Goal: Task Accomplishment & Management: Manage account settings

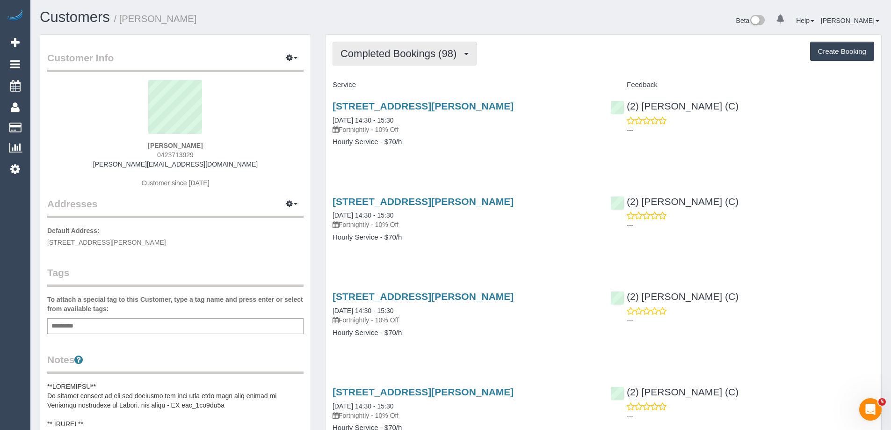
click at [407, 62] on button "Completed Bookings (98)" at bounding box center [405, 54] width 144 height 24
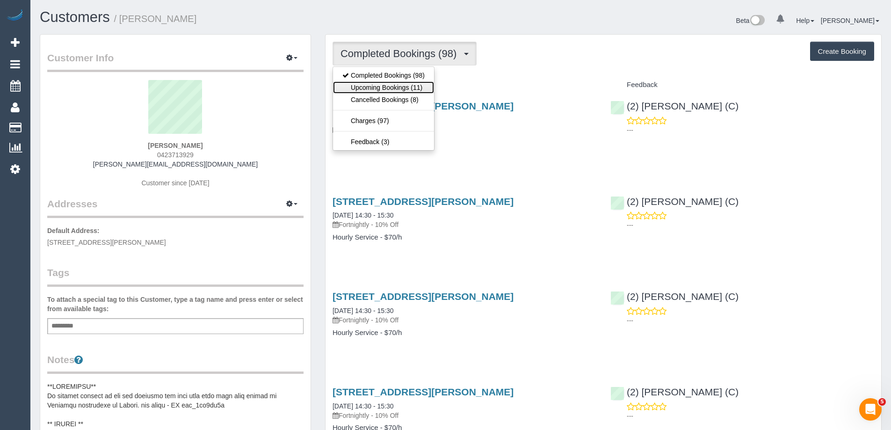
click at [398, 85] on link "Upcoming Bookings (11)" at bounding box center [383, 87] width 101 height 12
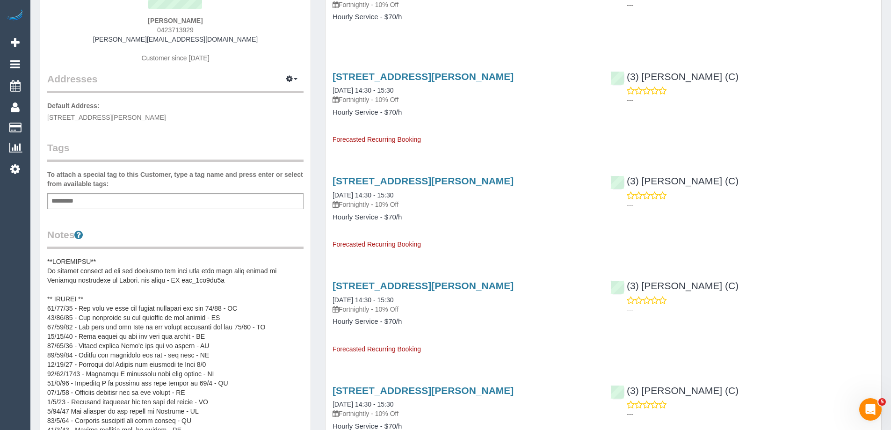
scroll to position [281, 0]
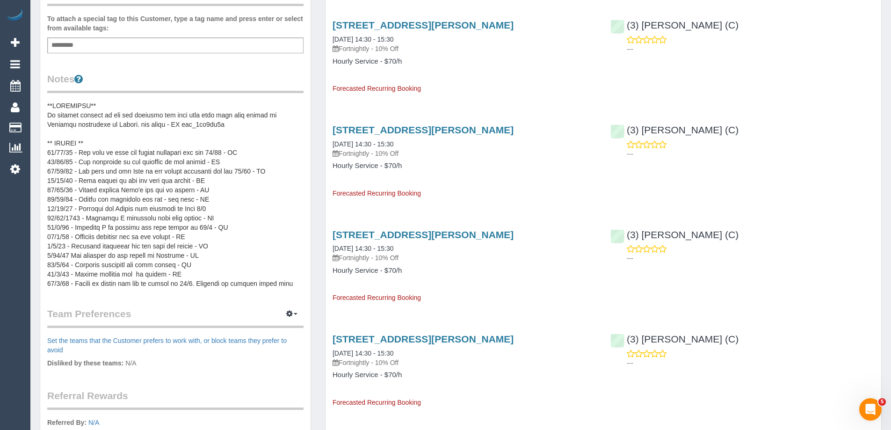
click at [89, 121] on pre at bounding box center [175, 194] width 256 height 187
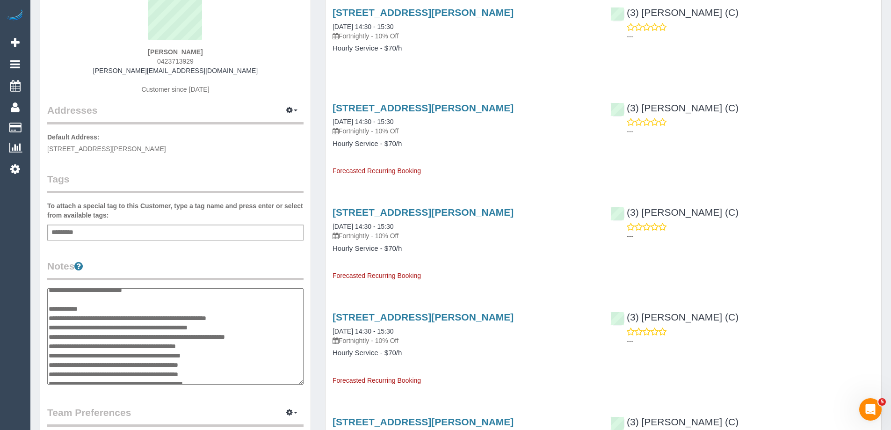
scroll to position [0, 0]
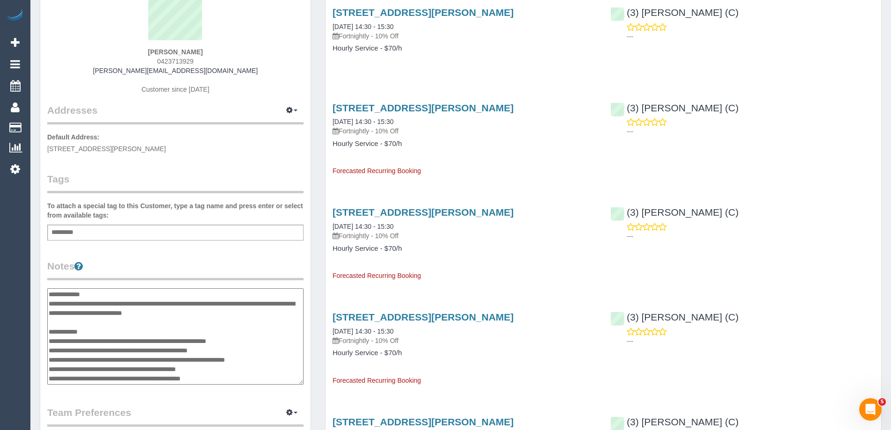
click at [97, 330] on textarea at bounding box center [175, 336] width 256 height 96
type textarea "**********"
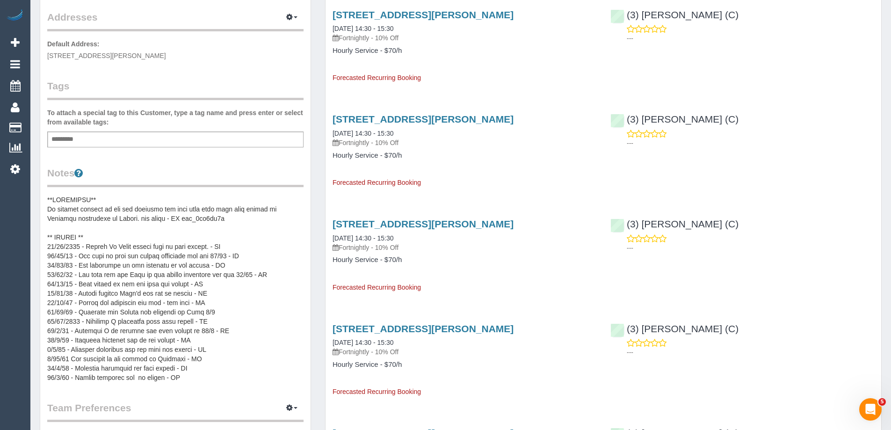
scroll to position [187, 0]
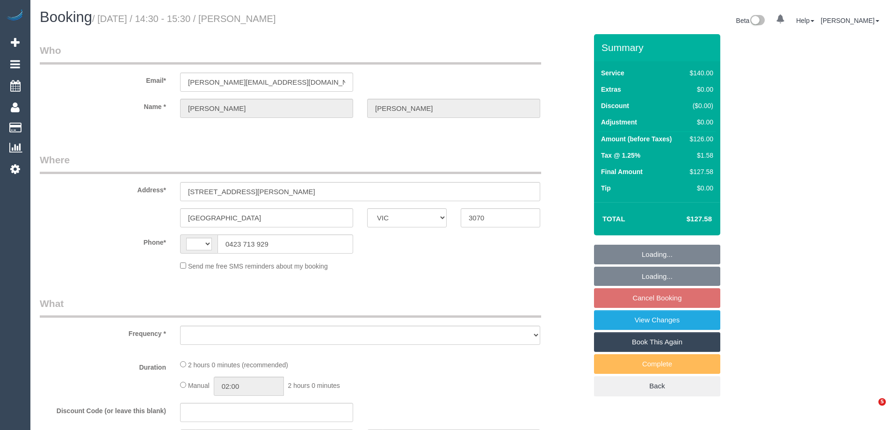
select select "VIC"
select select "string:stripe-pm_1SAkSO2GScqysDRVOMyxmOD7"
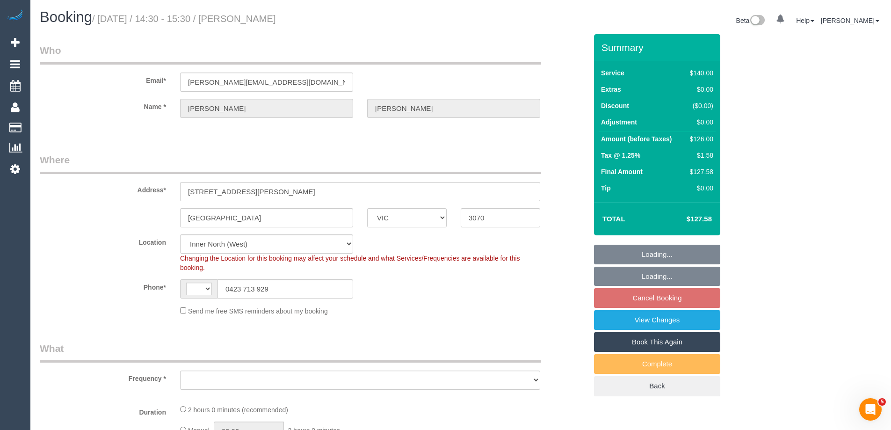
select select "string:AU"
select select "object:741"
select select "number:28"
select select "number:14"
select select "number:19"
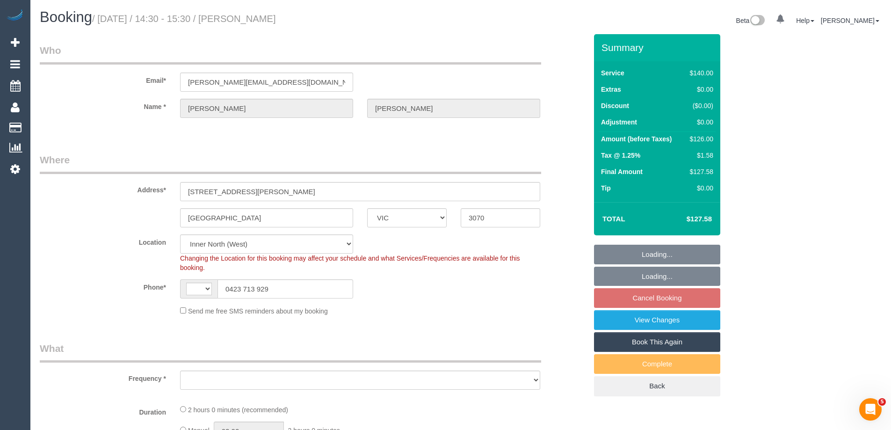
select select "number:25"
select select "number:35"
select select "number:11"
select select "object:910"
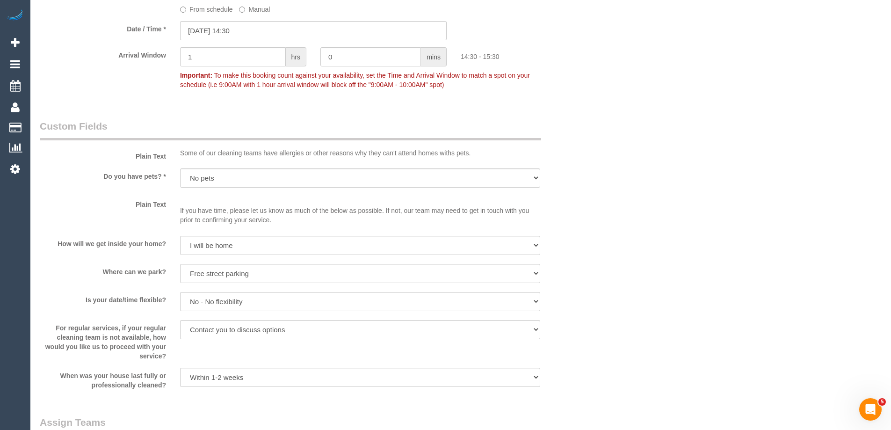
scroll to position [1095, 0]
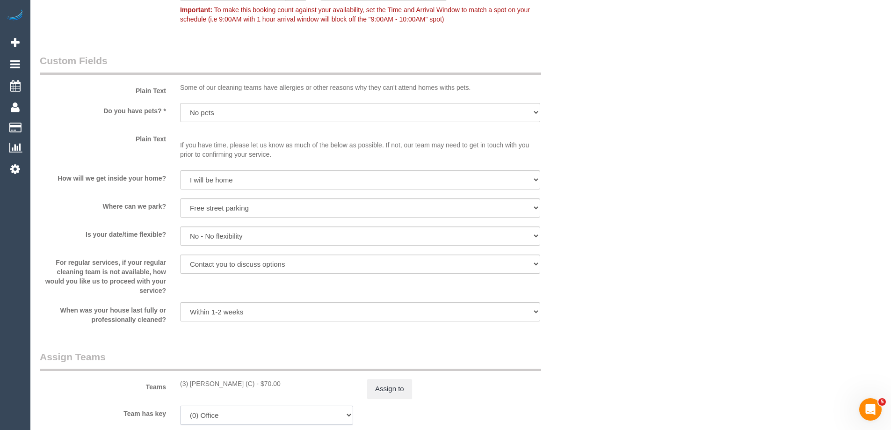
click at [213, 406] on select "(3) Andrea Di Bella (C) (0) Office (0) Raunak Test Account (1) Debbie Brodjanac…" at bounding box center [266, 415] width 173 height 19
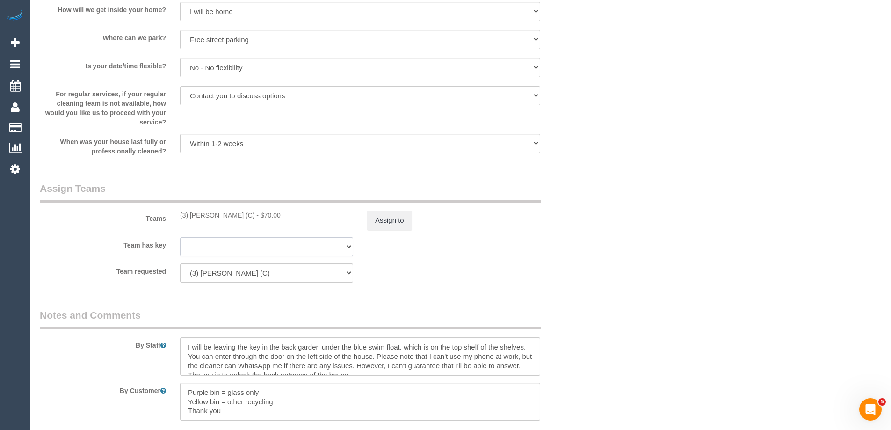
select select "119304"
click at [180, 237] on select "(3) Andrea Di Bella (C) (0) Office (0) Raunak Test Account (1) Debbie Brodjanac…" at bounding box center [266, 246] width 173 height 19
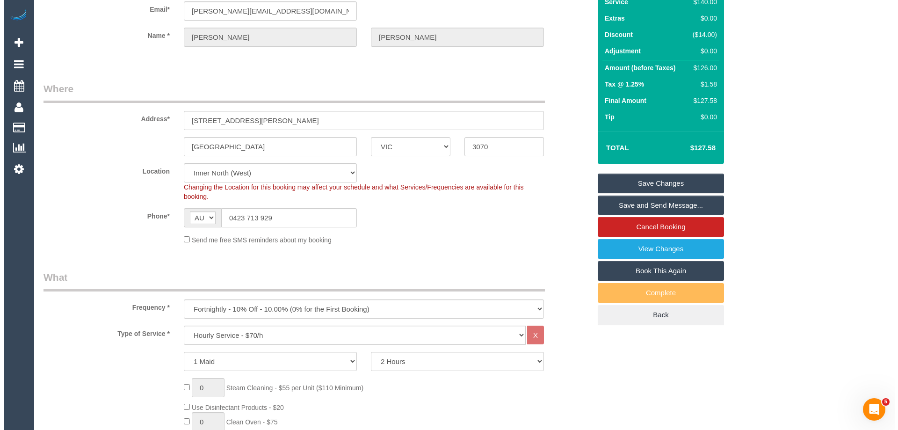
scroll to position [0, 0]
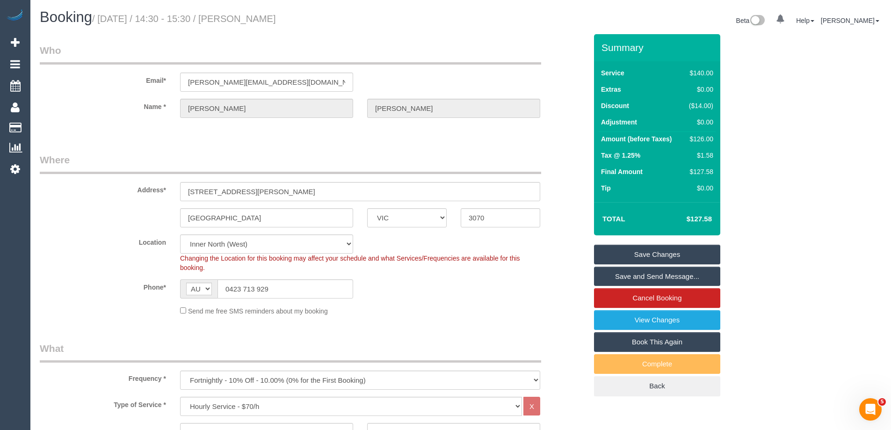
click at [674, 249] on link "Save Changes" at bounding box center [657, 255] width 126 height 20
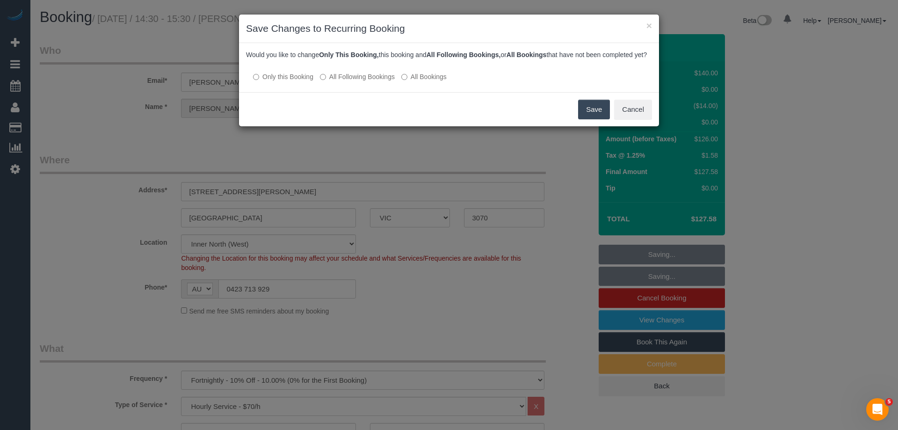
click at [357, 81] on label "All Following Bookings" at bounding box center [357, 76] width 75 height 9
click at [595, 119] on button "Save" at bounding box center [594, 110] width 32 height 20
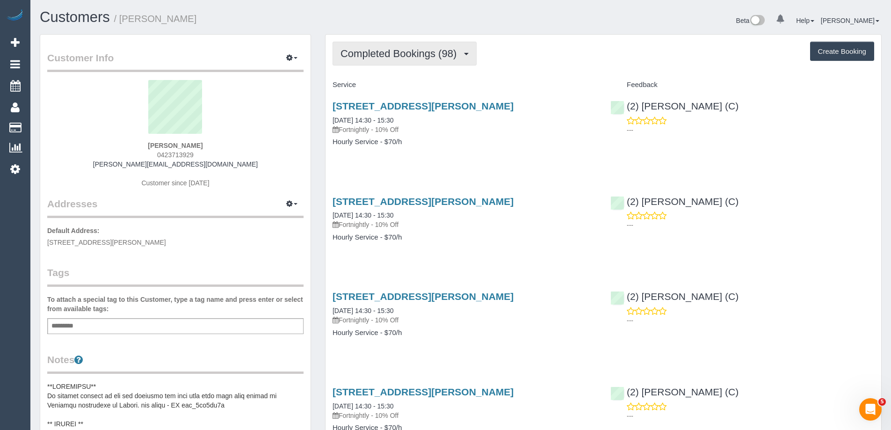
click at [413, 49] on span "Completed Bookings (98)" at bounding box center [401, 54] width 121 height 12
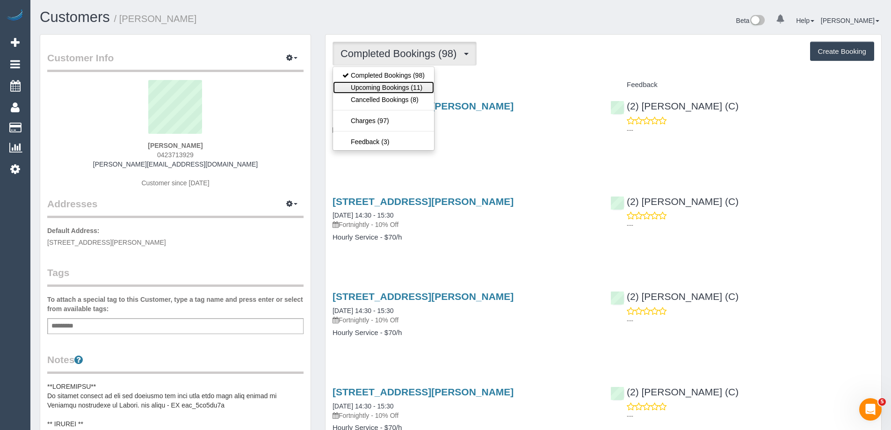
click at [401, 90] on link "Upcoming Bookings (11)" at bounding box center [383, 87] width 101 height 12
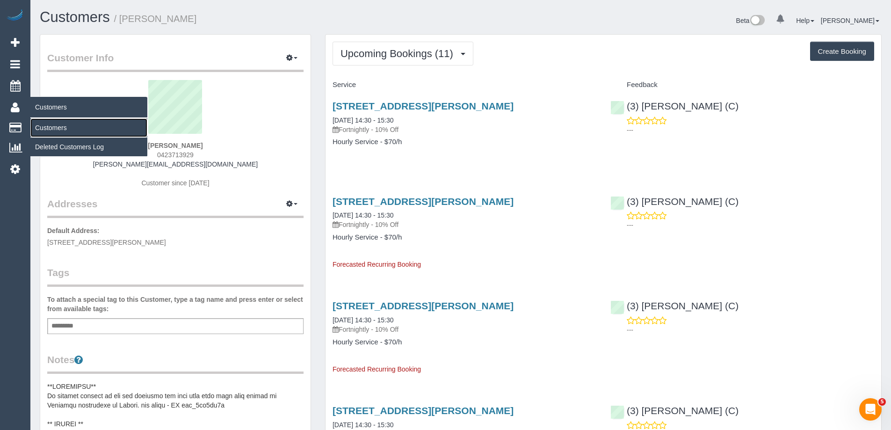
click at [58, 130] on link "Customers" at bounding box center [88, 127] width 117 height 19
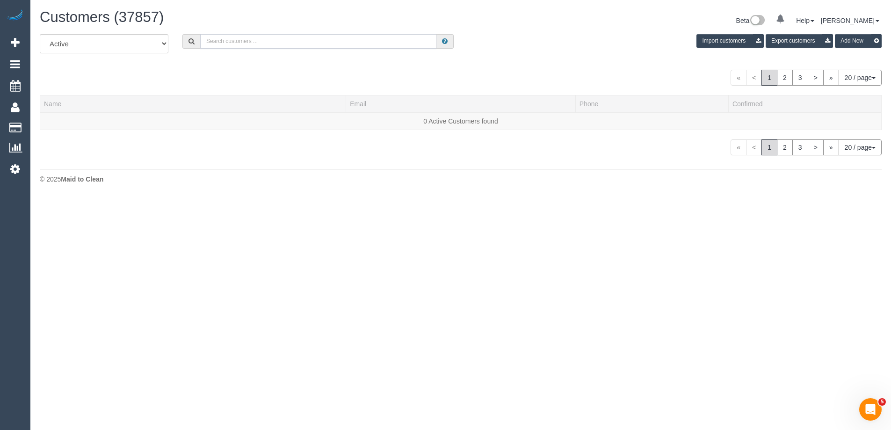
click at [290, 36] on input "text" at bounding box center [318, 41] width 236 height 15
paste input "61466944731"
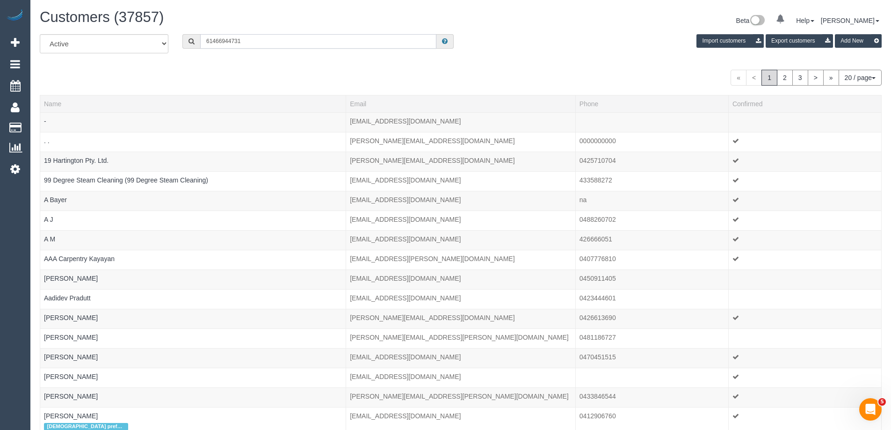
drag, startPoint x: 213, startPoint y: 41, endPoint x: 160, endPoint y: 46, distance: 53.1
click at [160, 46] on div "All Active Archived 61466944731 Import customers Export customers Add New" at bounding box center [461, 47] width 856 height 26
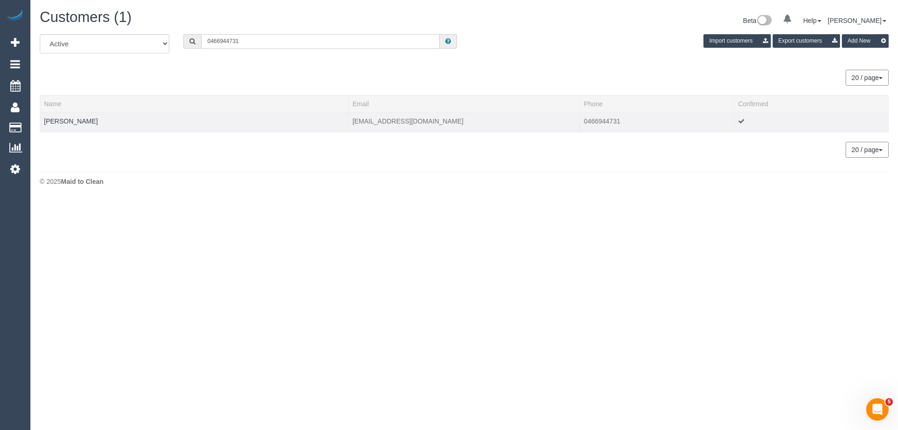
type input "0466944731"
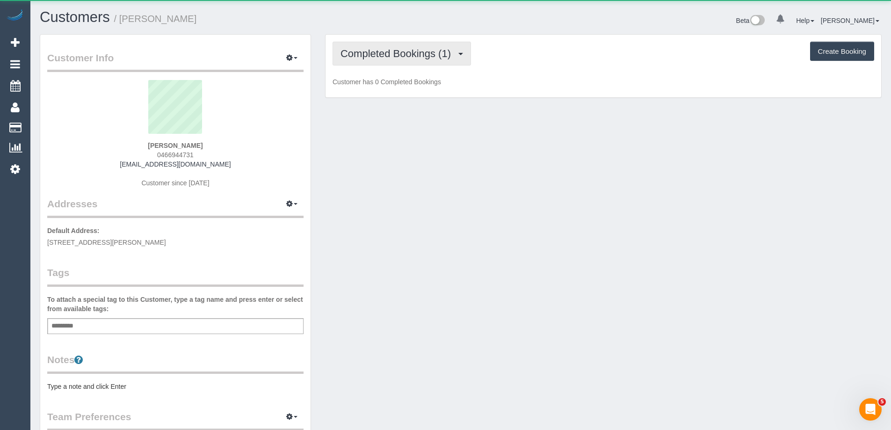
click at [417, 56] on span "Completed Bookings (1)" at bounding box center [398, 54] width 115 height 12
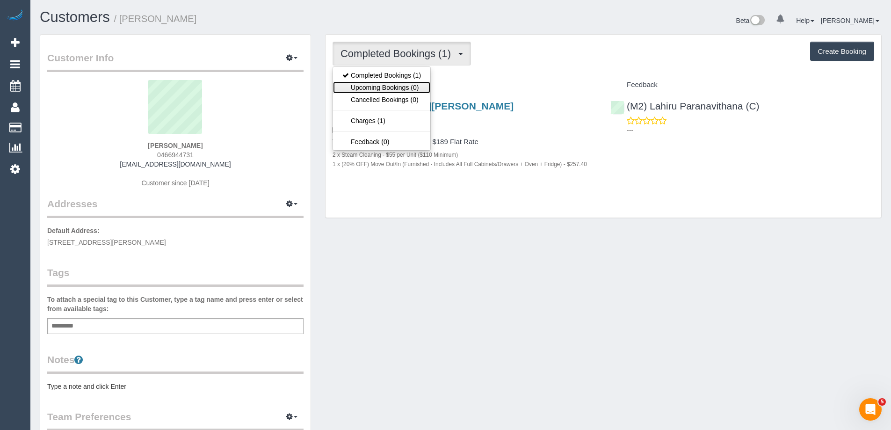
click at [408, 89] on link "Upcoming Bookings (0)" at bounding box center [381, 87] width 97 height 12
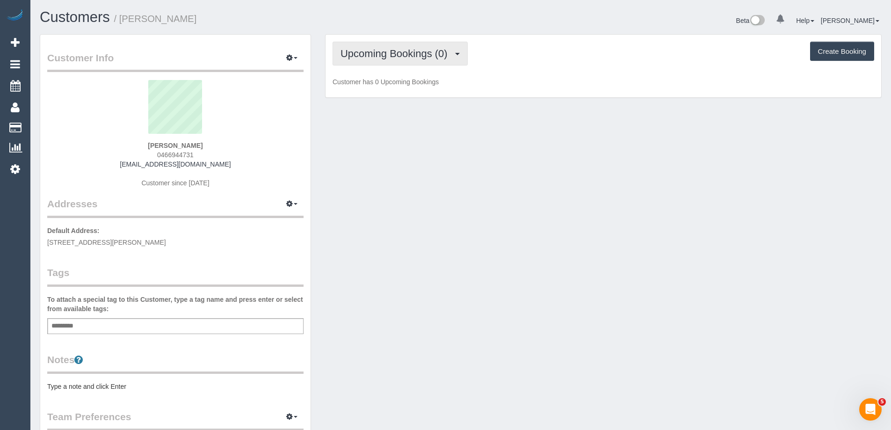
click at [414, 53] on span "Upcoming Bookings (0)" at bounding box center [397, 54] width 112 height 12
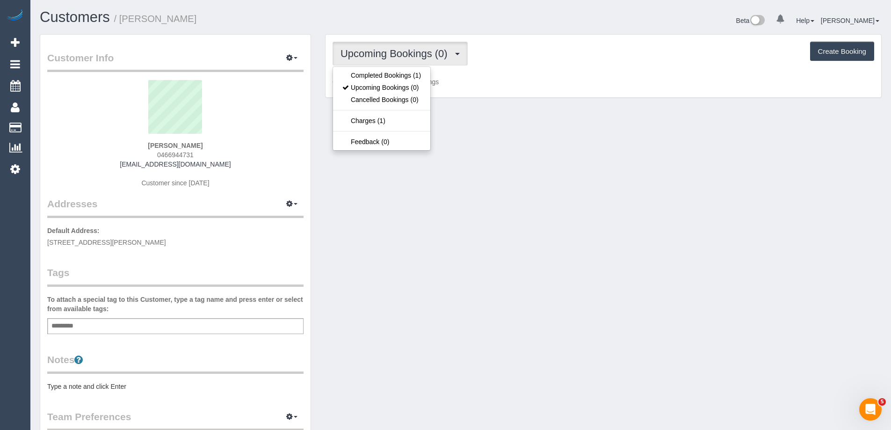
click at [406, 68] on ul "Completed Bookings (1) Upcoming Bookings (0) Cancelled Bookings (0) Charges (1)…" at bounding box center [382, 108] width 98 height 84
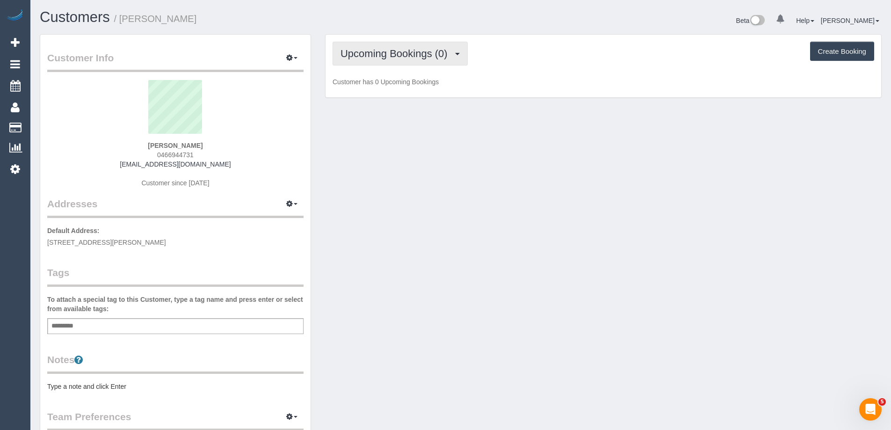
click at [409, 58] on span "Upcoming Bookings (0)" at bounding box center [397, 54] width 112 height 12
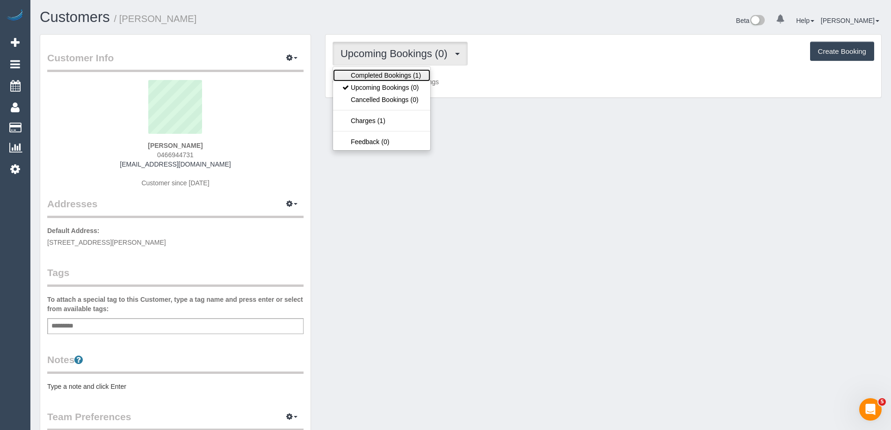
click at [408, 73] on link "Completed Bookings (1)" at bounding box center [381, 75] width 97 height 12
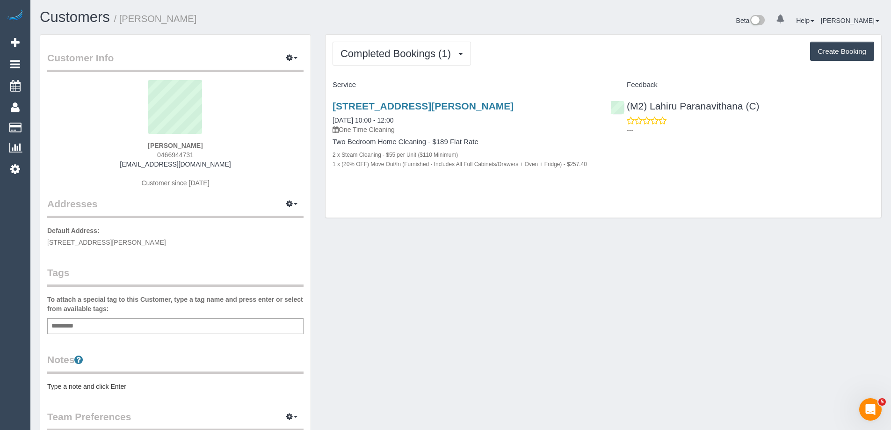
drag, startPoint x: 127, startPoint y: 164, endPoint x: 242, endPoint y: 160, distance: 115.1
click at [242, 160] on div "Tom Willetts 0466944731 tomwilletts4@gmail.com Customer since 2025" at bounding box center [175, 138] width 256 height 117
click at [245, 163] on div "Tom Willetts 0466944731 tomwilletts4@gmail.com Customer since 2025" at bounding box center [175, 138] width 256 height 117
drag, startPoint x: 227, startPoint y: 170, endPoint x: 107, endPoint y: 162, distance: 120.5
click at [107, 162] on div "Tom Willetts 0466944731 tomwilletts4@gmail.com Customer since 2025" at bounding box center [175, 138] width 256 height 117
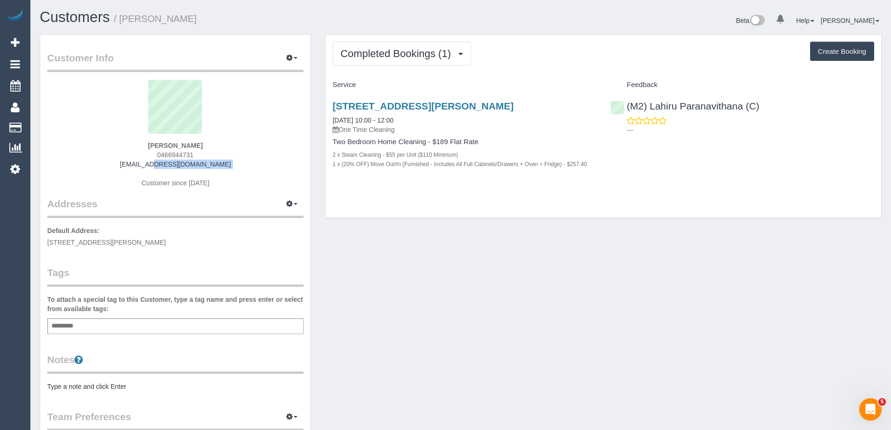
copy div "tomwilletts4@gmail.com"
click at [170, 328] on div "Add a tag" at bounding box center [175, 326] width 256 height 16
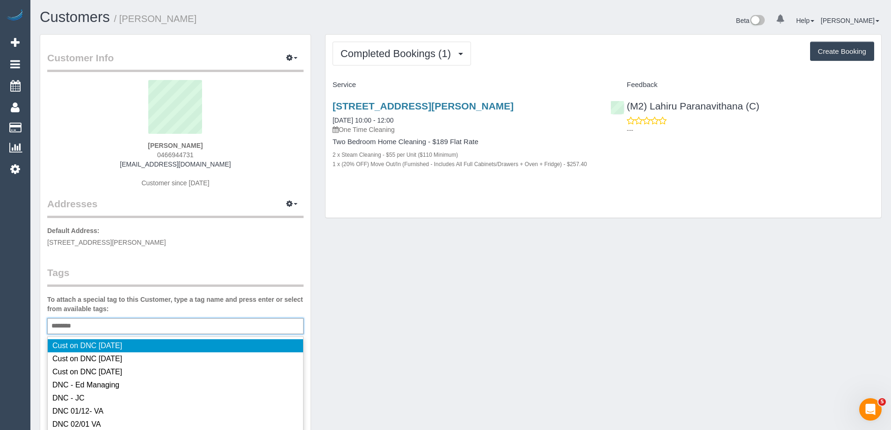
type input "*********"
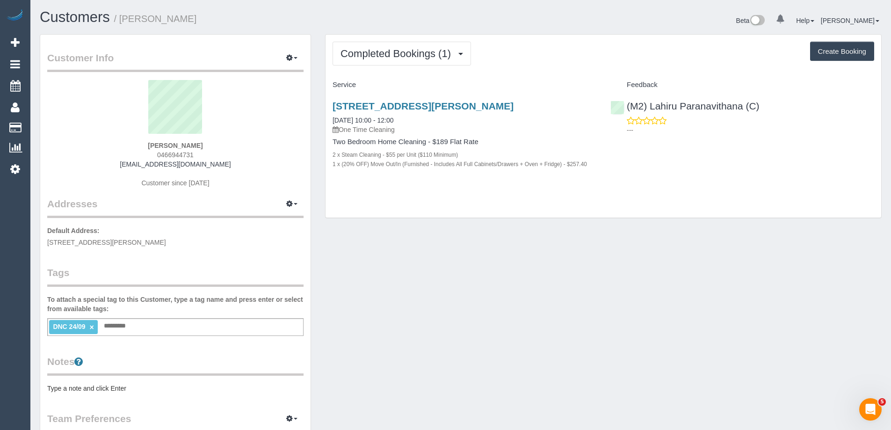
drag, startPoint x: 227, startPoint y: 142, endPoint x: 97, endPoint y: 144, distance: 130.1
click at [97, 144] on div "Tom Willetts 0466944731 tomwilletts4@gmail.com Customer since 2025" at bounding box center [175, 138] width 256 height 117
copy strong "Tom Willetts"
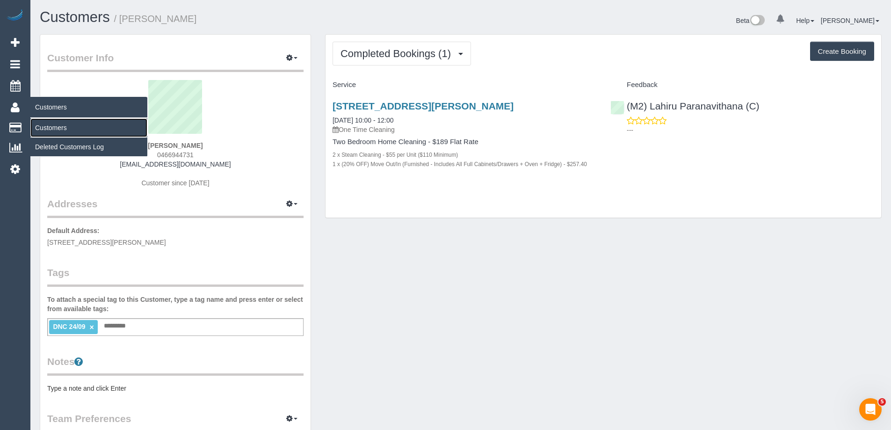
click at [51, 129] on link "Customers" at bounding box center [88, 127] width 117 height 19
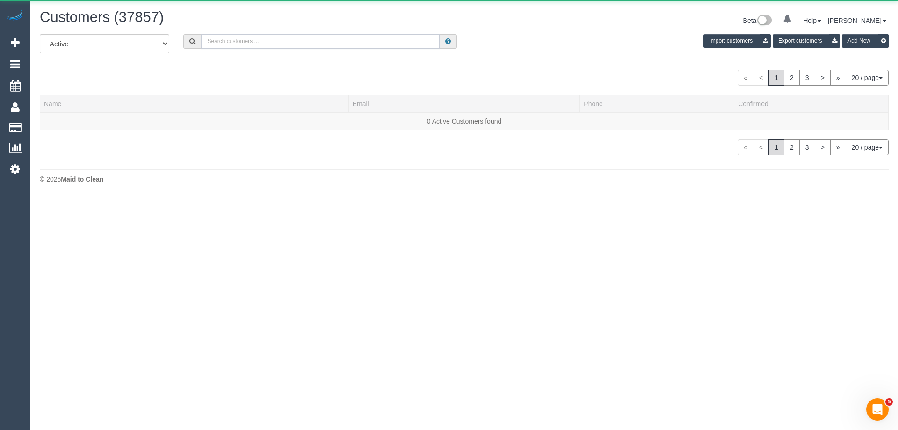
click at [363, 47] on input "text" at bounding box center [320, 41] width 239 height 15
paste input "Tom Willetts"
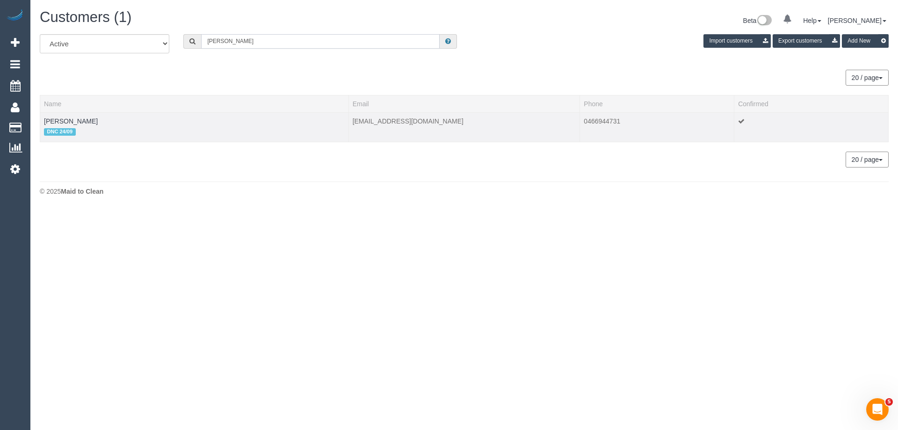
type input "Tom Willetts"
drag, startPoint x: 41, startPoint y: 122, endPoint x: 81, endPoint y: 123, distance: 40.2
click at [81, 123] on td "Tom Willetts DNC 24/09" at bounding box center [194, 126] width 309 height 29
copy link "Tom Willetts"
click at [59, 123] on link "Tom Willetts" at bounding box center [71, 120] width 54 height 7
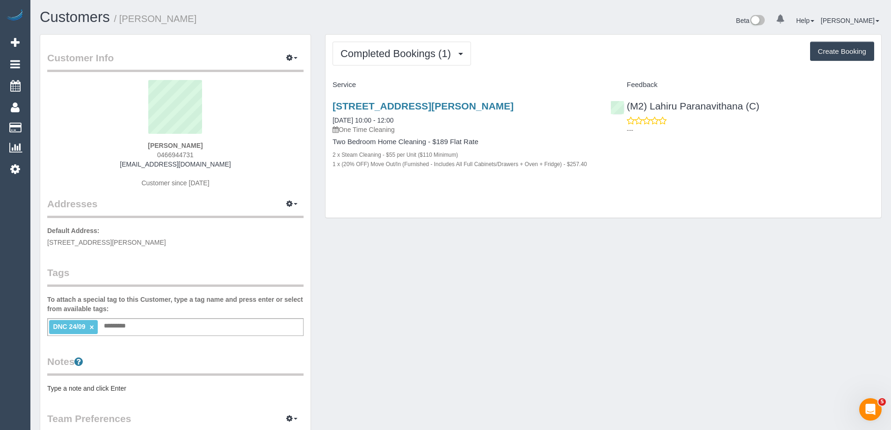
drag, startPoint x: 328, startPoint y: 116, endPoint x: 697, endPoint y: 169, distance: 372.8
click at [697, 169] on div "45 Clarke Street, 5005, Southbank, VIC 3006 24/09/2025 10:00 - 12:00 One Time C…" at bounding box center [604, 140] width 556 height 94
click at [327, 116] on div "45 Clarke Street, 5005, Southbank, VIC 3006 24/09/2025 10:00 - 12:00 One Time C…" at bounding box center [465, 140] width 278 height 94
drag, startPoint x: 328, startPoint y: 102, endPoint x: 598, endPoint y: 171, distance: 278.6
click at [598, 171] on div "45 Clarke Street, 5005, Southbank, VIC 3006 24/09/2025 10:00 - 12:00 One Time C…" at bounding box center [465, 140] width 278 height 94
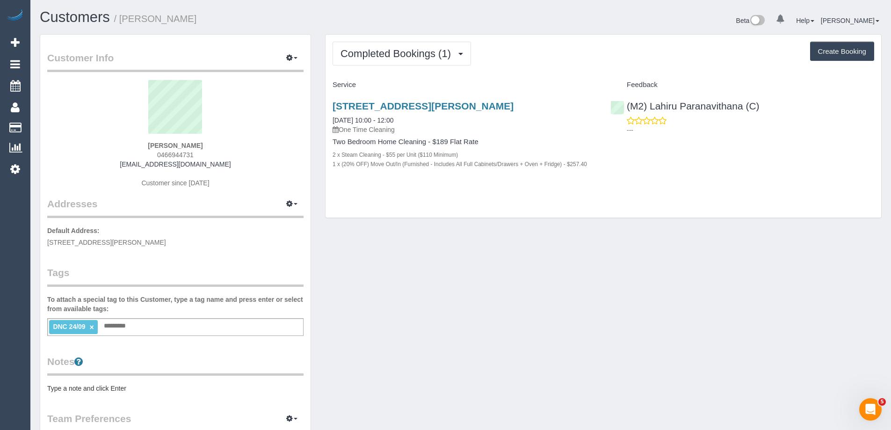
copy div "45 Clarke Street, 5005, Southbank, VIC 3006 24/09/2025 10:00 - 12:00 One Time C…"
click at [622, 102] on div "(M2) Lahiru Paranavithana (C) ---" at bounding box center [742, 116] width 278 height 46
copy link "(M2) Lahiru Paranavithana (C)"
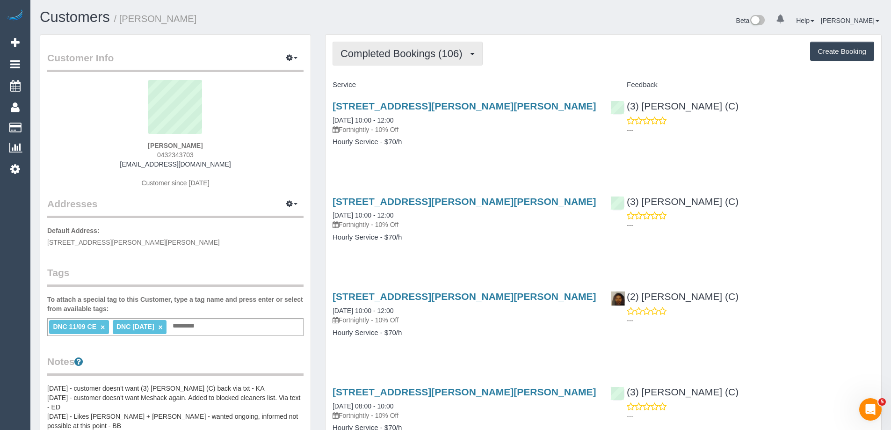
click at [412, 56] on span "Completed Bookings (106)" at bounding box center [404, 54] width 126 height 12
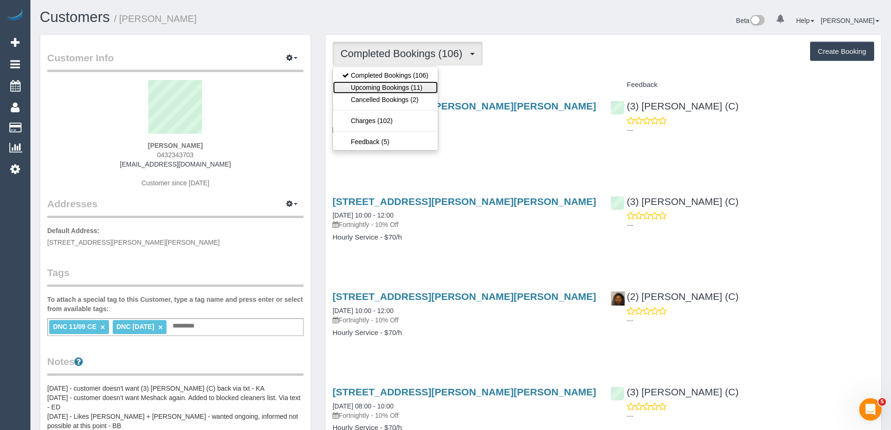
click at [396, 88] on link "Upcoming Bookings (11)" at bounding box center [385, 87] width 105 height 12
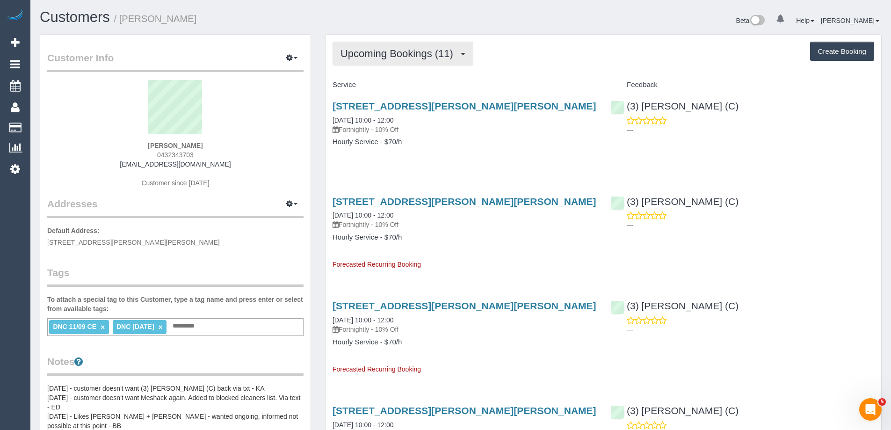
click at [392, 49] on span "Upcoming Bookings (11)" at bounding box center [399, 54] width 117 height 12
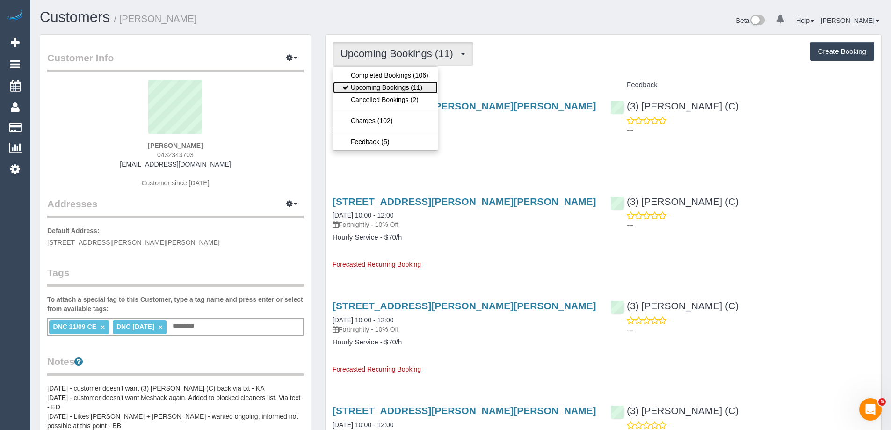
click at [388, 81] on link "Upcoming Bookings (11)" at bounding box center [385, 87] width 105 height 12
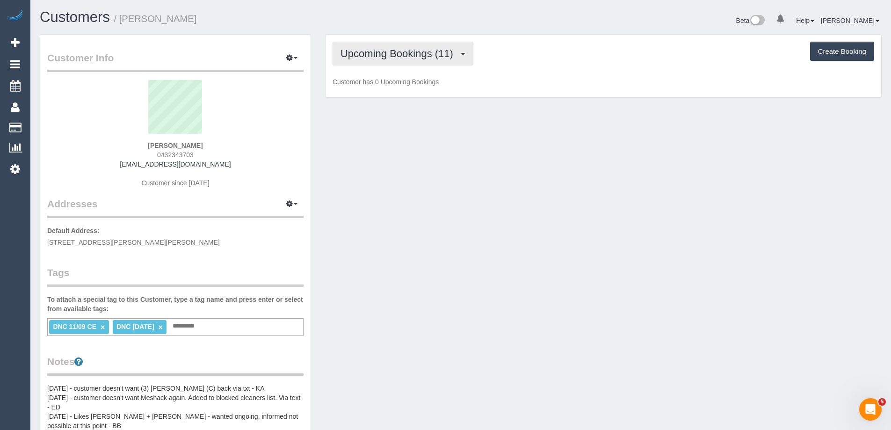
click at [386, 62] on button "Upcoming Bookings (11)" at bounding box center [403, 54] width 141 height 24
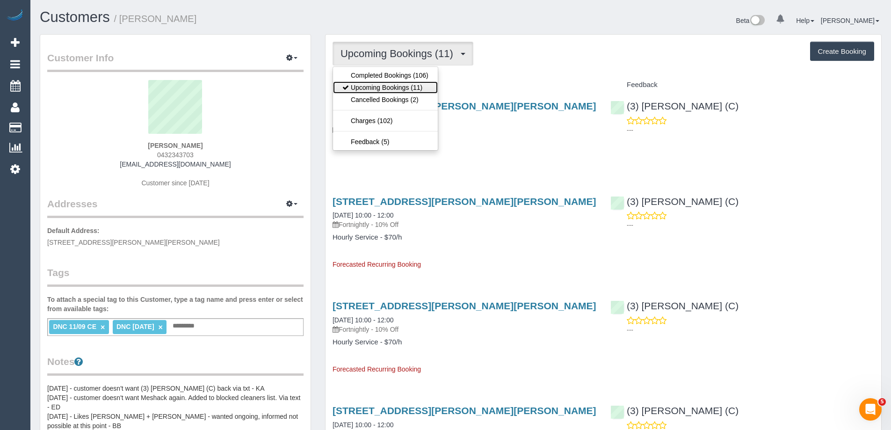
click at [387, 81] on link "Upcoming Bookings (11)" at bounding box center [385, 87] width 105 height 12
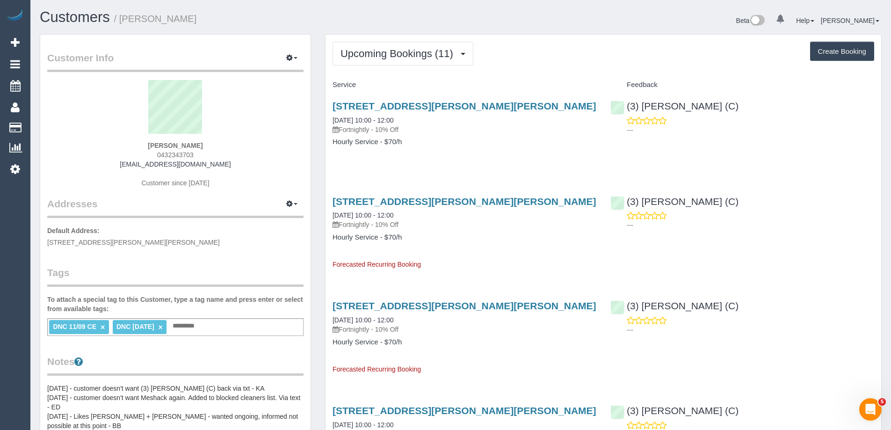
click at [385, 59] on span "Upcoming Bookings (11)" at bounding box center [399, 54] width 117 height 12
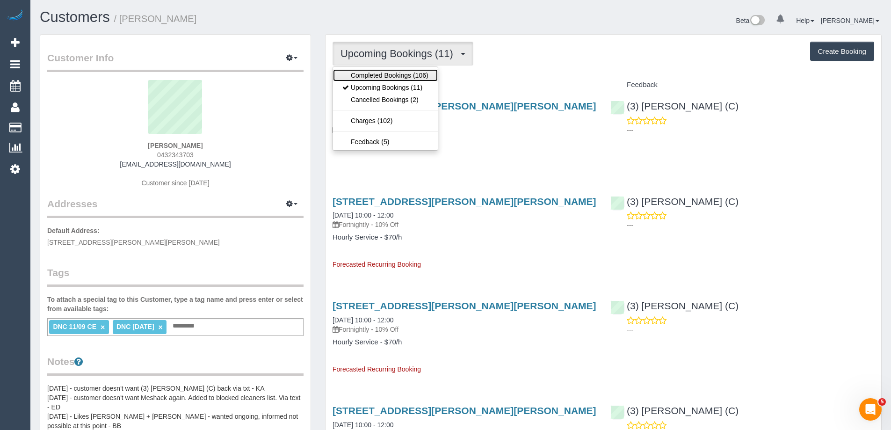
click at [383, 72] on link "Completed Bookings (106)" at bounding box center [385, 75] width 105 height 12
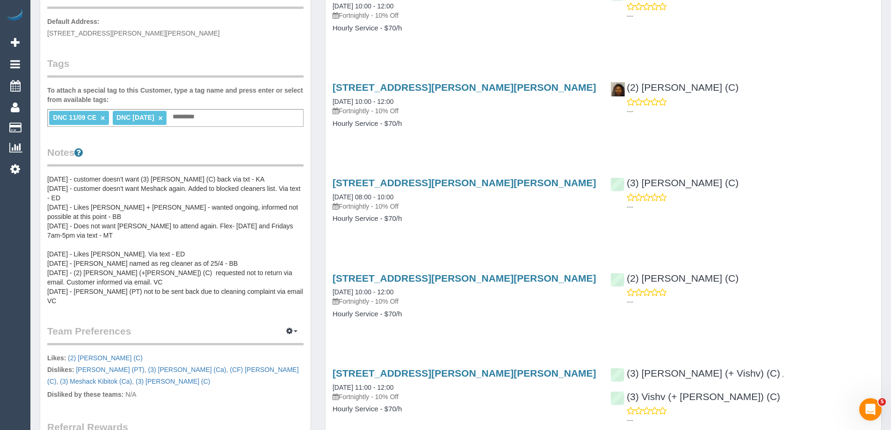
scroll to position [234, 0]
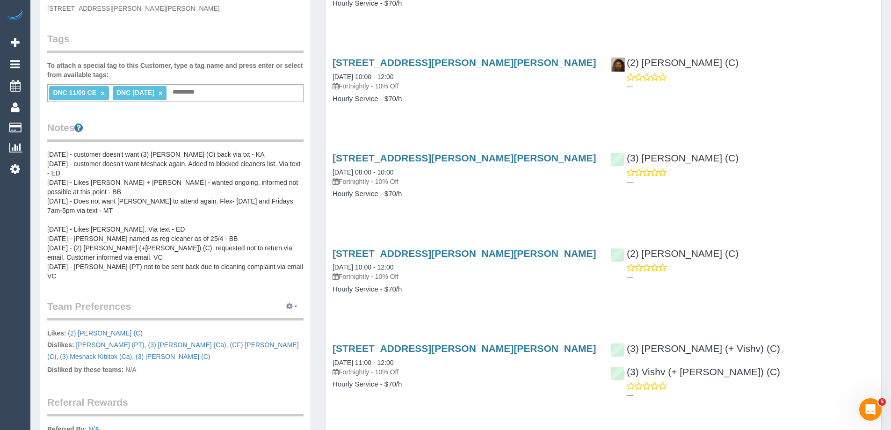
click at [287, 303] on button "button" at bounding box center [291, 306] width 23 height 15
click at [277, 321] on ul "Manage Preferences" at bounding box center [263, 324] width 80 height 18
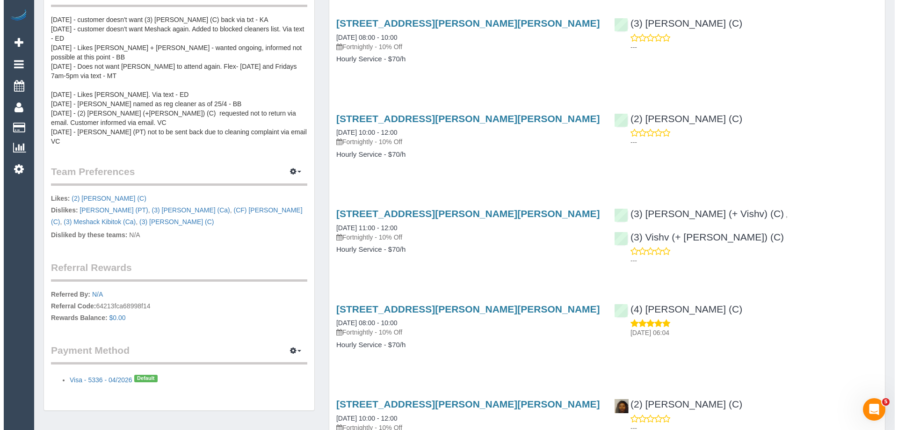
scroll to position [374, 0]
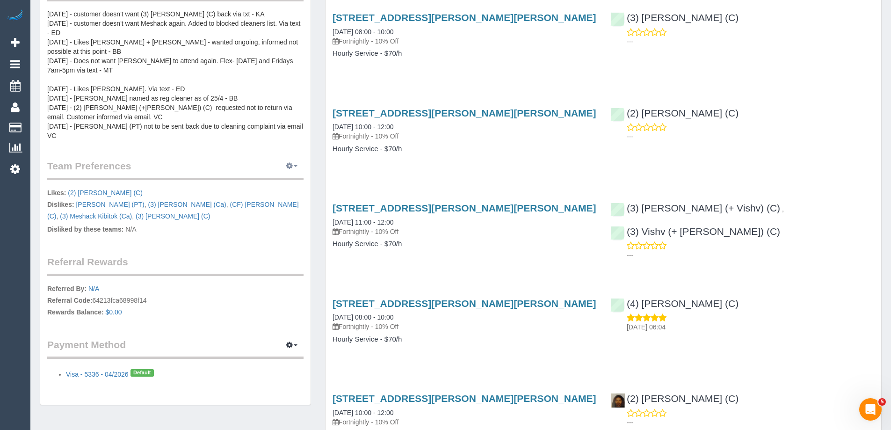
click at [288, 163] on icon "button" at bounding box center [289, 166] width 7 height 6
click at [283, 177] on link "Manage Preferences" at bounding box center [264, 183] width 80 height 12
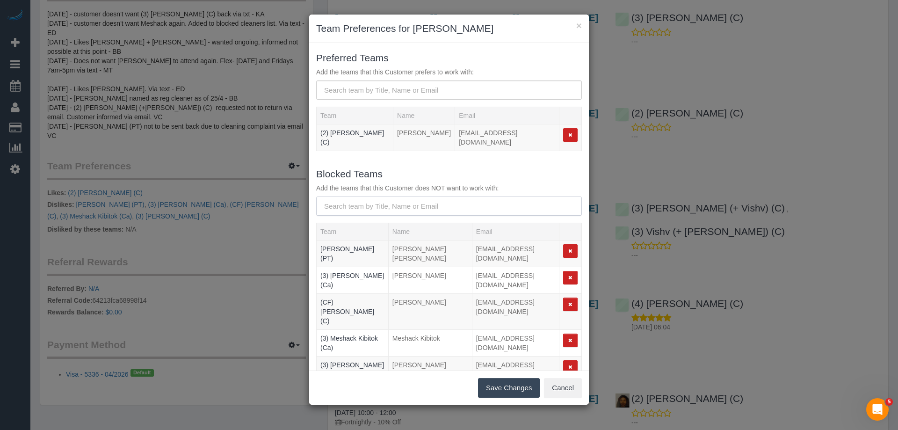
click at [371, 196] on input "text" at bounding box center [449, 205] width 266 height 19
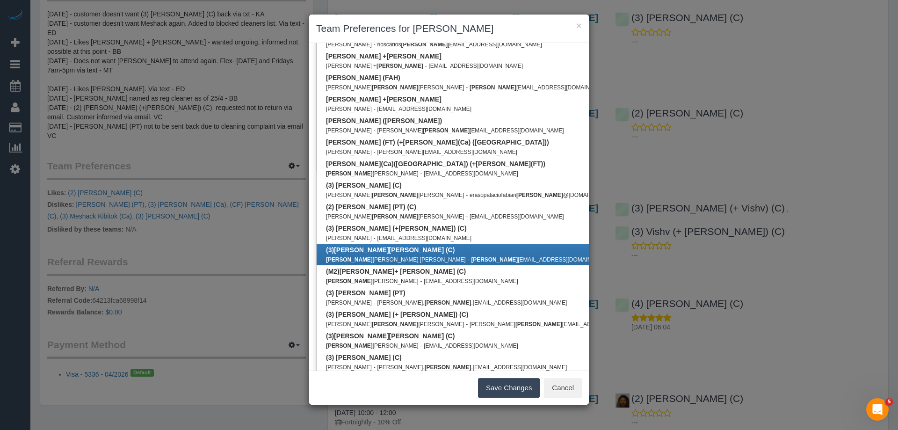
type input "andres"
click at [375, 247] on b "(3) Andres Arredondo (C)" at bounding box center [390, 249] width 129 height 7
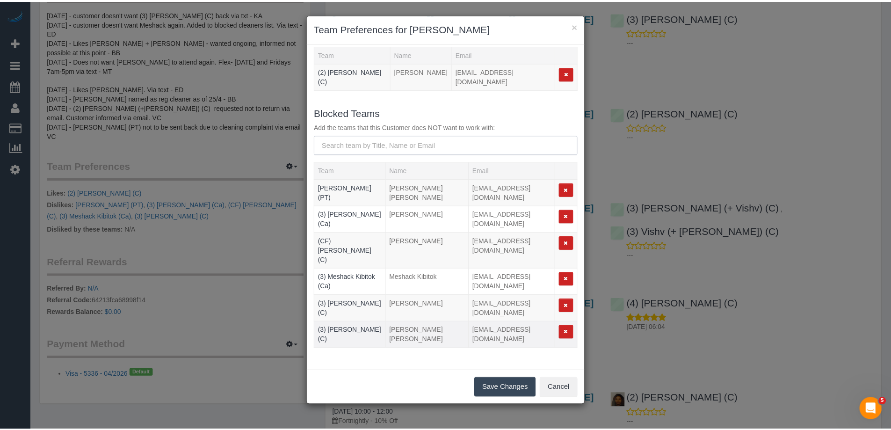
scroll to position [47, 0]
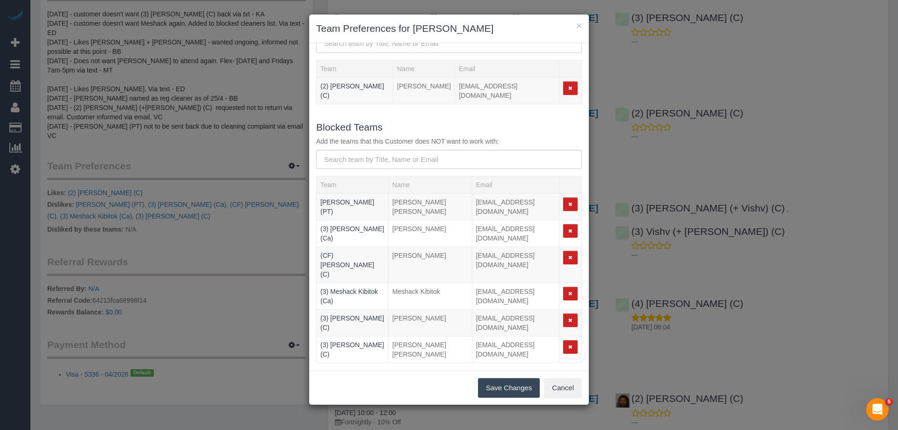
click at [497, 389] on button "Save Changes" at bounding box center [509, 388] width 62 height 20
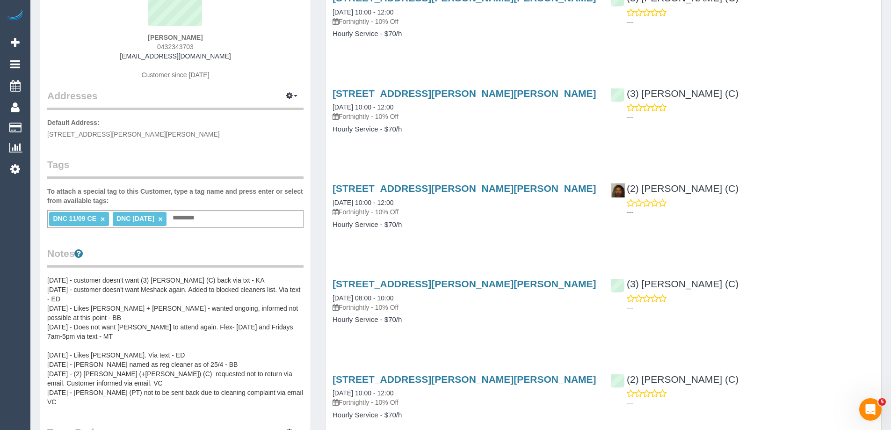
scroll to position [0, 0]
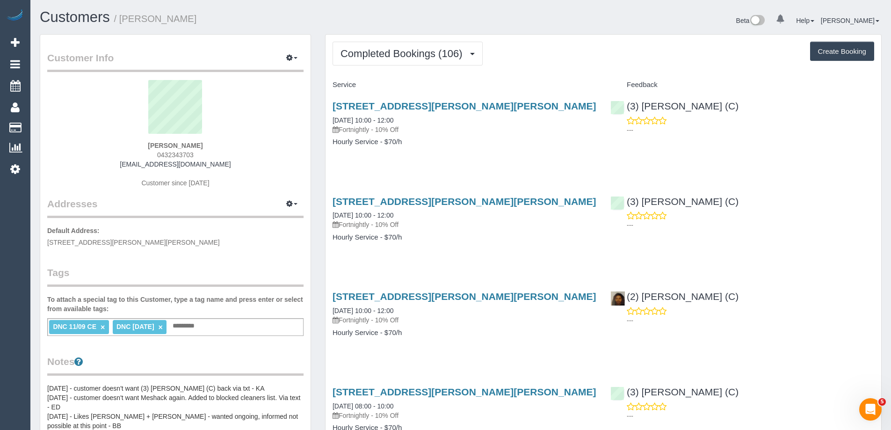
drag, startPoint x: 216, startPoint y: 139, endPoint x: 54, endPoint y: 138, distance: 161.9
click at [54, 138] on sui-profile-pic at bounding box center [175, 110] width 242 height 61
drag, startPoint x: 134, startPoint y: 140, endPoint x: 260, endPoint y: 138, distance: 125.4
click at [260, 138] on div "Shannon Sweeney 0432343703 shannonsweeney@outlook.com Customer since 2023" at bounding box center [175, 138] width 256 height 117
click at [225, 153] on div "Shannon Sweeney 0432343703 shannonsweeney@outlook.com Customer since 2023" at bounding box center [175, 138] width 256 height 117
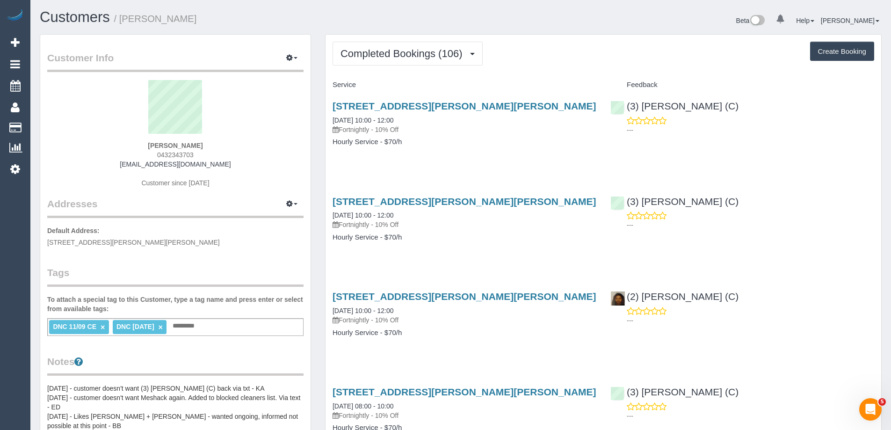
drag, startPoint x: 222, startPoint y: 141, endPoint x: 39, endPoint y: 138, distance: 182.9
click at [42, 139] on div "Customer Info Edit Contact Info Send Message Email Preferences Special Sales Ta…" at bounding box center [175, 407] width 270 height 745
click at [73, 144] on div "Shannon Sweeney 0432343703 shannonsweeney@outlook.com Customer since 2023" at bounding box center [175, 138] width 256 height 117
drag, startPoint x: 90, startPoint y: 146, endPoint x: 236, endPoint y: 145, distance: 146.0
click at [236, 145] on div "Shannon Sweeney 0432343703 shannonsweeney@outlook.com Customer since 2023" at bounding box center [175, 138] width 256 height 117
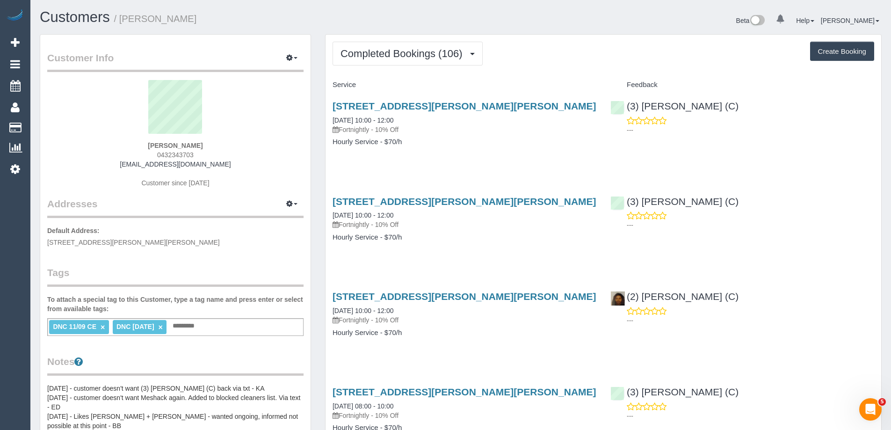
copy strong "Shannon Sweeney"
click at [365, 123] on link "25/09/2025 10:00 - 12:00" at bounding box center [363, 119] width 61 height 7
copy strong "Shannon Sweeney"
click at [101, 327] on link "×" at bounding box center [103, 327] width 4 height 8
click at [99, 327] on link "×" at bounding box center [97, 327] width 4 height 8
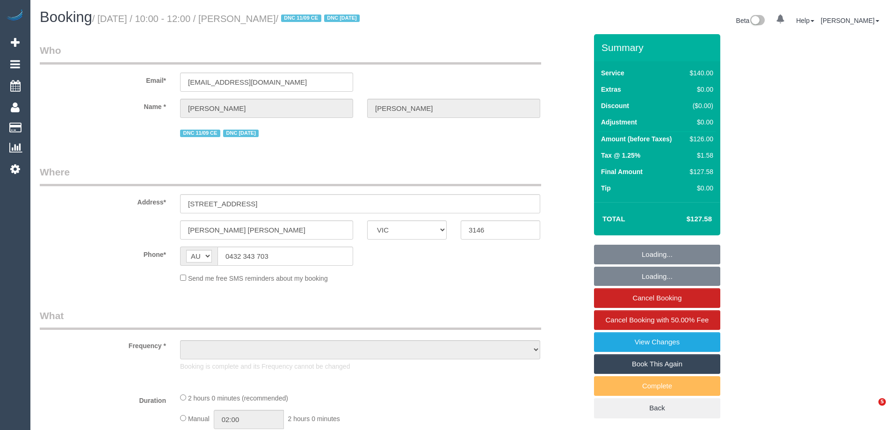
select select "VIC"
select select "string:stripe-pm_1Mlpvq2GScqysDRV2oXtTaw3"
select select "number:28"
select select "number:15"
select select "number:19"
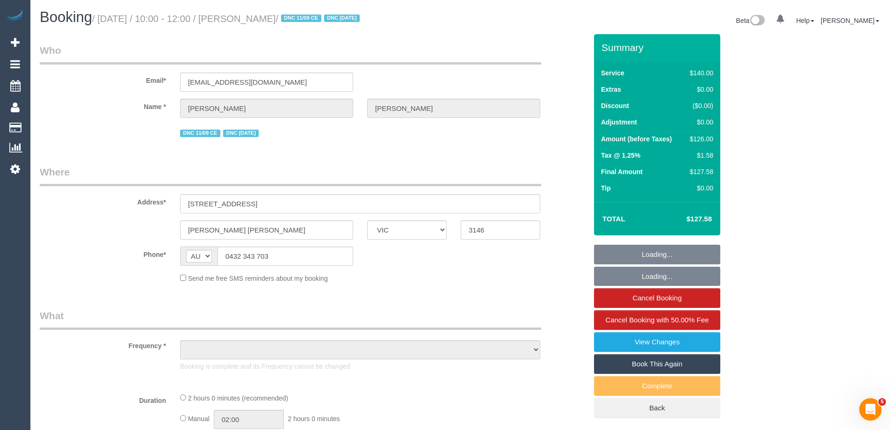
select select "number:22"
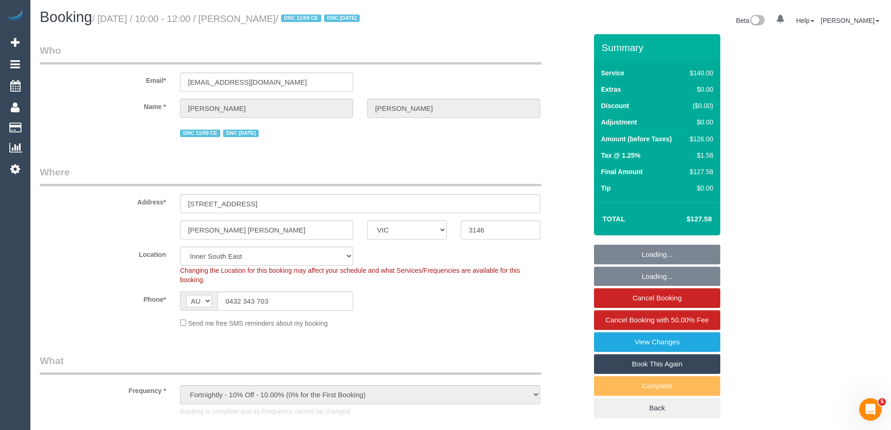
select select "object:1517"
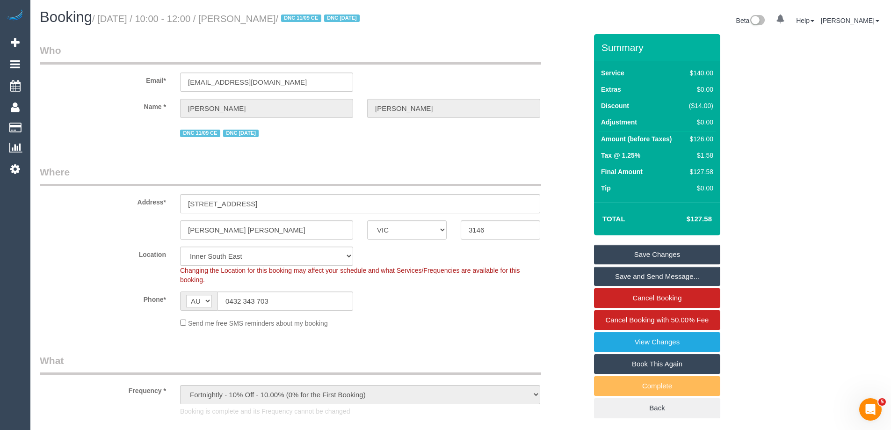
click at [704, 140] on div "$126.00" at bounding box center [699, 138] width 28 height 9
copy div "126.00"
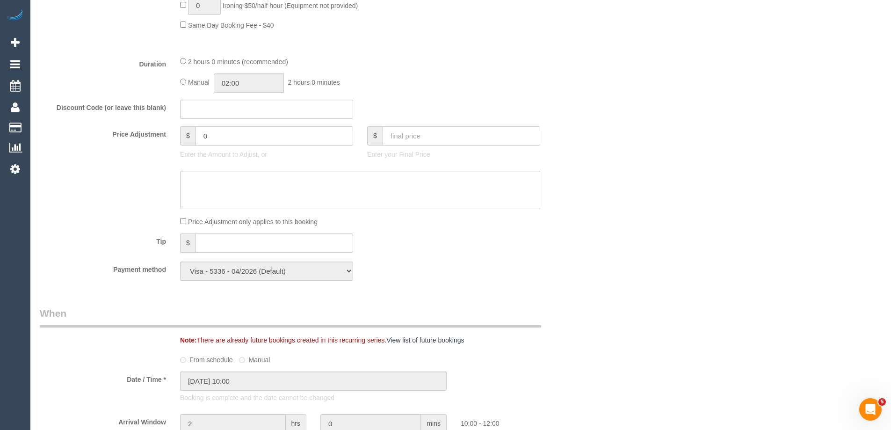
scroll to position [626, 0]
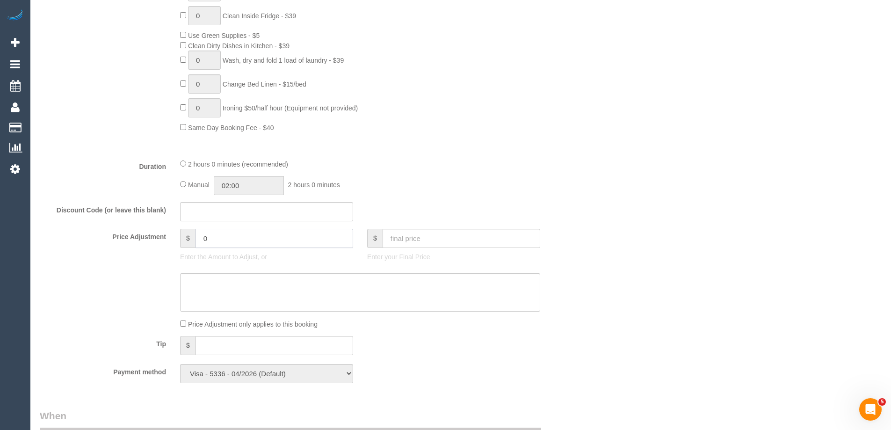
drag, startPoint x: 257, startPoint y: 238, endPoint x: 91, endPoint y: 238, distance: 166.5
click at [89, 239] on div "Price Adjustment $ 0 Enter the Amount to Adjust, or $ Enter your Final Price" at bounding box center [313, 247] width 561 height 37
paste input "37.8"
type input "-37.8"
click at [254, 303] on textarea at bounding box center [360, 292] width 360 height 38
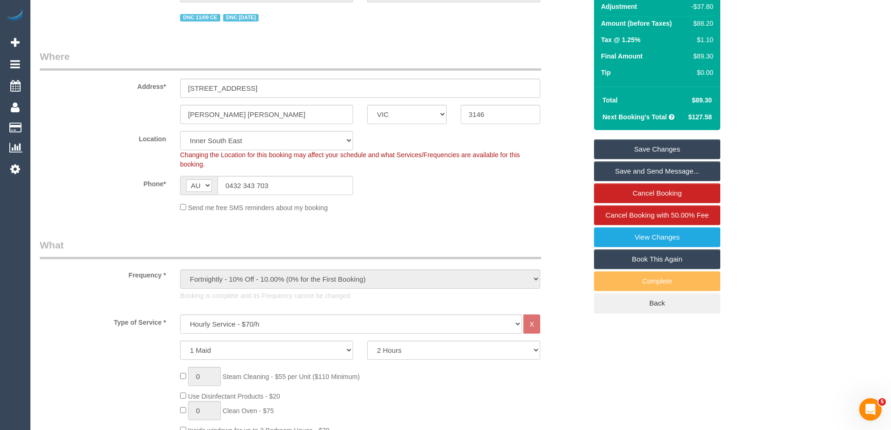
scroll to position [0, 0]
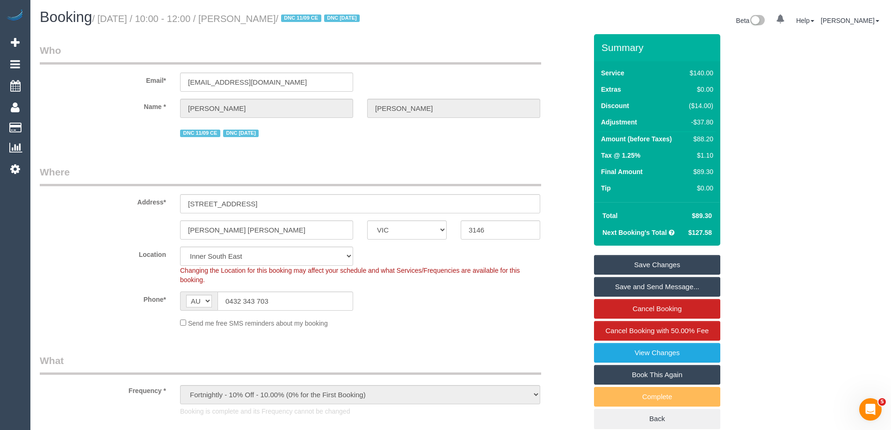
type textarea "30% discount for complaints. - CE"
click at [504, 205] on input "30 Kerferd Rd" at bounding box center [360, 203] width 360 height 19
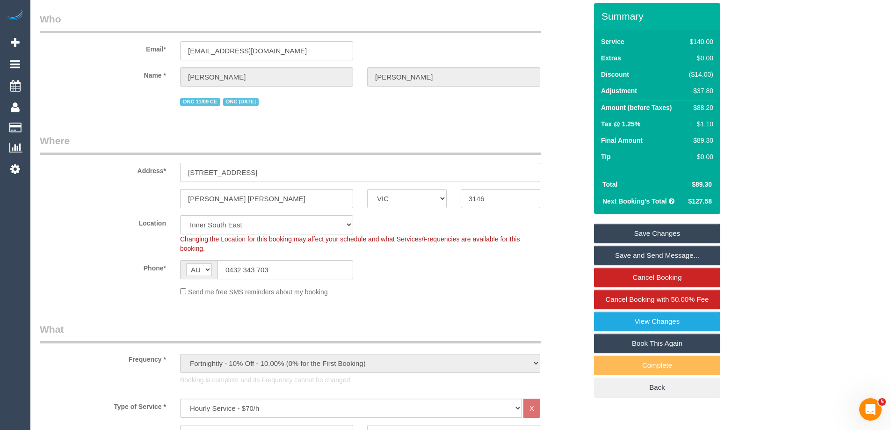
scroll to position [47, 0]
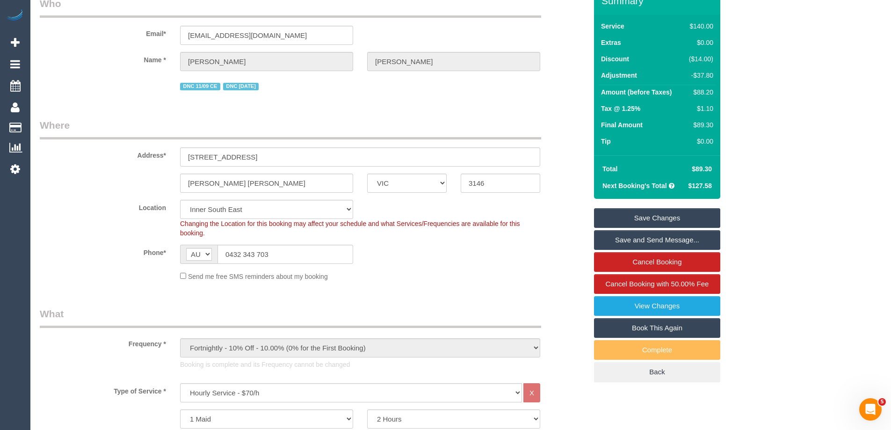
click at [660, 220] on link "Save Changes" at bounding box center [657, 218] width 126 height 20
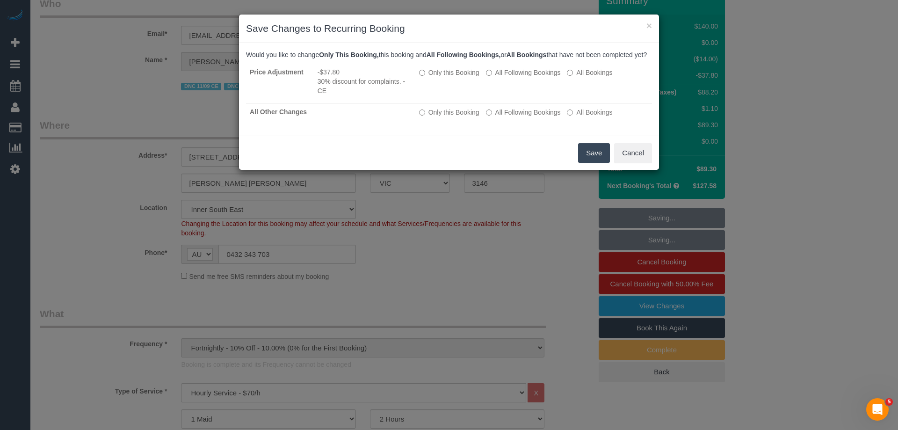
click at [587, 163] on button "Save" at bounding box center [594, 153] width 32 height 20
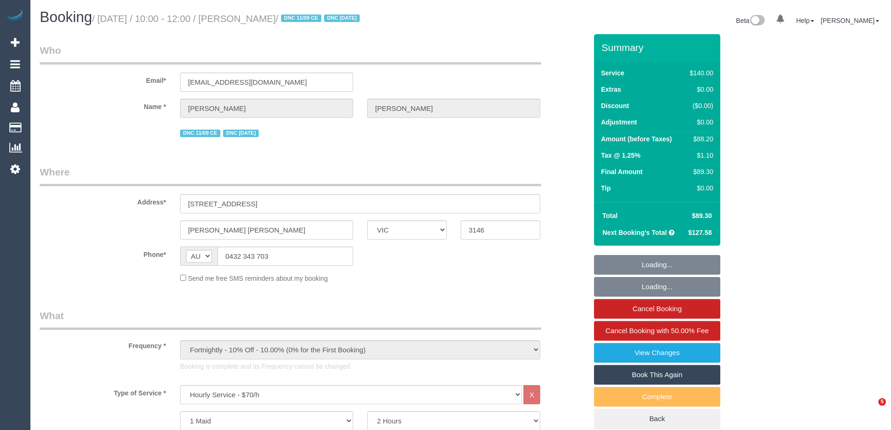
select select "VIC"
select select "string:stripe-pm_1Mlpvq2GScqysDRV2oXtTaw3"
select select "number:28"
select select "number:15"
select select "number:19"
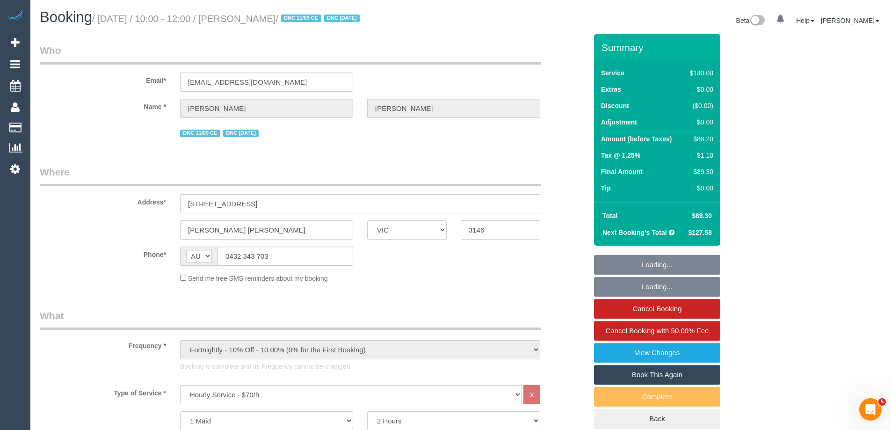
select select "number:22"
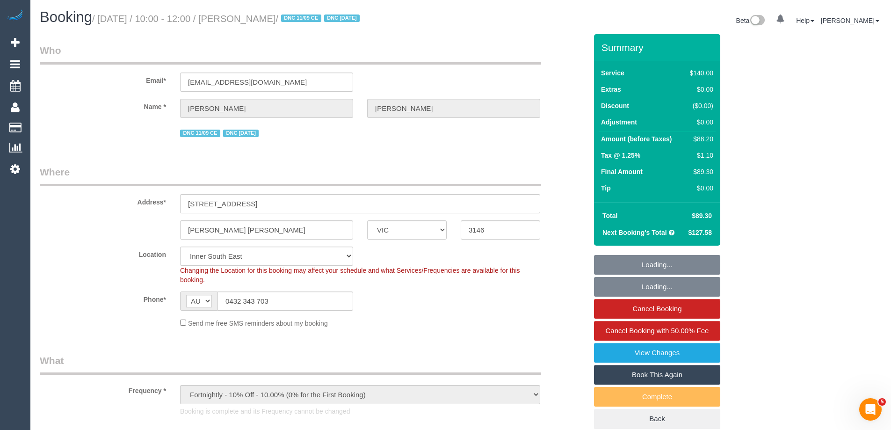
select select "object:907"
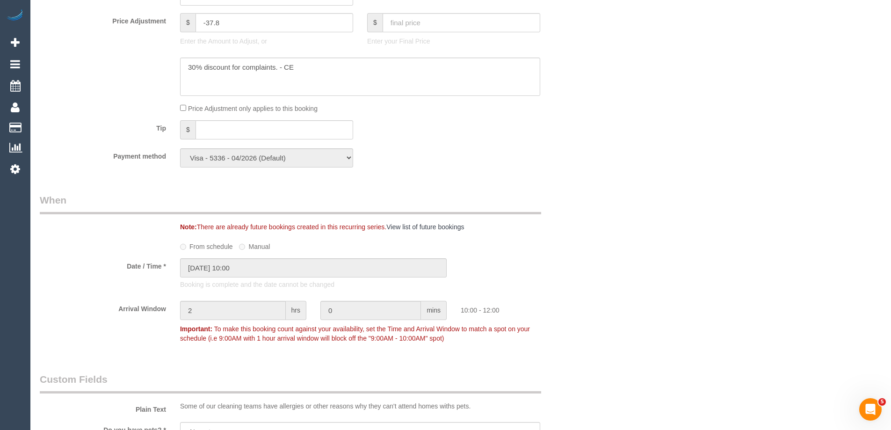
scroll to position [702, 0]
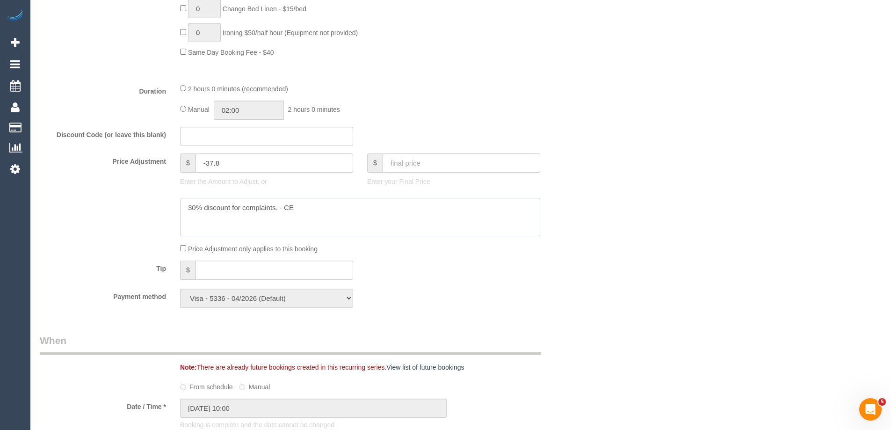
drag, startPoint x: 355, startPoint y: 204, endPoint x: 0, endPoint y: 181, distance: 355.4
click at [0, 181] on div "0 Beta Your Notifications You have 0 alerts Add Booking Bookings Active Booking…" at bounding box center [445, 322] width 891 height 2048
drag, startPoint x: 242, startPoint y: 159, endPoint x: 82, endPoint y: 133, distance: 162.0
click at [243, 161] on input "-37.8" at bounding box center [275, 162] width 158 height 19
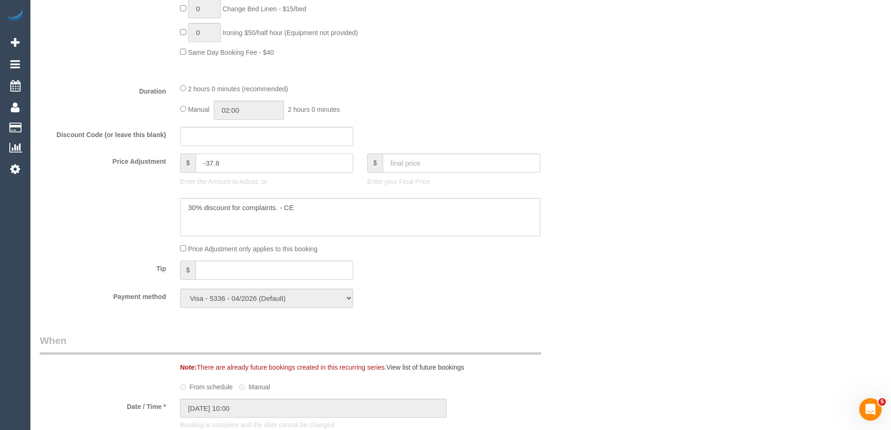
click at [243, 161] on input "-37.8" at bounding box center [275, 162] width 158 height 19
click at [324, 217] on textarea at bounding box center [360, 217] width 360 height 38
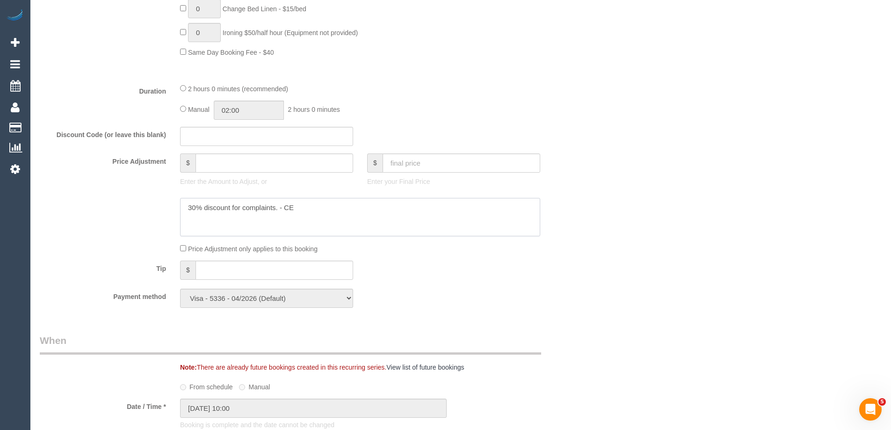
click at [324, 216] on textarea at bounding box center [360, 217] width 360 height 38
click at [323, 215] on textarea at bounding box center [360, 217] width 360 height 38
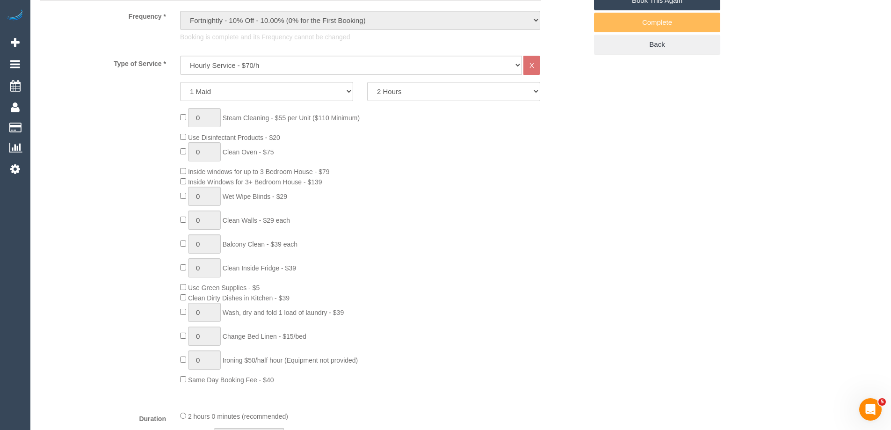
type input "0"
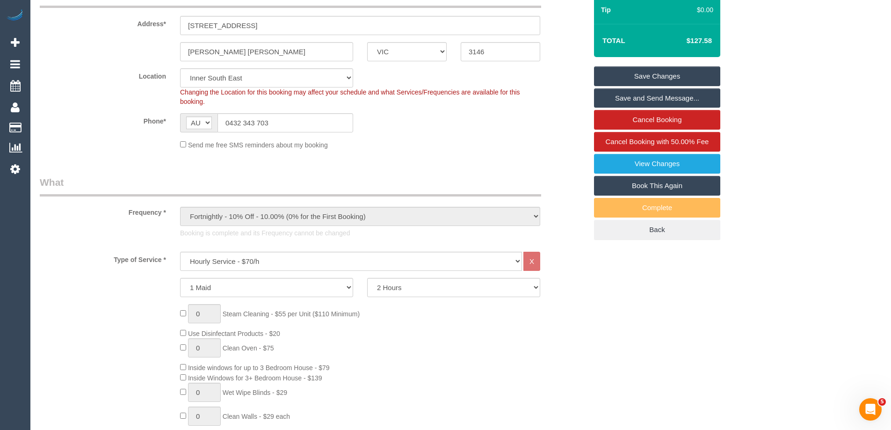
scroll to position [47, 0]
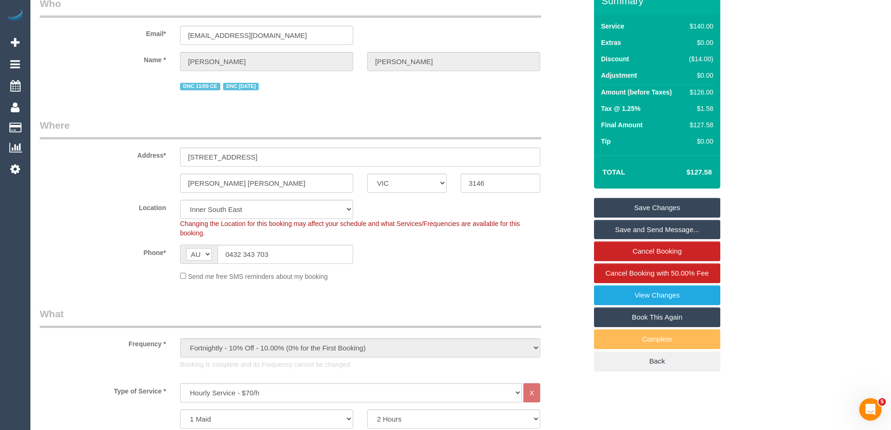
click at [686, 205] on link "Save Changes" at bounding box center [657, 208] width 126 height 20
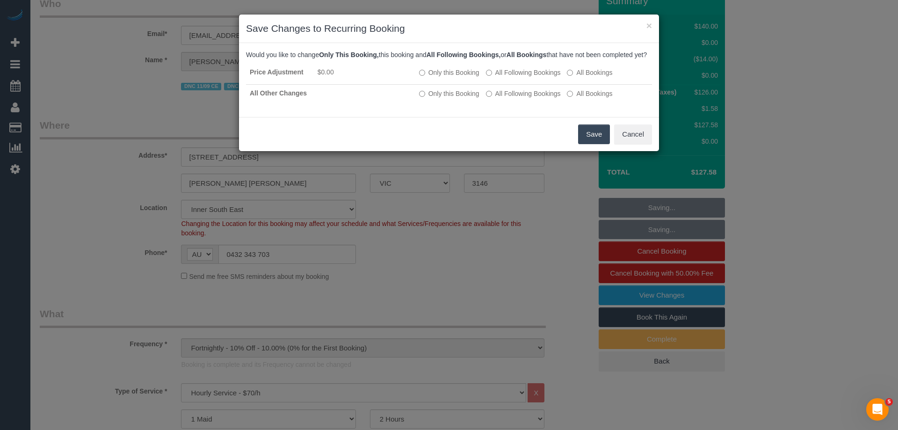
click at [589, 144] on button "Save" at bounding box center [594, 134] width 32 height 20
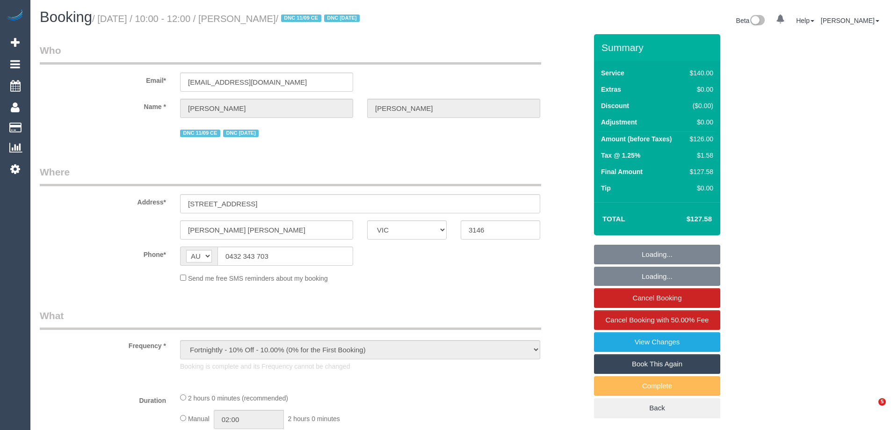
select select "VIC"
select select "string:stripe-pm_1Mlpvq2GScqysDRV2oXtTaw3"
select select "spot1"
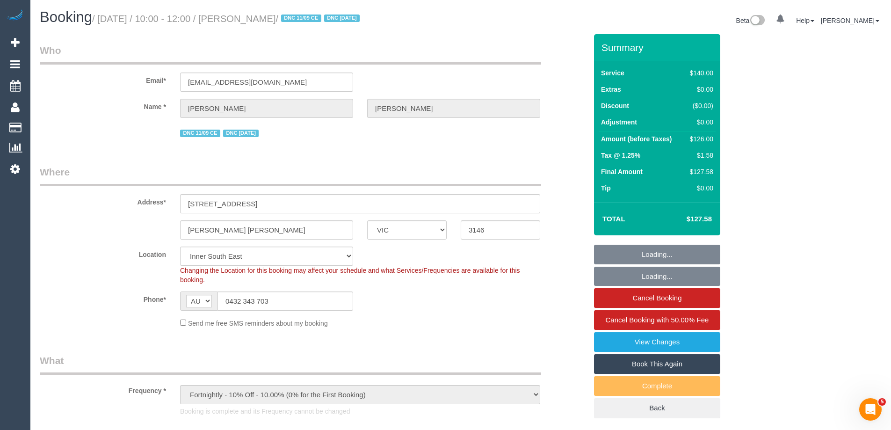
select select "object:585"
select select "number:28"
select select "number:15"
select select "number:19"
select select "number:22"
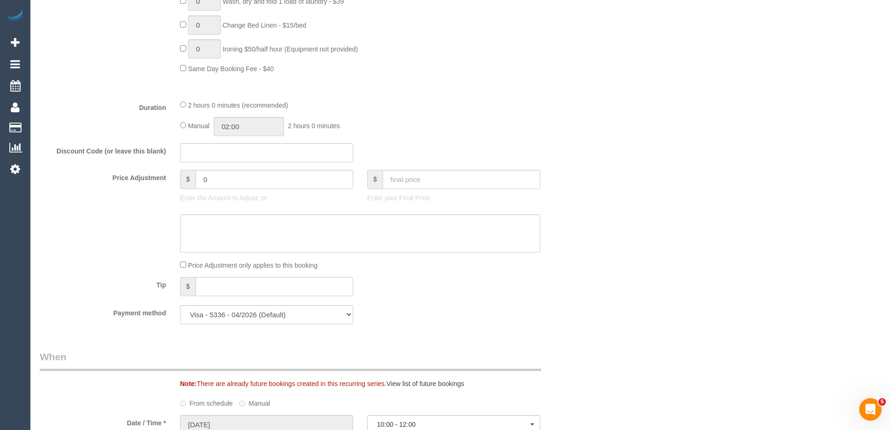
scroll to position [702, 0]
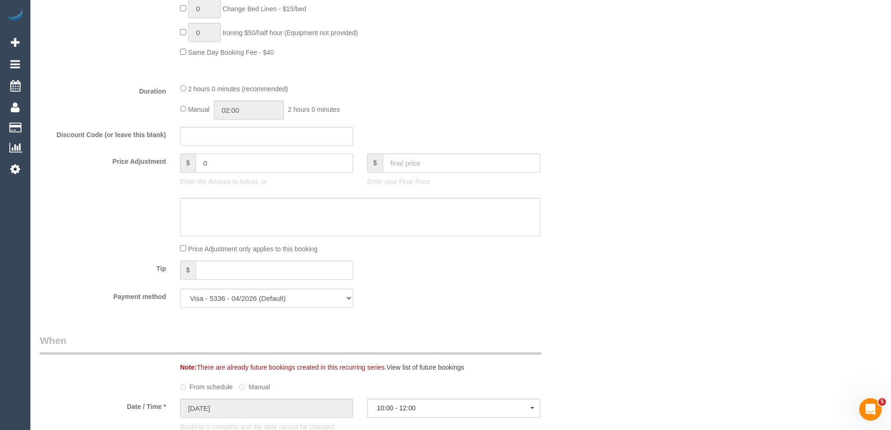
click at [248, 165] on input "0" at bounding box center [275, 162] width 158 height 19
paste input "-37.8"
type input "-37.8"
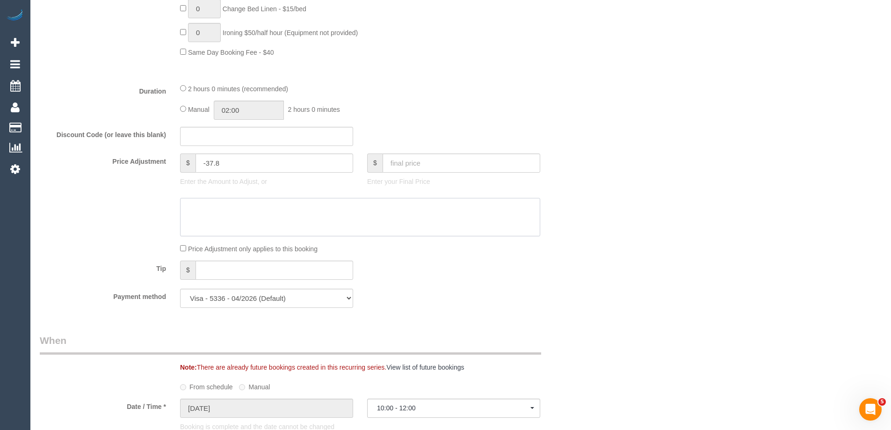
click at [258, 218] on textarea at bounding box center [360, 217] width 360 height 38
paste textarea "30% discount for complaints. - CE"
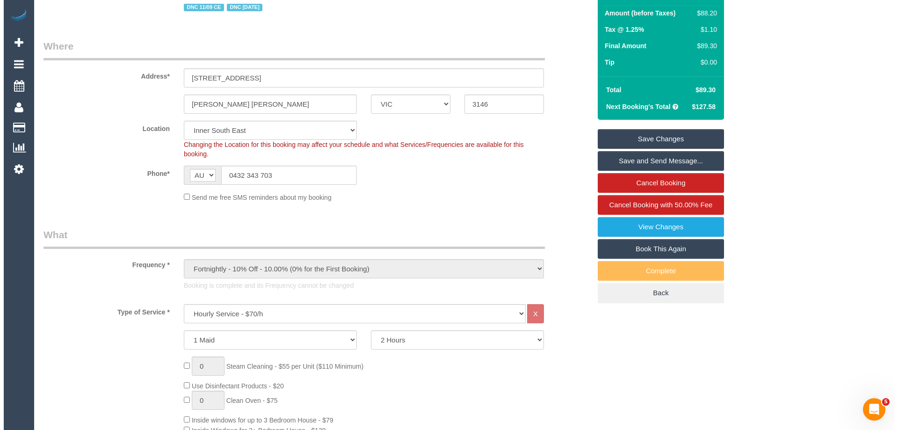
scroll to position [0, 0]
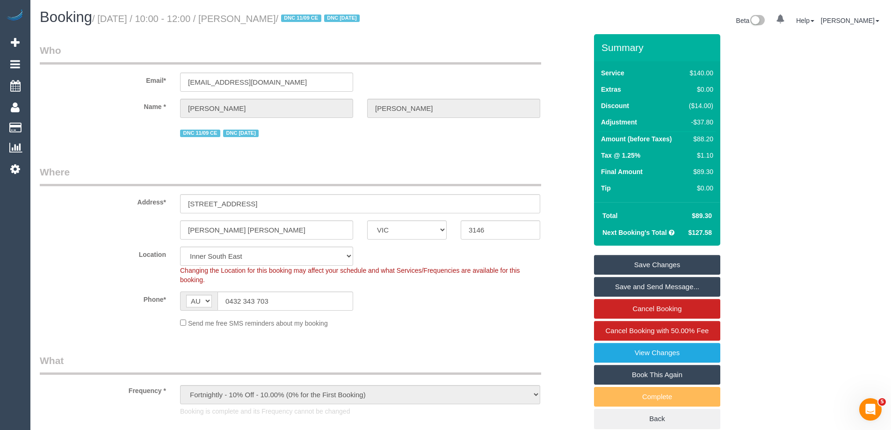
type textarea "30% discount for complaints. - CE"
click at [643, 269] on link "Save Changes" at bounding box center [657, 265] width 126 height 20
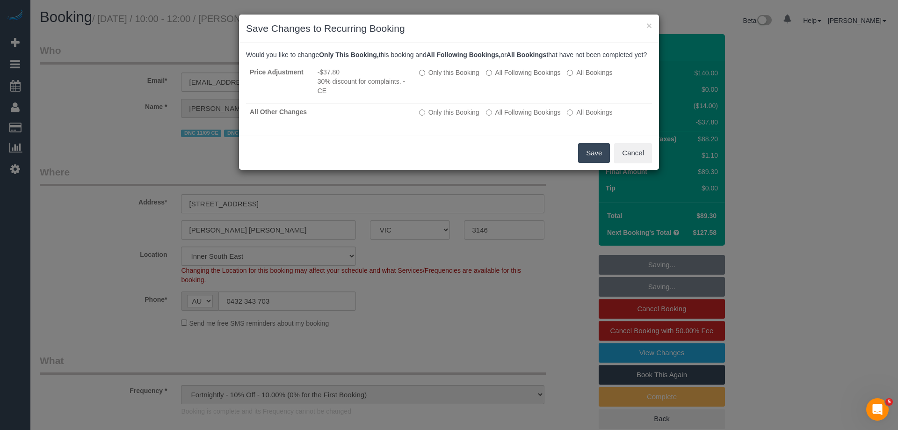
click at [595, 163] on button "Save" at bounding box center [594, 153] width 32 height 20
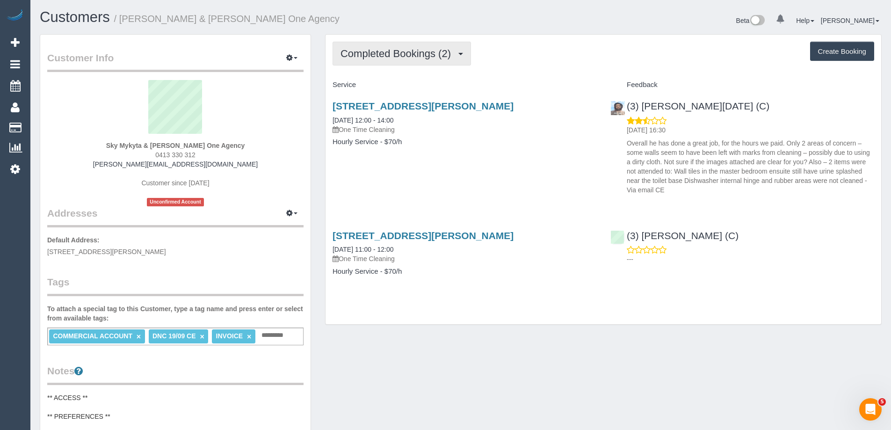
click at [385, 55] on span "Completed Bookings (2)" at bounding box center [398, 54] width 115 height 12
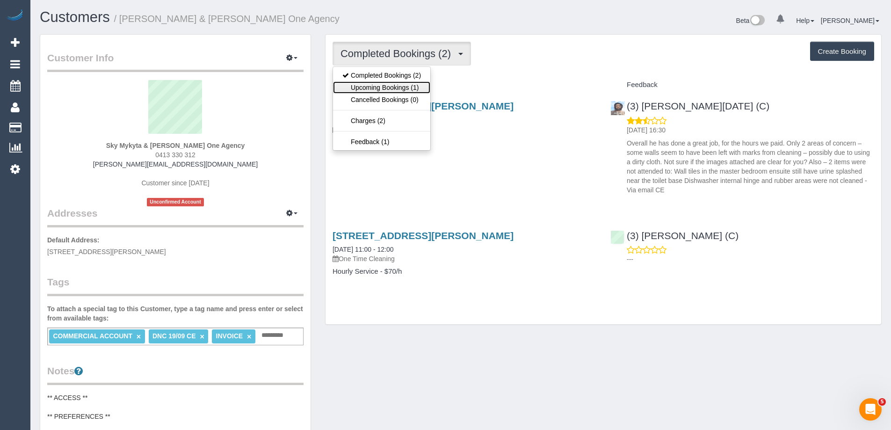
click at [387, 85] on link "Upcoming Bookings (1)" at bounding box center [381, 87] width 97 height 12
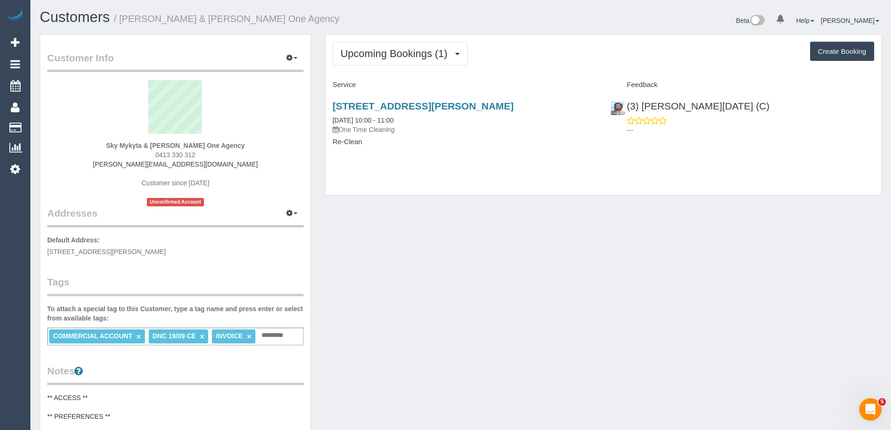
drag, startPoint x: 327, startPoint y: 104, endPoint x: 550, endPoint y: 102, distance: 223.6
click at [550, 102] on div "[STREET_ADDRESS][PERSON_NAME] [DATE] 10:00 - 11:00 One Time Cleaning Re-Clean" at bounding box center [465, 129] width 278 height 72
copy link "[STREET_ADDRESS][PERSON_NAME]"
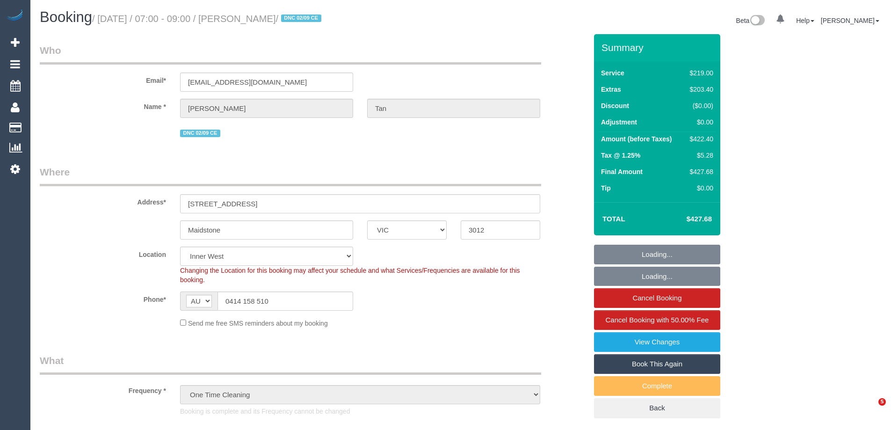
select select "VIC"
select select "string:stripe-pm_1Rzudw2GScqysDRVJLiqdmYb"
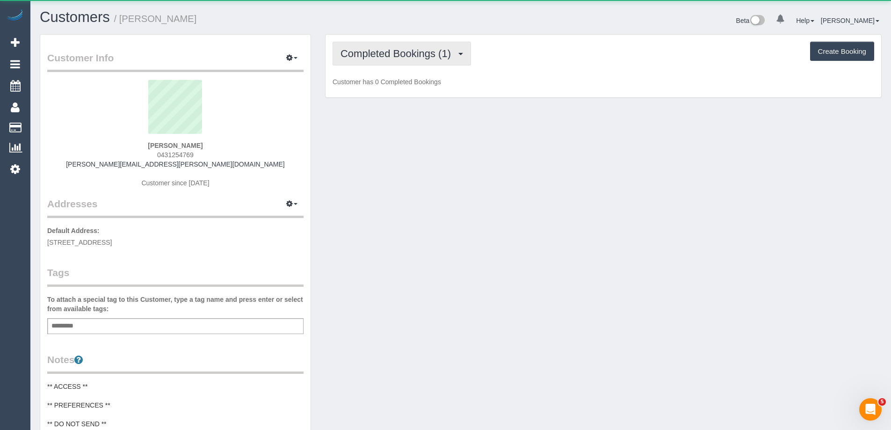
click at [398, 58] on span "Completed Bookings (1)" at bounding box center [398, 54] width 115 height 12
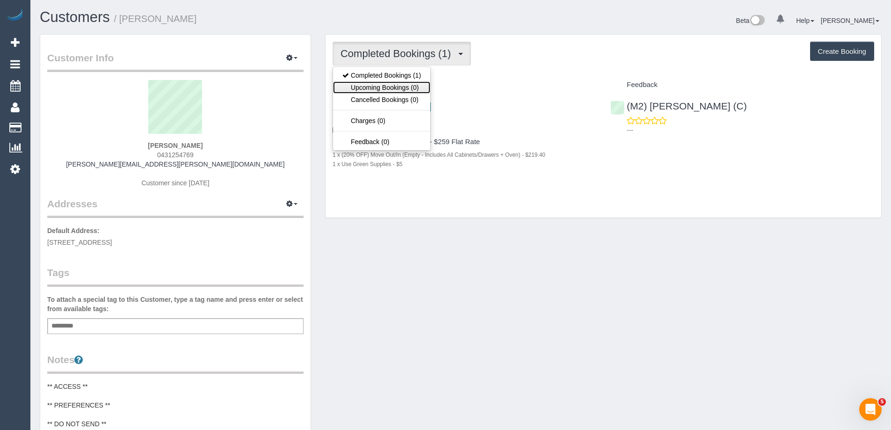
click at [387, 86] on link "Upcoming Bookings (0)" at bounding box center [381, 87] width 97 height 12
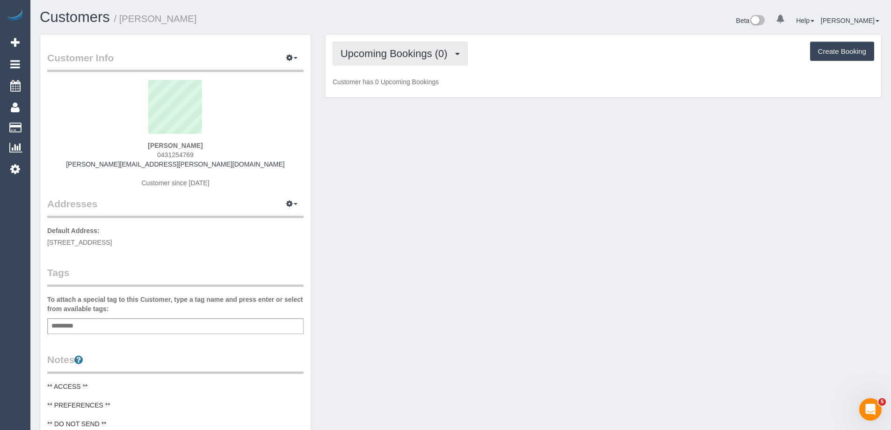
click at [381, 58] on span "Upcoming Bookings (0)" at bounding box center [397, 54] width 112 height 12
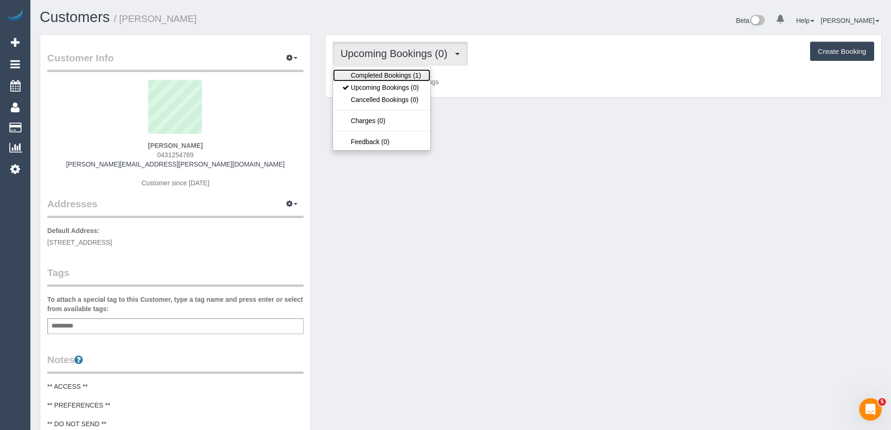
click at [375, 75] on link "Completed Bookings (1)" at bounding box center [381, 75] width 97 height 12
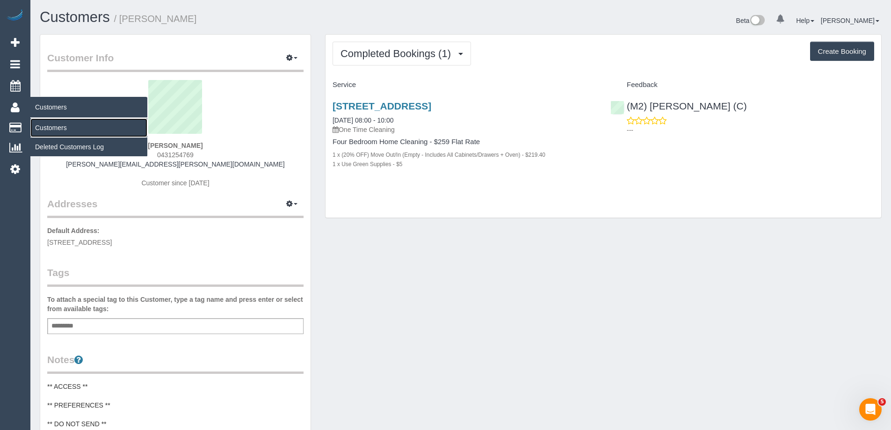
click at [57, 125] on link "Customers" at bounding box center [88, 127] width 117 height 19
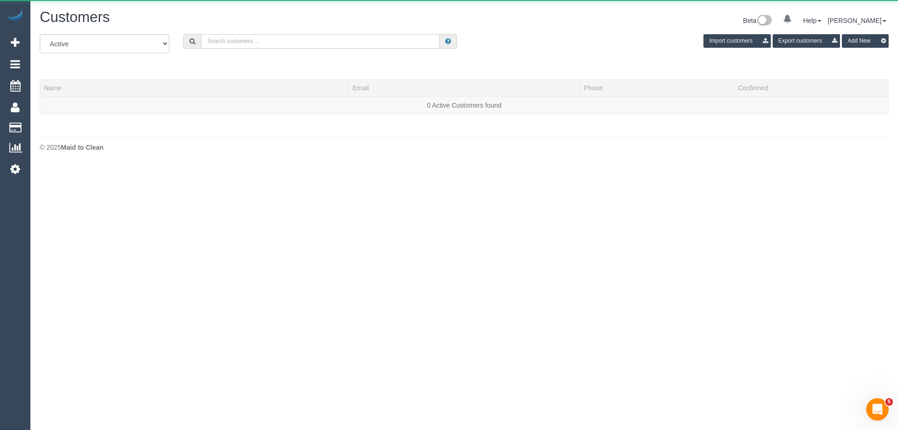
click at [323, 41] on input "text" at bounding box center [320, 41] width 239 height 15
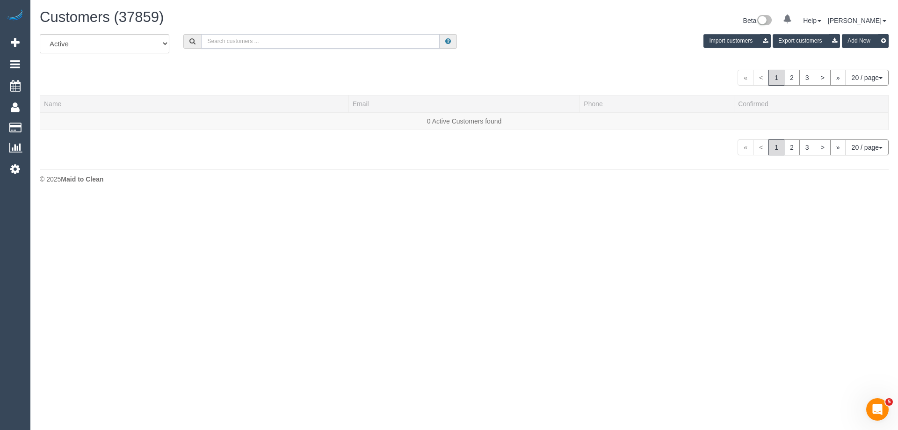
paste input "alison@martalis.com"
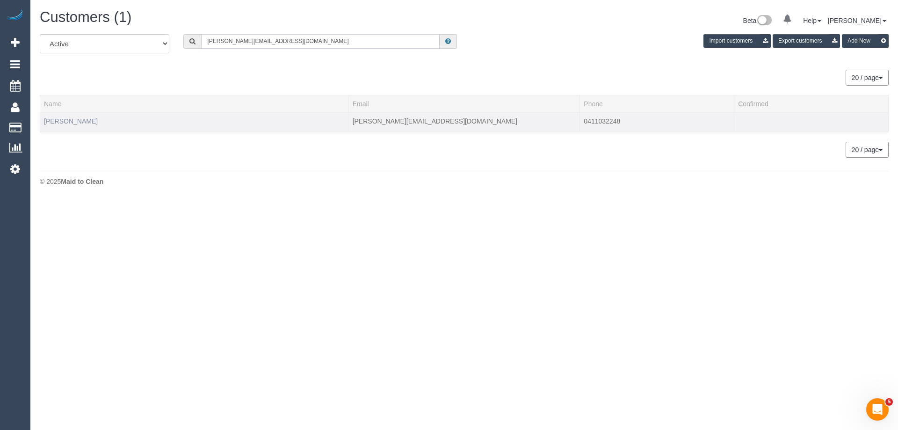
type input "alison@martalis.com"
click at [76, 122] on link "Alison Russell" at bounding box center [71, 120] width 54 height 7
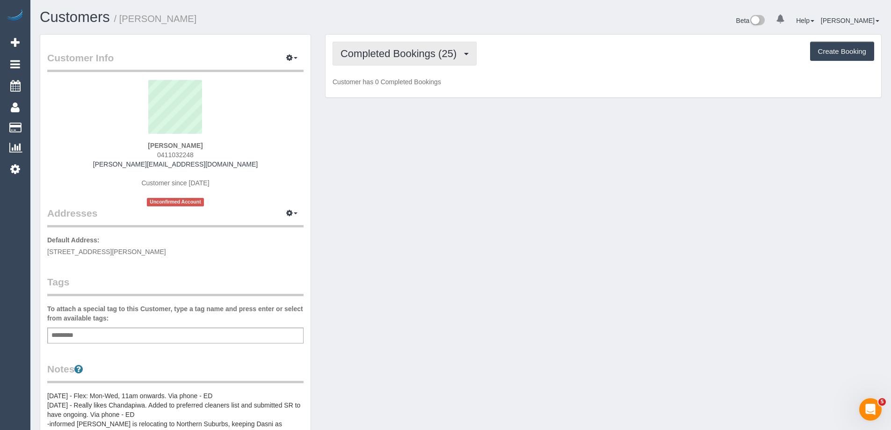
click at [429, 50] on span "Completed Bookings (25)" at bounding box center [401, 54] width 121 height 12
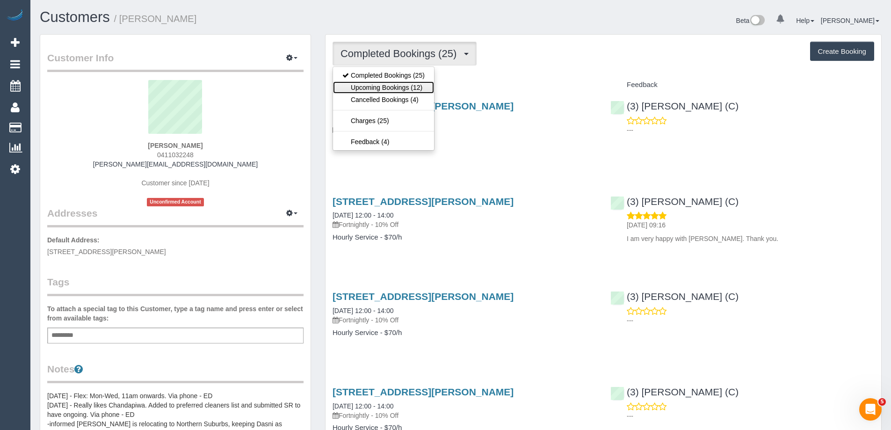
click at [398, 89] on link "Upcoming Bookings (12)" at bounding box center [383, 87] width 101 height 12
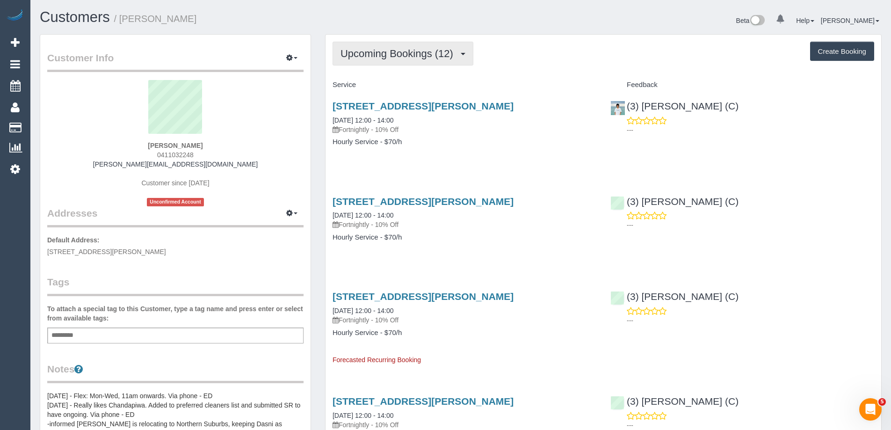
click at [379, 56] on span "Upcoming Bookings (12)" at bounding box center [399, 54] width 117 height 12
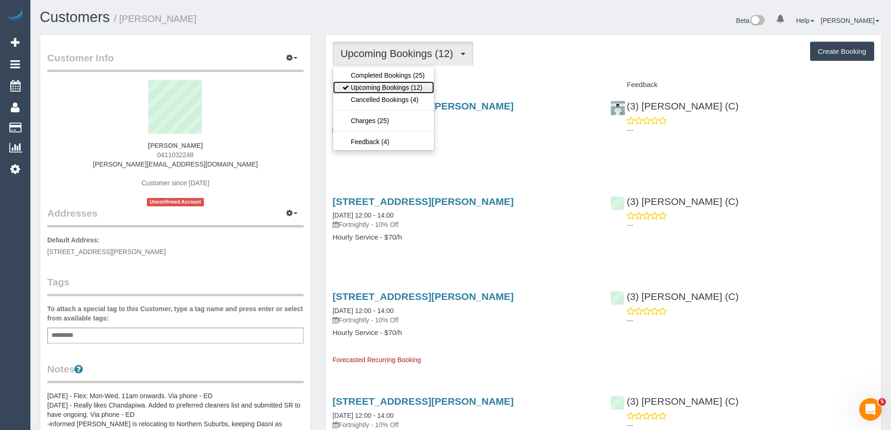
click at [380, 88] on link "Upcoming Bookings (12)" at bounding box center [383, 87] width 101 height 12
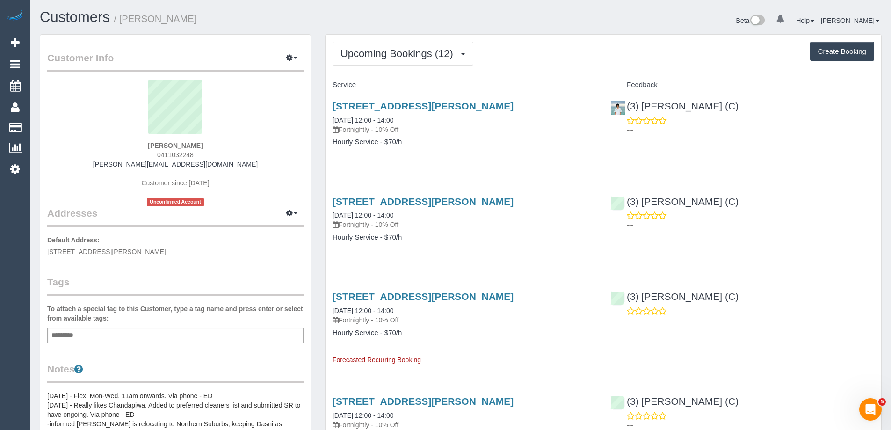
click at [420, 210] on div "81 Addison Street, Elwood, VIC 3184 15/10/2025 12:00 - 14:00 Fortnightly - 10% …" at bounding box center [465, 213] width 264 height 34
click at [390, 43] on button "Upcoming Bookings (12)" at bounding box center [403, 54] width 141 height 24
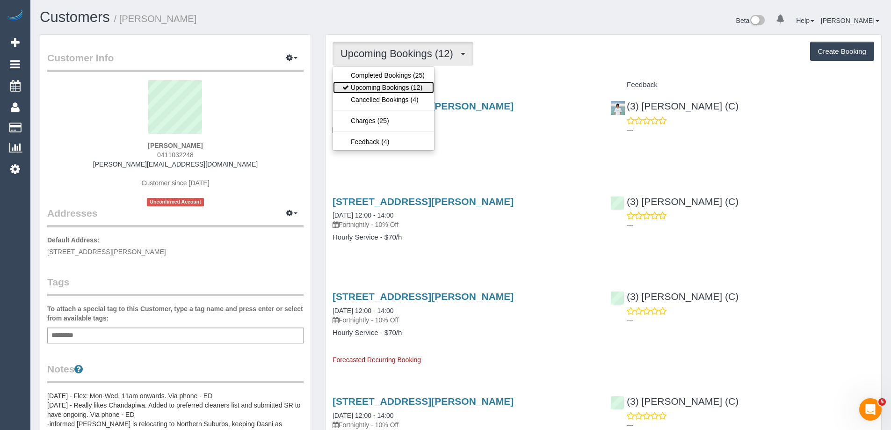
click at [383, 85] on link "Upcoming Bookings (12)" at bounding box center [383, 87] width 101 height 12
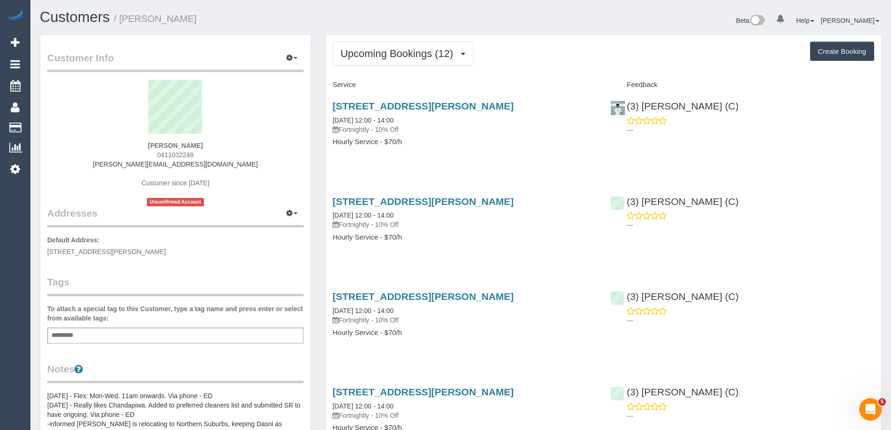
drag, startPoint x: 370, startPoint y: 61, endPoint x: 374, endPoint y: 74, distance: 14.1
click at [370, 61] on button "Upcoming Bookings (12)" at bounding box center [403, 54] width 141 height 24
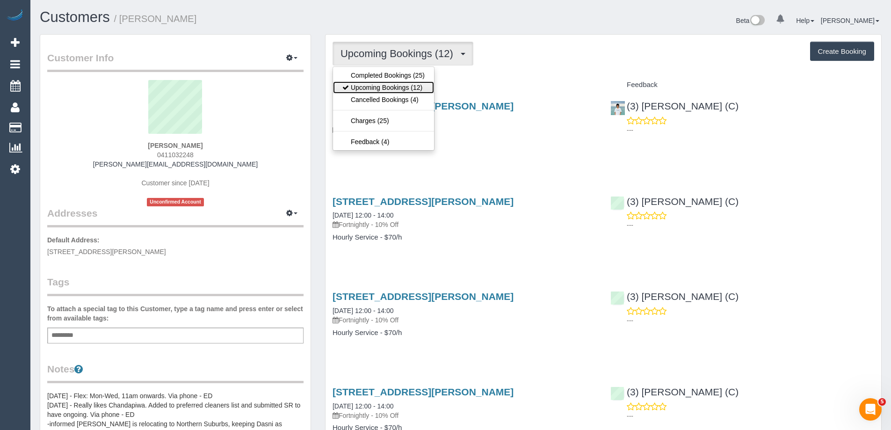
click at [379, 91] on link "Upcoming Bookings (12)" at bounding box center [383, 87] width 101 height 12
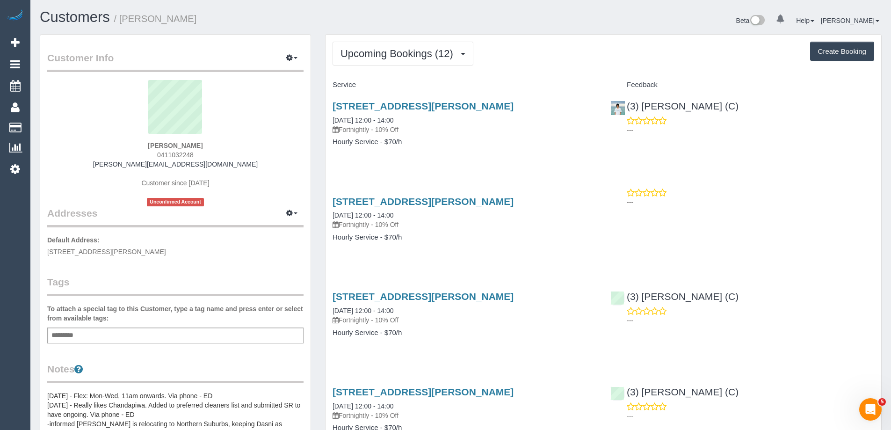
drag, startPoint x: 427, startPoint y: 215, endPoint x: 329, endPoint y: 213, distance: 97.8
click at [329, 213] on div "81 Addison Street, Elwood, VIC 3184 14/10/2025 12:00 - 14:00 Fortnightly - 10% …" at bounding box center [465, 224] width 278 height 72
copy link "14/10/2025 12:00 - 14:00"
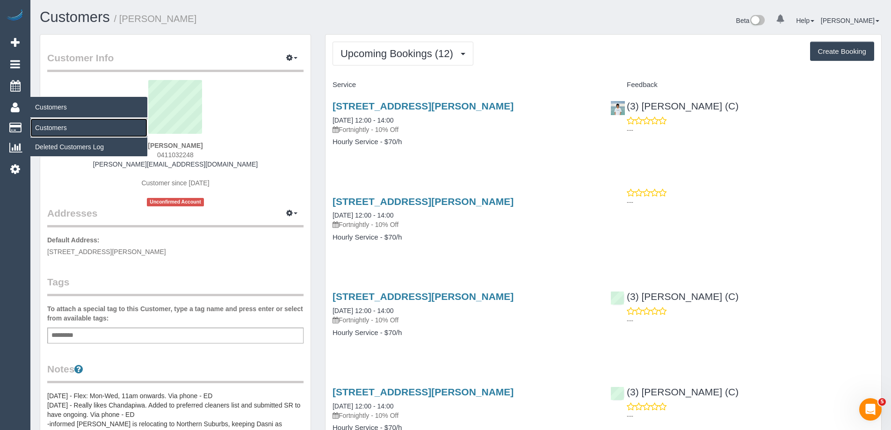
click at [52, 126] on link "Customers" at bounding box center [88, 127] width 117 height 19
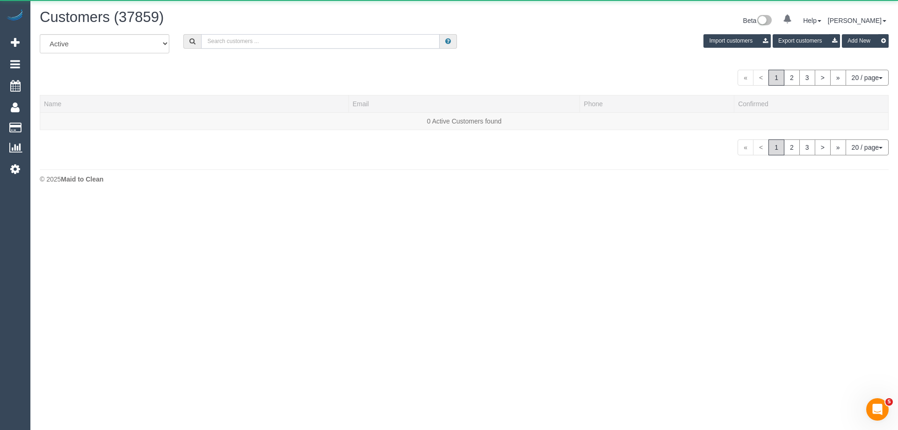
click at [309, 37] on input "text" at bounding box center [320, 41] width 239 height 15
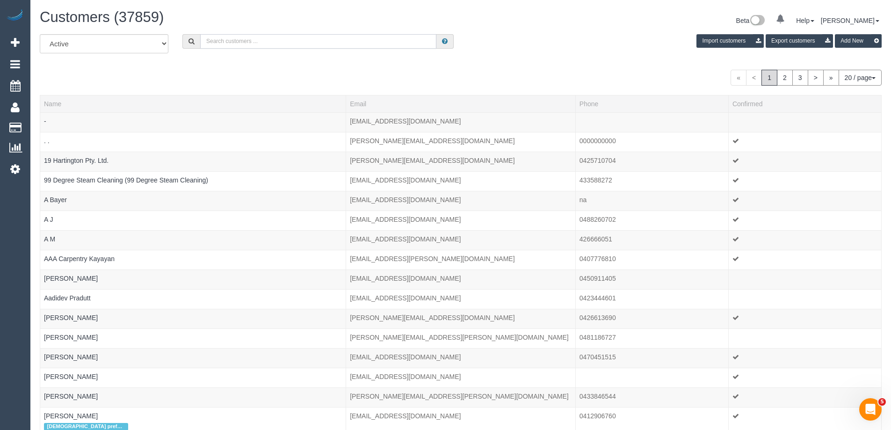
paste input "haddos@live.com.au"
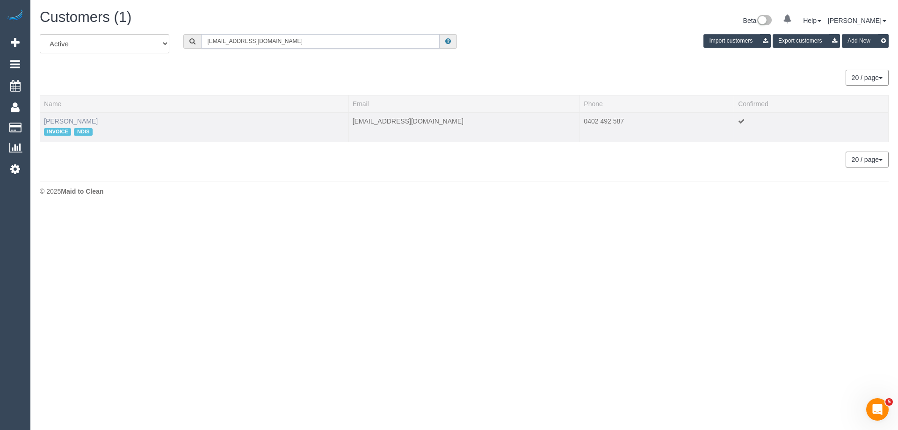
type input "haddos@live.com.au"
click at [81, 123] on link "Hayden McLean" at bounding box center [71, 120] width 54 height 7
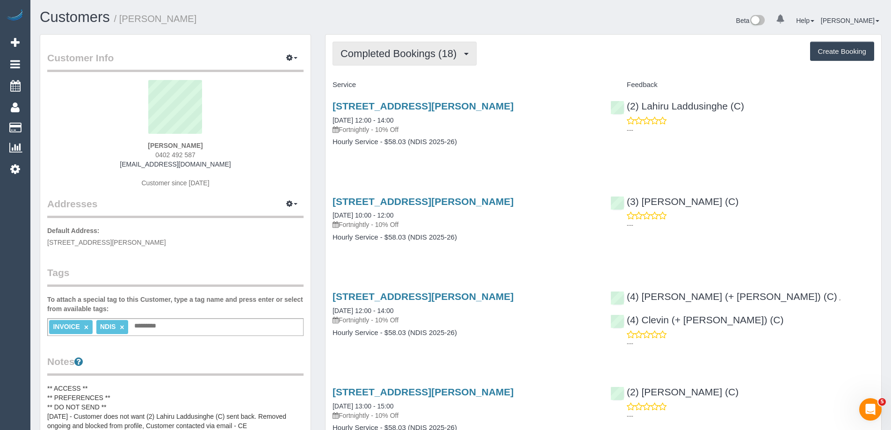
click at [382, 51] on span "Completed Bookings (18)" at bounding box center [401, 54] width 121 height 12
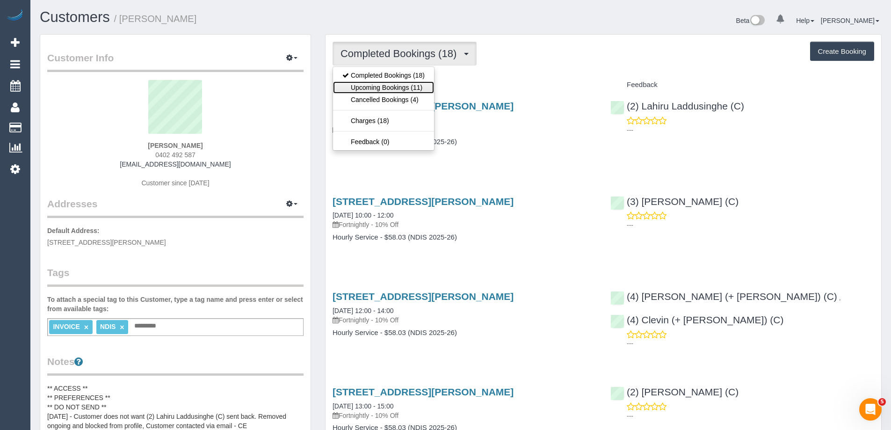
click at [382, 89] on link "Upcoming Bookings (11)" at bounding box center [383, 87] width 101 height 12
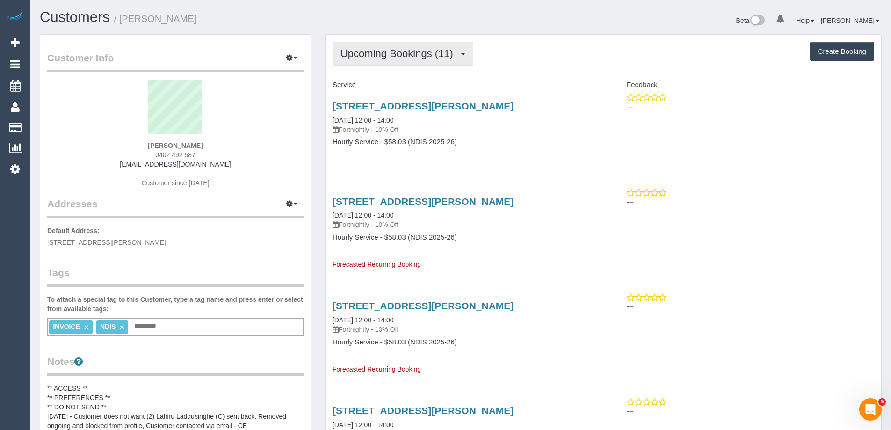
click at [430, 54] on span "Upcoming Bookings (11)" at bounding box center [399, 54] width 117 height 12
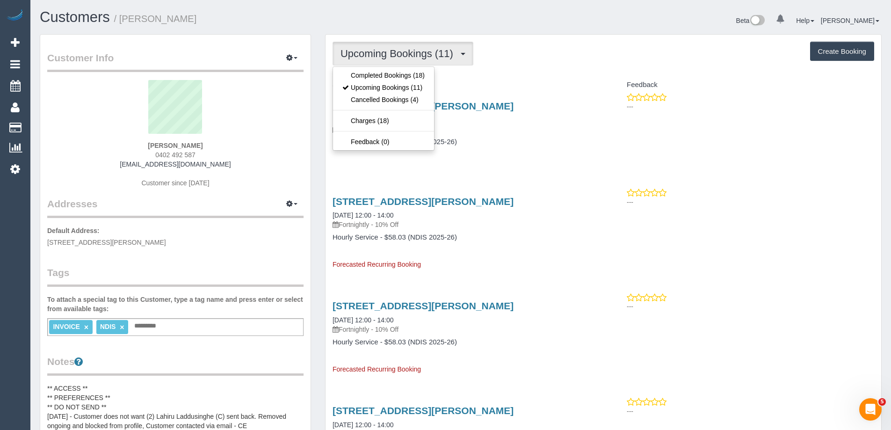
click at [552, 62] on div "Upcoming Bookings (11) Completed Bookings (18) Upcoming Bookings (11) Cancelled…" at bounding box center [604, 54] width 542 height 24
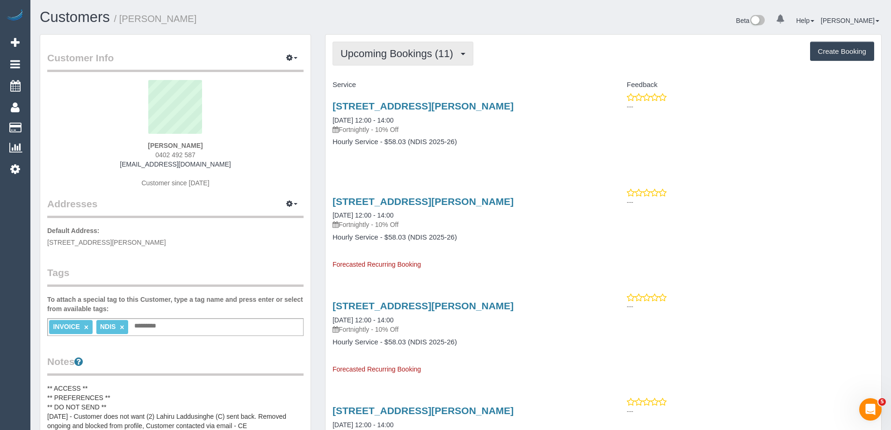
click at [366, 45] on button "Upcoming Bookings (11)" at bounding box center [403, 54] width 141 height 24
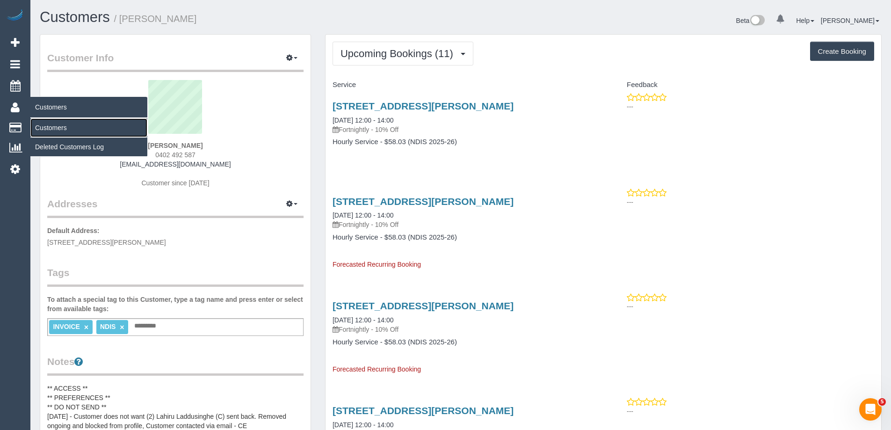
click at [52, 129] on link "Customers" at bounding box center [88, 127] width 117 height 19
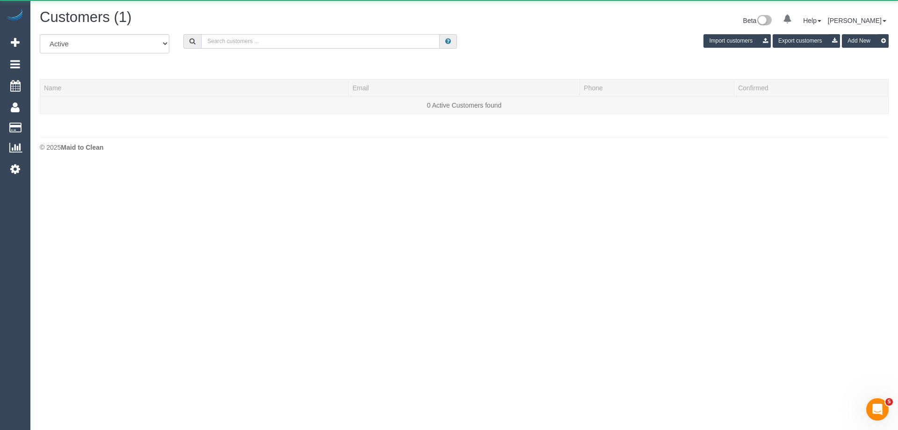
click input "text"
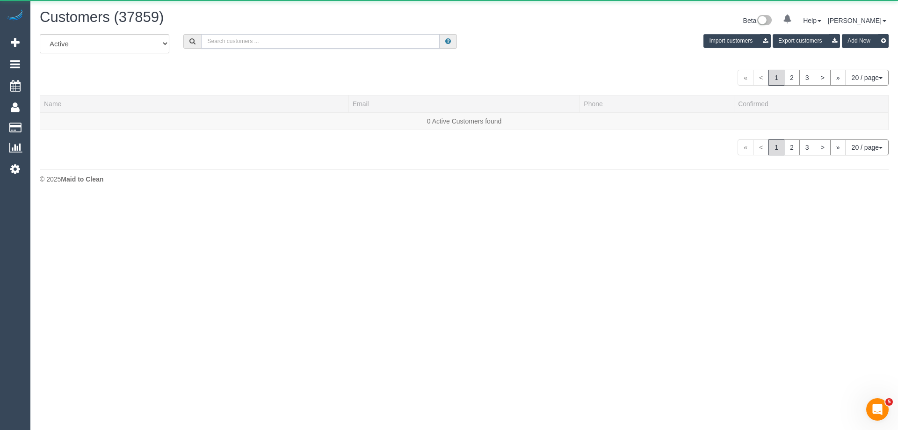
paste input "jpaul.rmcauliffe@gmail.com"
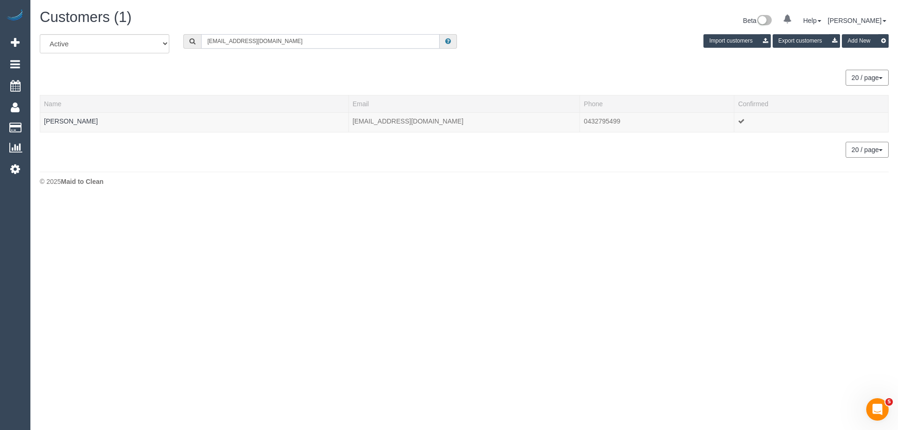
click input "jpaul.rmcauliffe@gmail.com"
paste input "tomgilbert1@icloud"
type input "[EMAIL_ADDRESS][DOMAIN_NAME]"
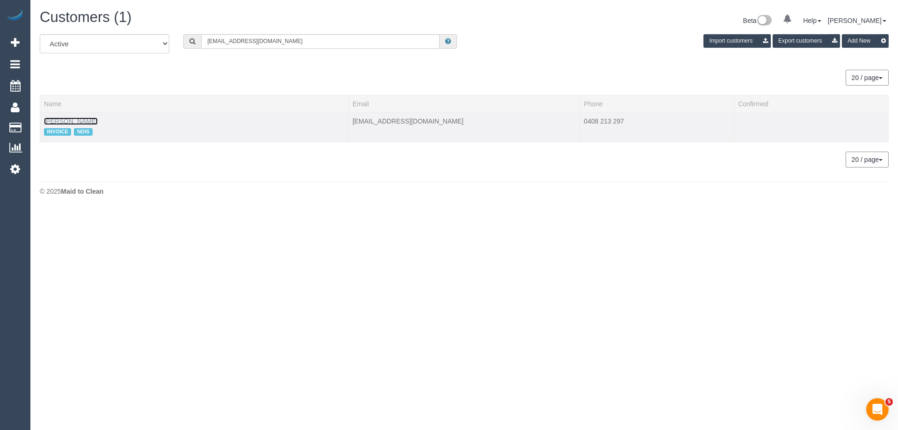
click link "Tom Gilbert"
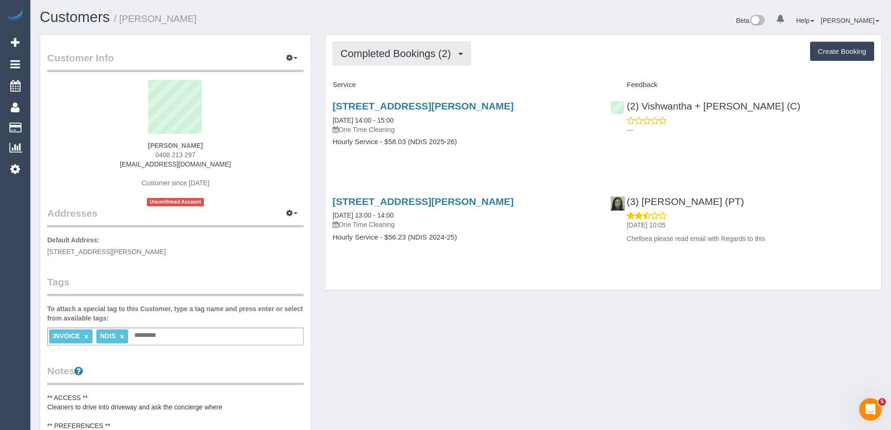
click span "Completed Bookings (2)"
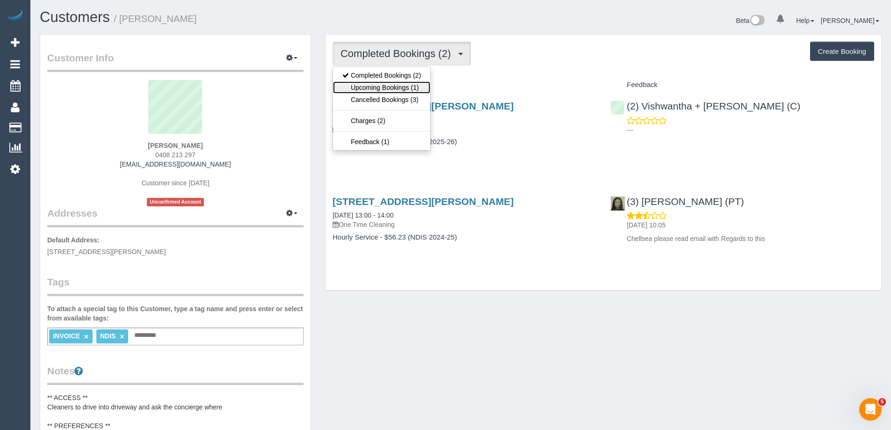
click link "Upcoming Bookings (1)"
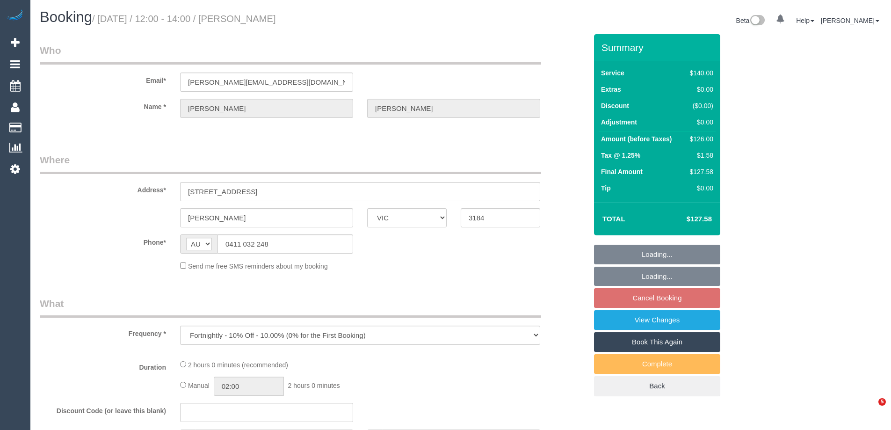
select select "VIC"
select select "number:28"
select select "number:14"
select select "number:19"
select select "number:22"
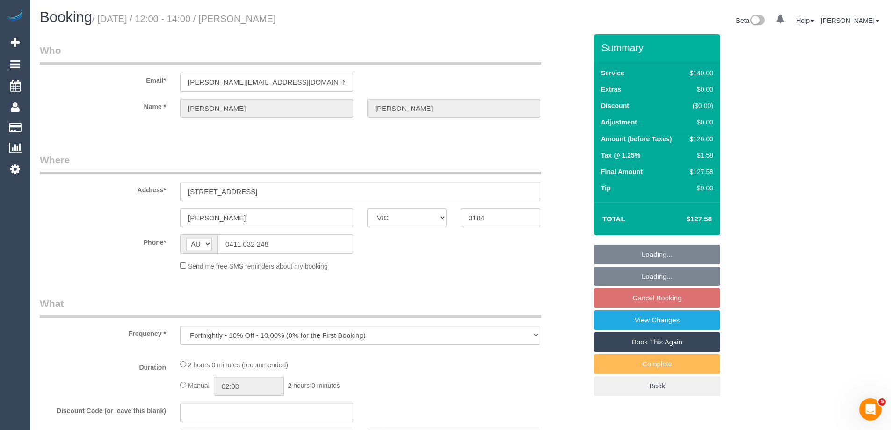
select select "number:35"
select select "number:11"
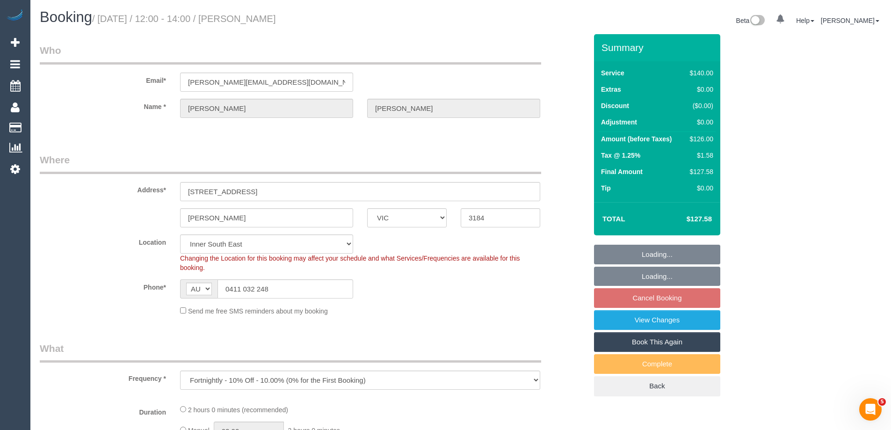
select select "object:681"
select select "string:stripe-pm_1PkfAL2GScqysDRVzj7AGl1Q"
select select "spot4"
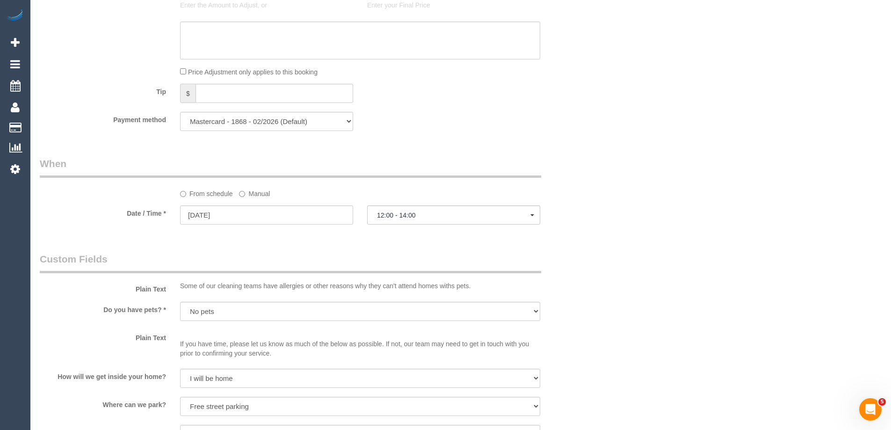
scroll to position [982, 0]
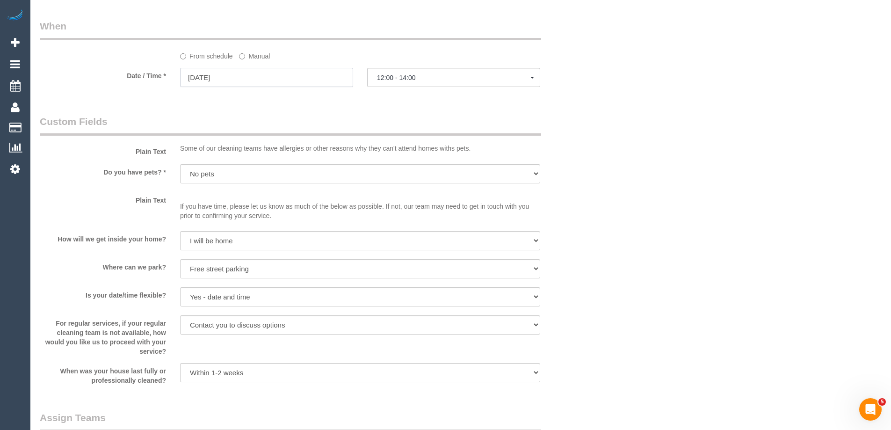
click at [248, 77] on input "[DATE]" at bounding box center [266, 77] width 173 height 19
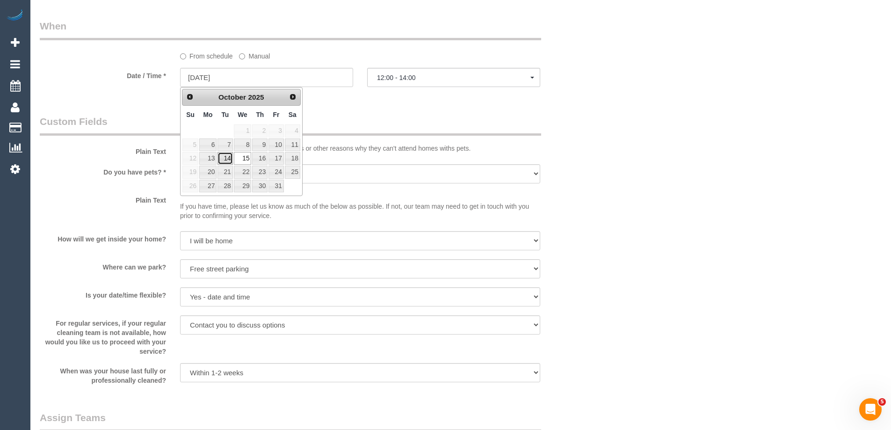
click at [226, 161] on link "14" at bounding box center [225, 158] width 15 height 13
type input "[DATE]"
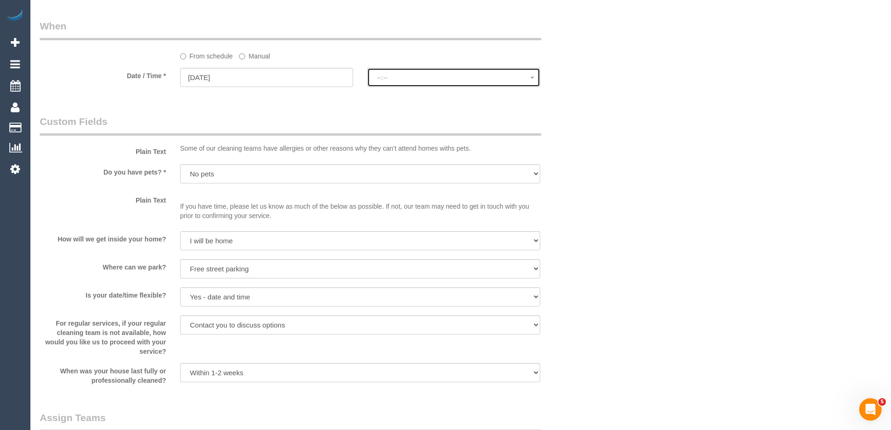
click at [430, 69] on button "--:--" at bounding box center [453, 77] width 173 height 19
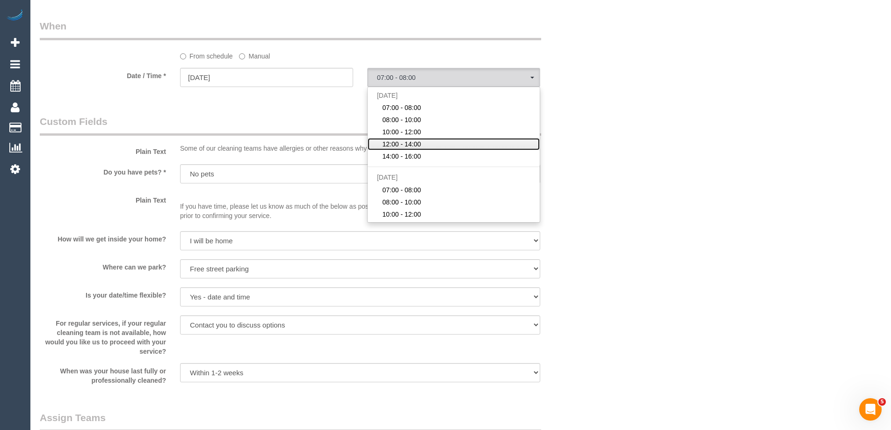
click at [421, 142] on span "12:00 - 14:00" at bounding box center [401, 143] width 39 height 9
select select "spot25"
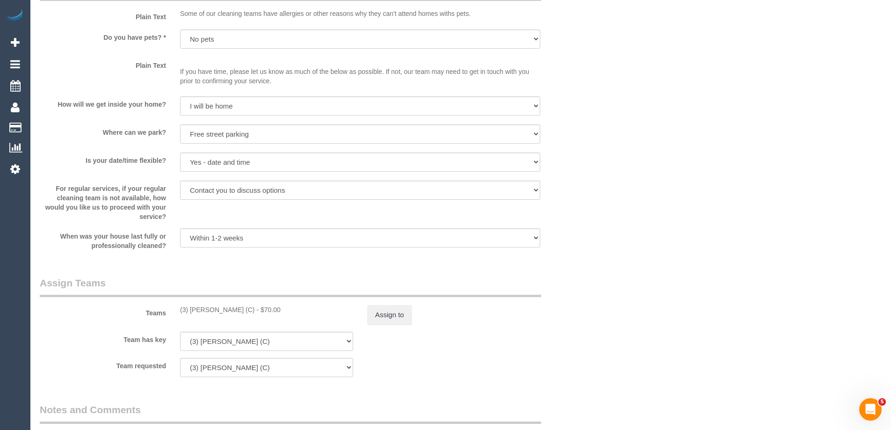
scroll to position [1357, 0]
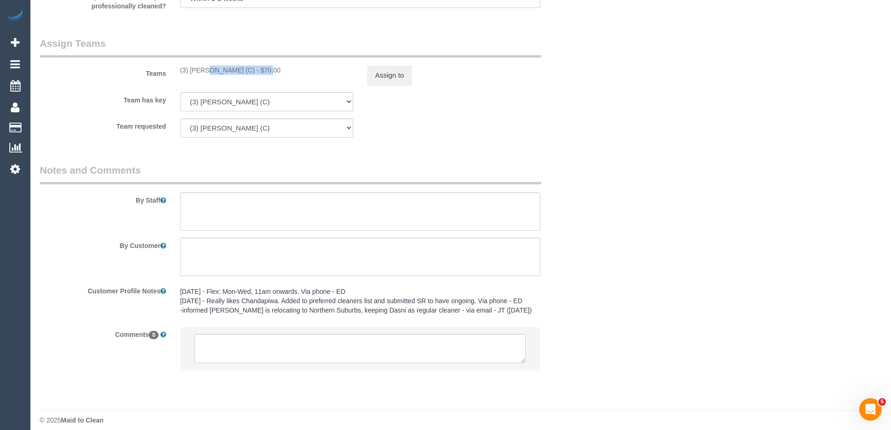
drag, startPoint x: 239, startPoint y: 72, endPoint x: 173, endPoint y: 66, distance: 66.6
click at [173, 66] on div "(3) Lara Mendes (C) - $70.00" at bounding box center [266, 69] width 187 height 9
copy div "(3) [PERSON_NAME] (C)"
click at [408, 78] on button "Assign to" at bounding box center [389, 75] width 45 height 20
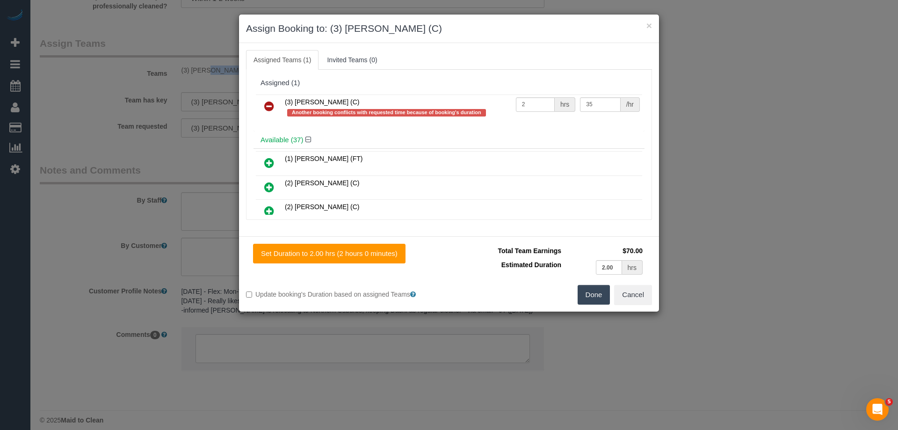
click at [269, 104] on icon at bounding box center [269, 106] width 10 height 11
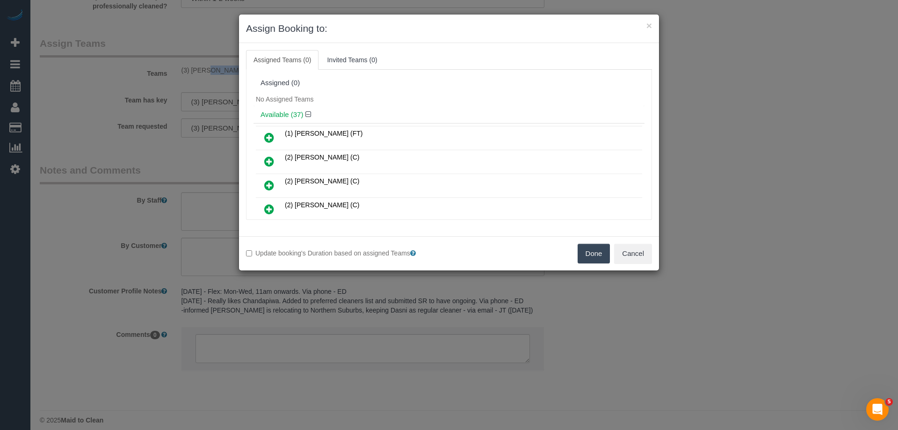
click at [595, 252] on button "Done" at bounding box center [594, 254] width 33 height 20
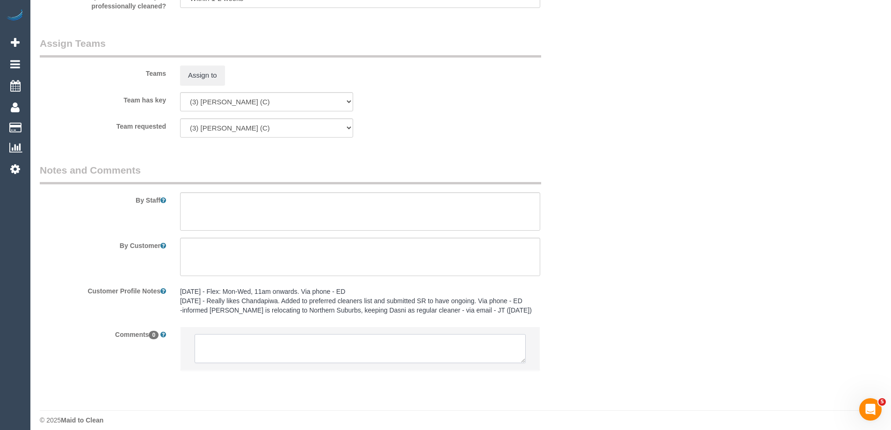
click at [347, 342] on textarea at bounding box center [360, 348] width 331 height 29
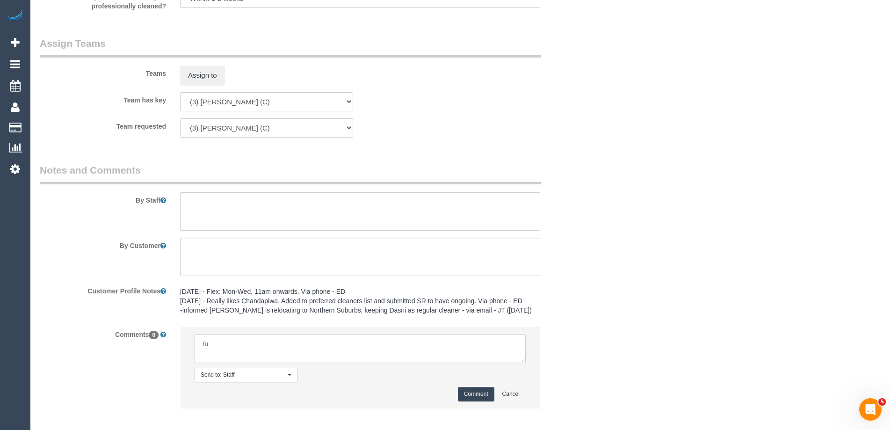
type textarea "/"
paste textarea "Cleaner(s) Unassigned: Reason Unassigned: One Off/Ongoing: Flexibility: Close a…"
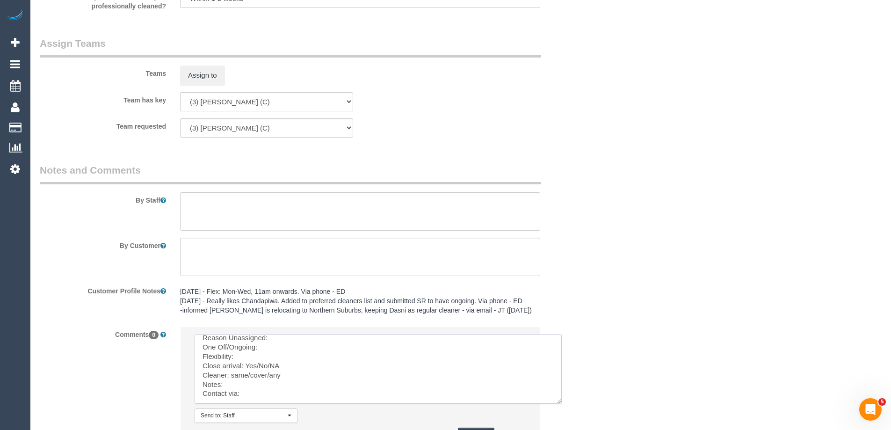
scroll to position [0, 0]
drag, startPoint x: 522, startPoint y: 357, endPoint x: 429, endPoint y: 396, distance: 100.6
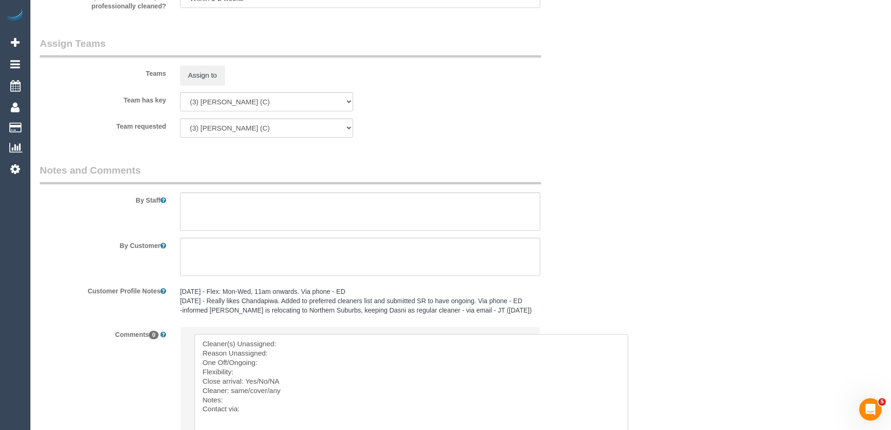
click at [323, 337] on textarea at bounding box center [412, 390] width 434 height 113
paste textarea "(3) [PERSON_NAME] (C)"
click at [275, 353] on textarea at bounding box center [412, 390] width 434 height 113
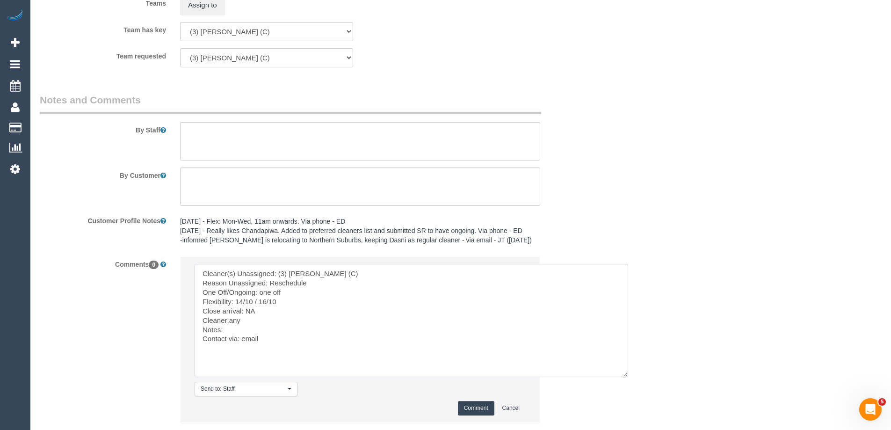
scroll to position [1488, 0]
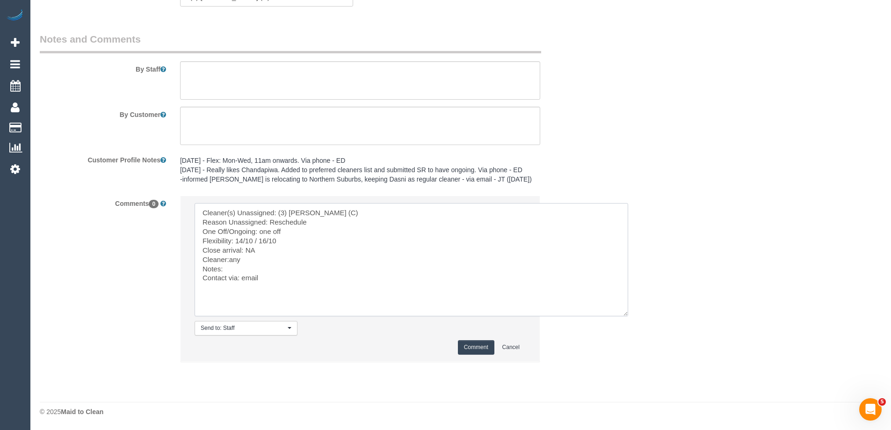
type textarea "Cleaner(s) Unassigned: (3) Lara Mendes (C) Reason Unassigned: Reschedule One Of…"
click at [481, 349] on button "Comment" at bounding box center [476, 347] width 36 height 15
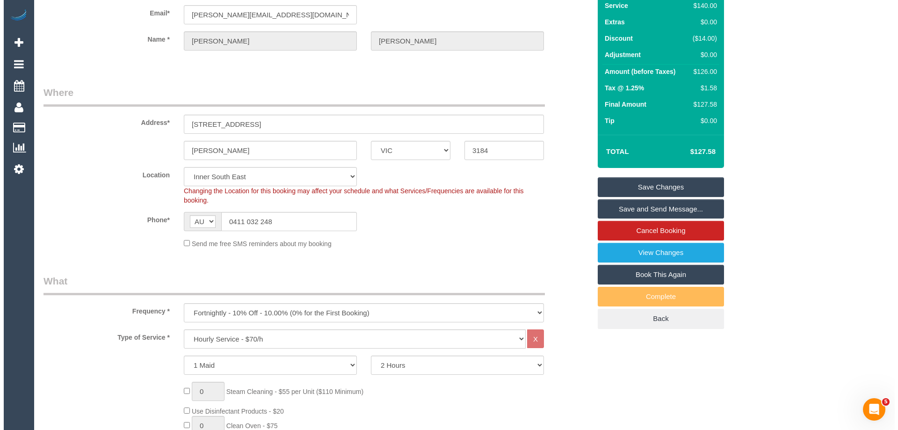
scroll to position [0, 0]
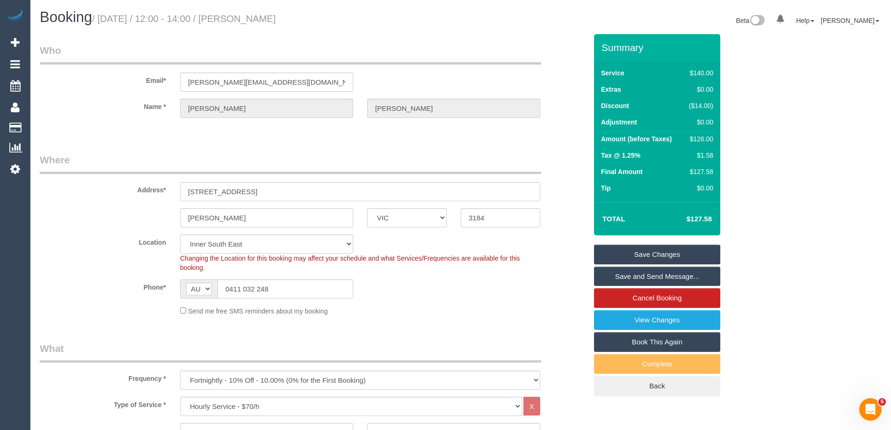
click at [655, 248] on link "Save Changes" at bounding box center [657, 255] width 126 height 20
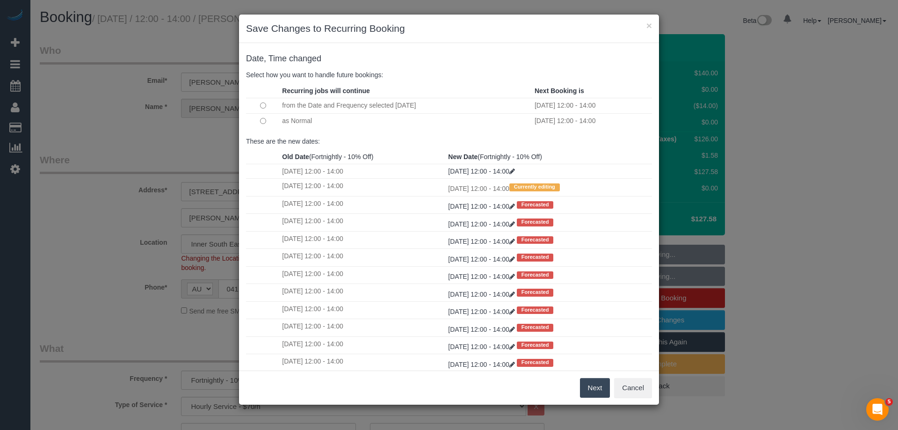
click at [594, 387] on button "Next" at bounding box center [595, 388] width 30 height 20
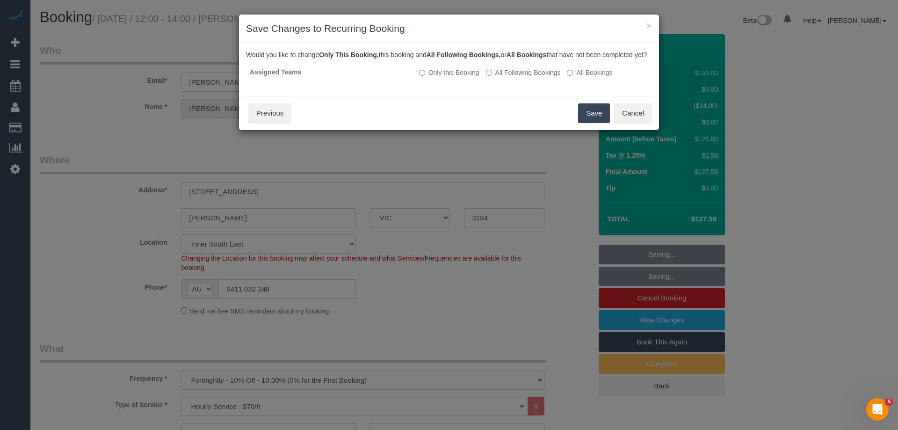
click at [587, 123] on button "Save" at bounding box center [594, 113] width 32 height 20
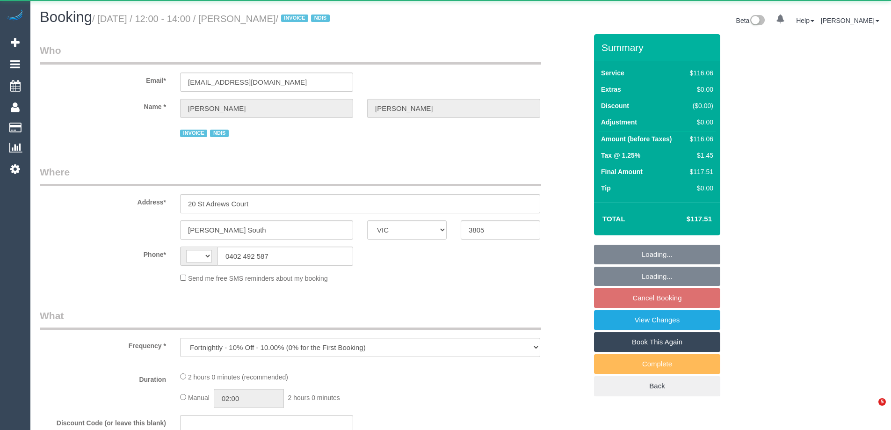
select select "VIC"
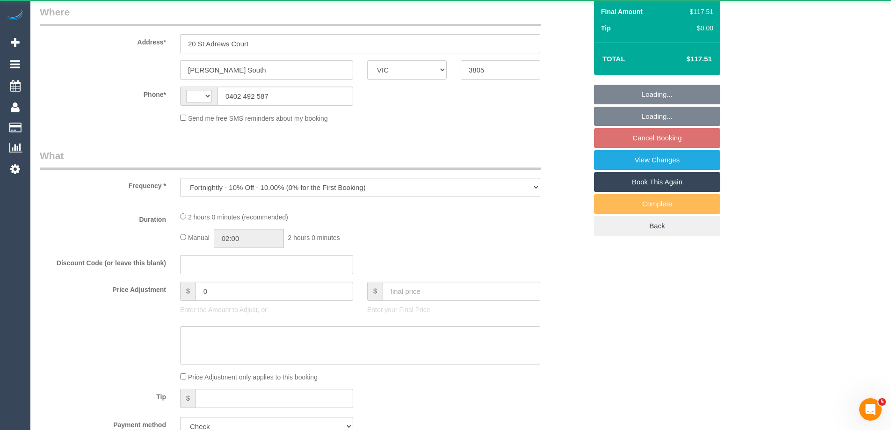
scroll to position [94, 0]
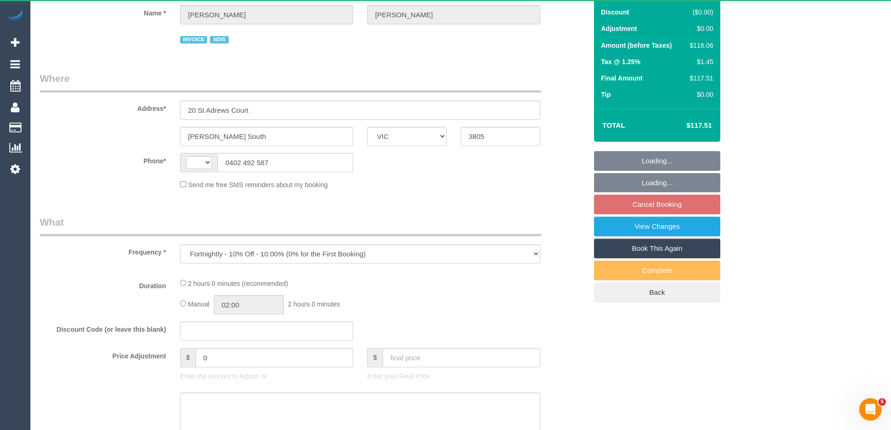
select select "string:AU"
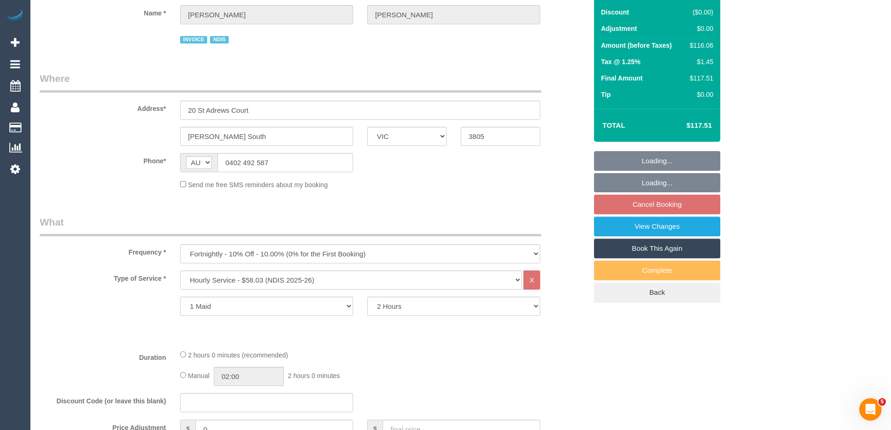
select select "number:27"
select select "number:14"
select select "number:18"
select select "number:22"
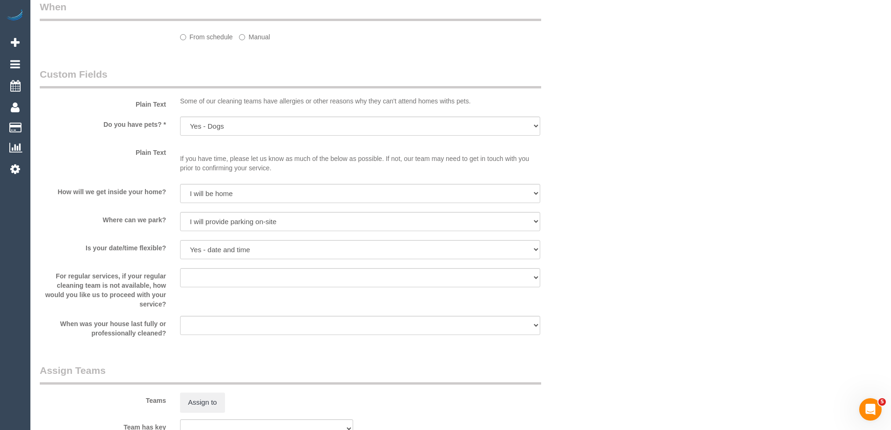
scroll to position [747, 0]
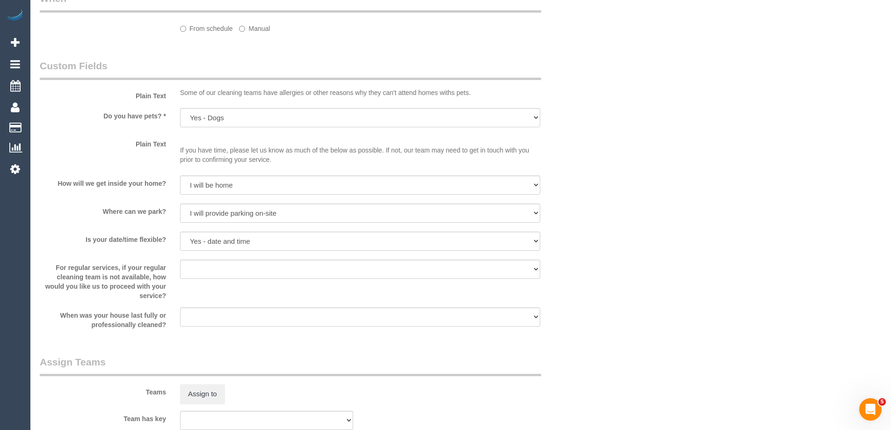
select select "spot4"
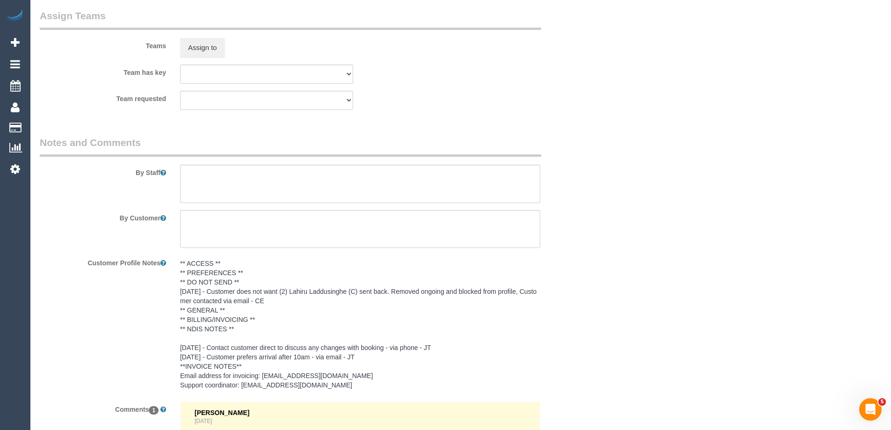
scroll to position [1340, 0]
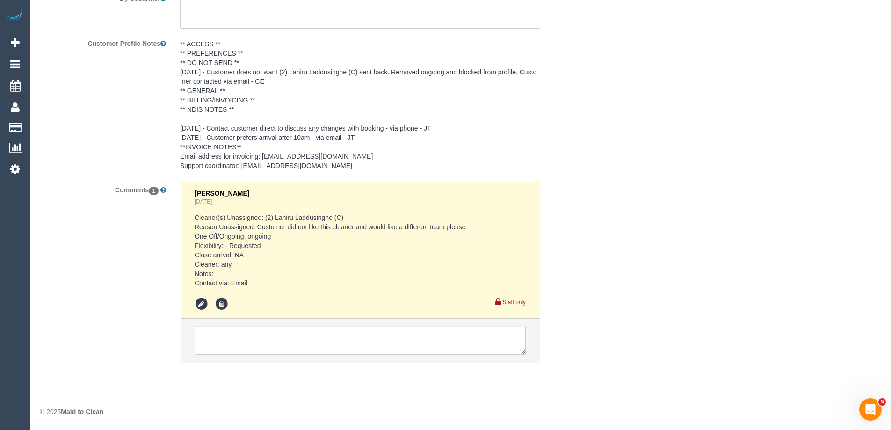
select select "object:1068"
click at [222, 341] on textarea at bounding box center [360, 340] width 331 height 29
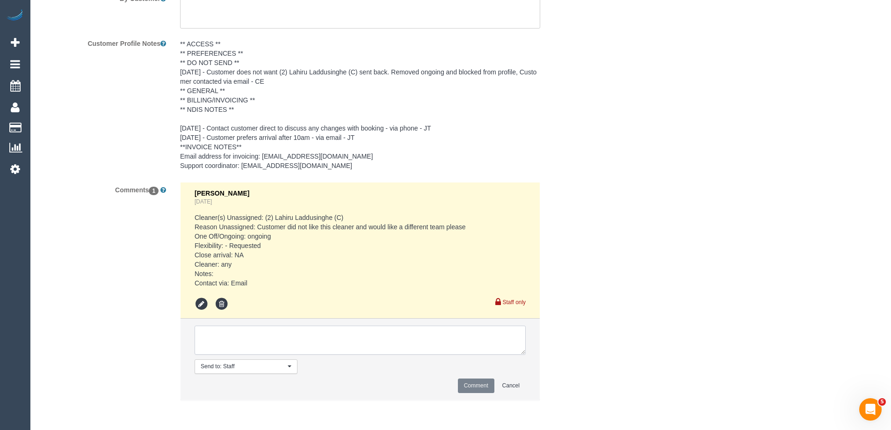
type textarea "l"
paste textarea "Wednesday and Thursday Every fortnight from October 15th and 16th 11-3 preferab…"
type textarea "flex - Wednesday and Thursday Every fortnight from October 15th and 16th 11-3 p…"
click at [474, 386] on button "Comment" at bounding box center [476, 385] width 36 height 15
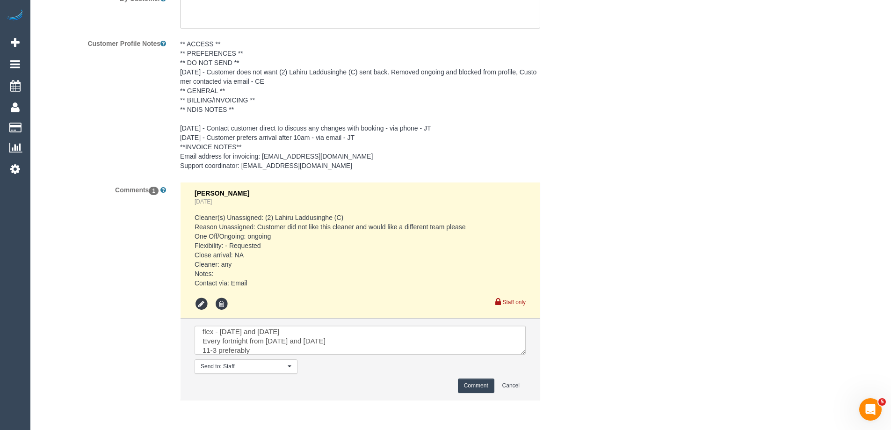
click at [478, 384] on button "Comment" at bounding box center [476, 385] width 36 height 15
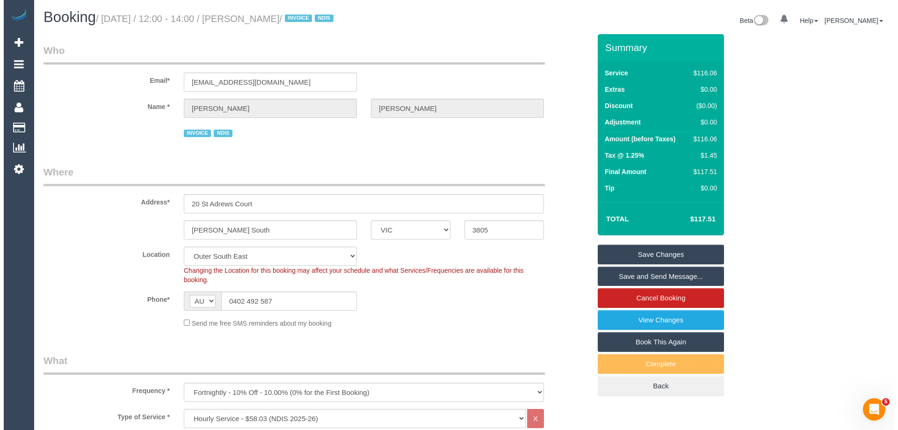
scroll to position [0, 0]
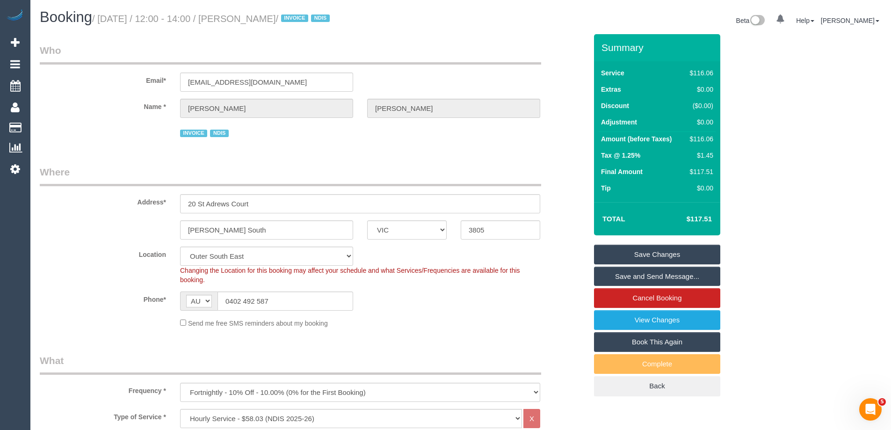
click at [661, 247] on link "Save Changes" at bounding box center [657, 255] width 126 height 20
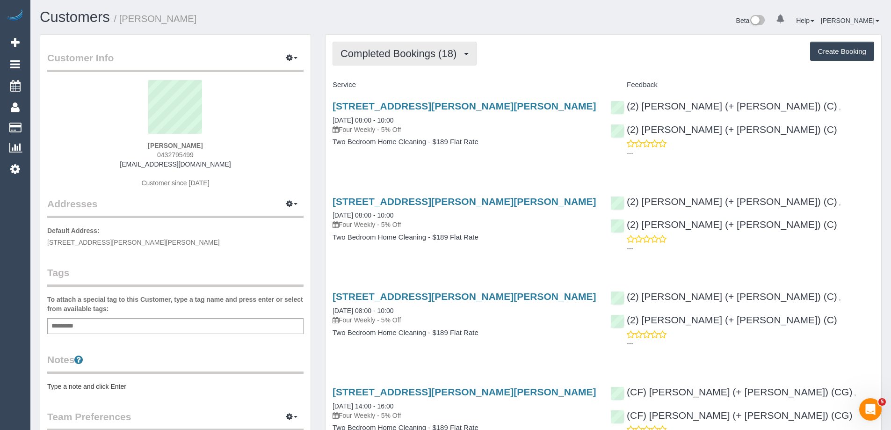
click at [372, 58] on span "Completed Bookings (18)" at bounding box center [401, 54] width 121 height 12
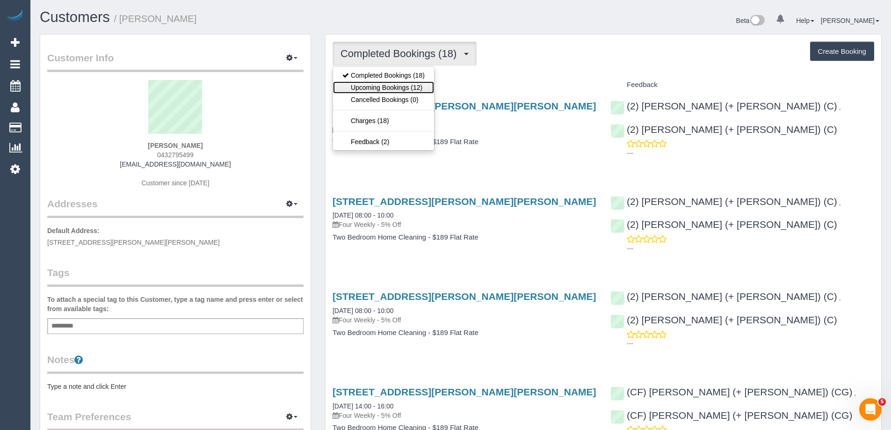
click at [383, 84] on link "Upcoming Bookings (12)" at bounding box center [383, 87] width 101 height 12
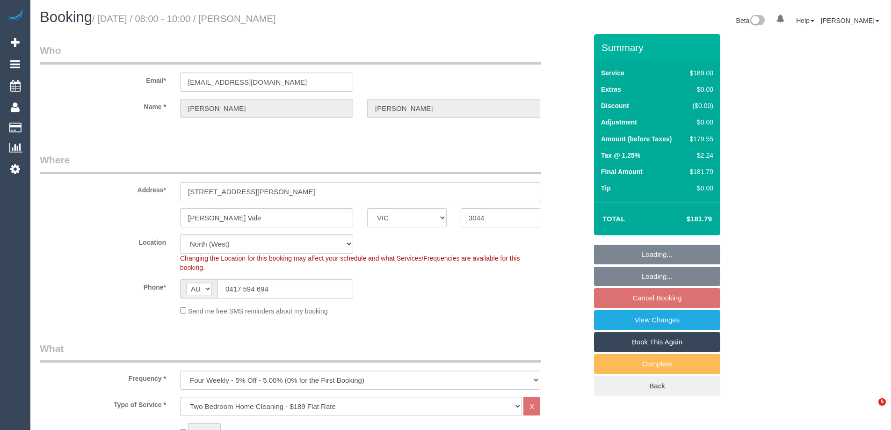
select select "VIC"
select select "string:stripe-pm_1PsM5x2GScqysDRVN8QR8XRi"
select select "number:32"
select select "number:16"
select select "number:19"
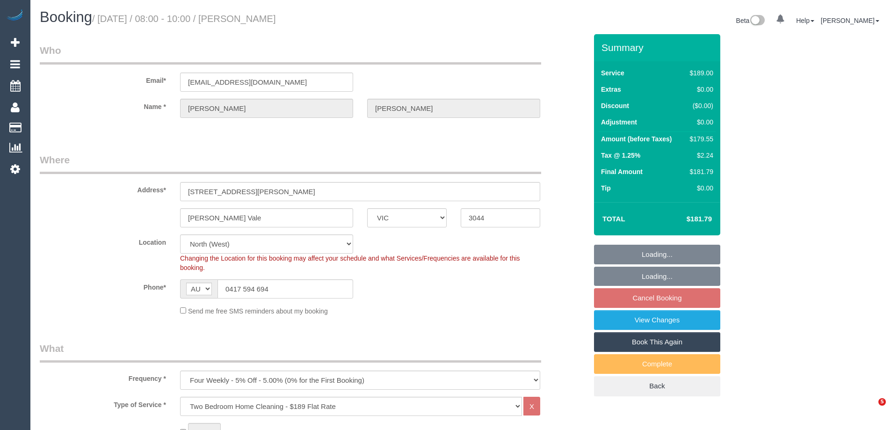
select select "number:24"
select select "number:33"
select select "number:12"
select select "spot2"
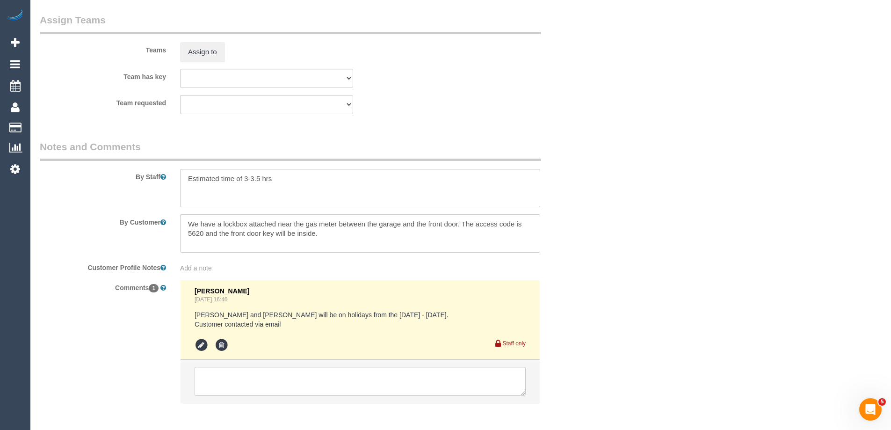
scroll to position [1491, 0]
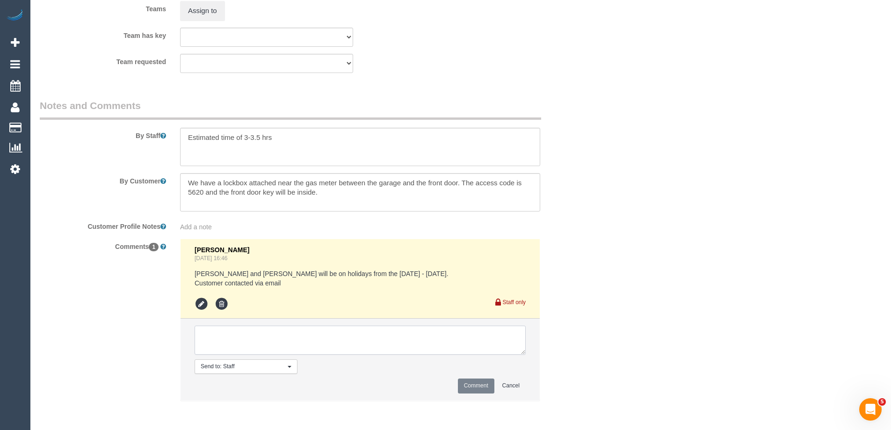
click at [256, 343] on textarea at bounding box center [360, 340] width 331 height 29
paste textarea "At the moment, we are quite flexible on time or day to book a different team to…"
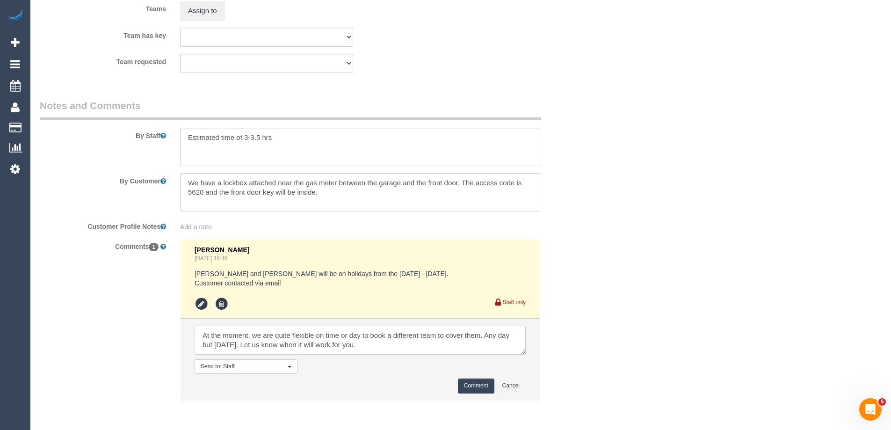
scroll to position [4, 0]
click at [196, 331] on textarea at bounding box center [360, 340] width 331 height 29
click at [392, 342] on textarea at bounding box center [360, 340] width 331 height 29
type textarea ""At the moment, we are quite flexible on time or day to book a different team t…"
click at [470, 382] on button "Comment" at bounding box center [476, 385] width 36 height 15
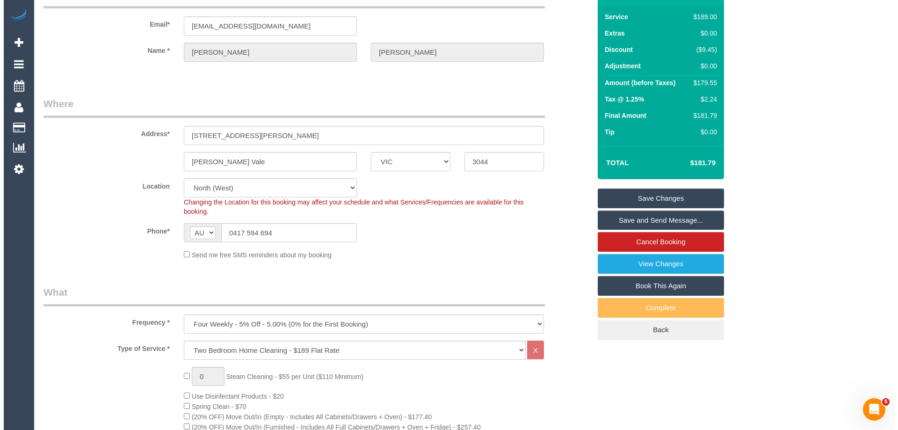
scroll to position [0, 0]
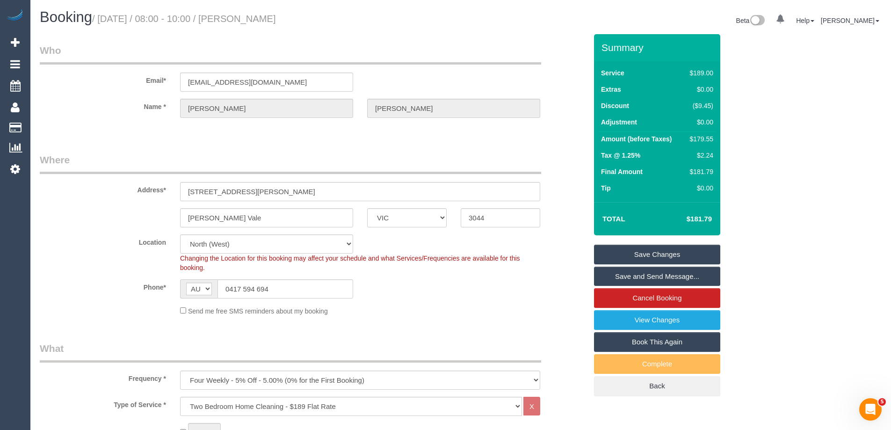
drag, startPoint x: 653, startPoint y: 252, endPoint x: 697, endPoint y: 244, distance: 44.3
click at [653, 252] on link "Save Changes" at bounding box center [657, 255] width 126 height 20
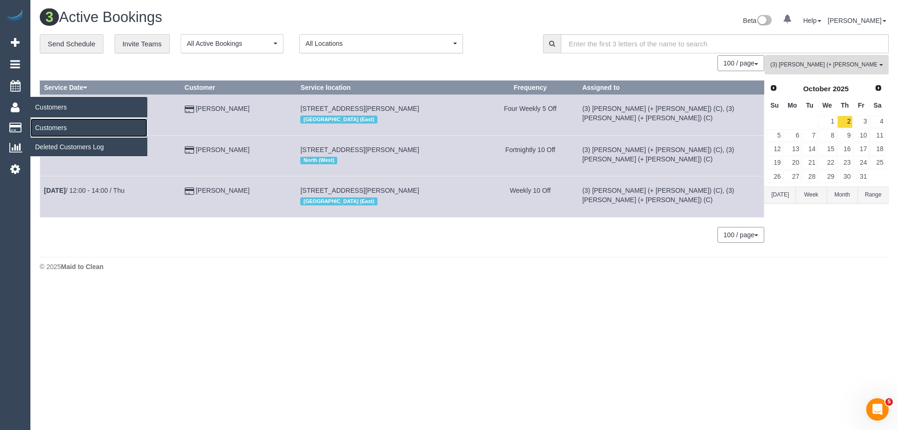
click at [54, 127] on link "Customers" at bounding box center [88, 127] width 117 height 19
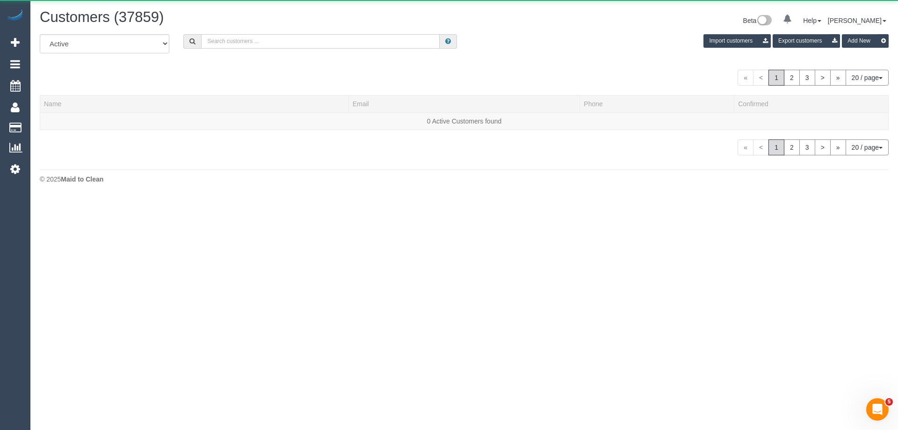
click at [305, 42] on input "text" at bounding box center [320, 41] width 239 height 15
paste input "[EMAIL_ADDRESS][DOMAIN_NAME]"
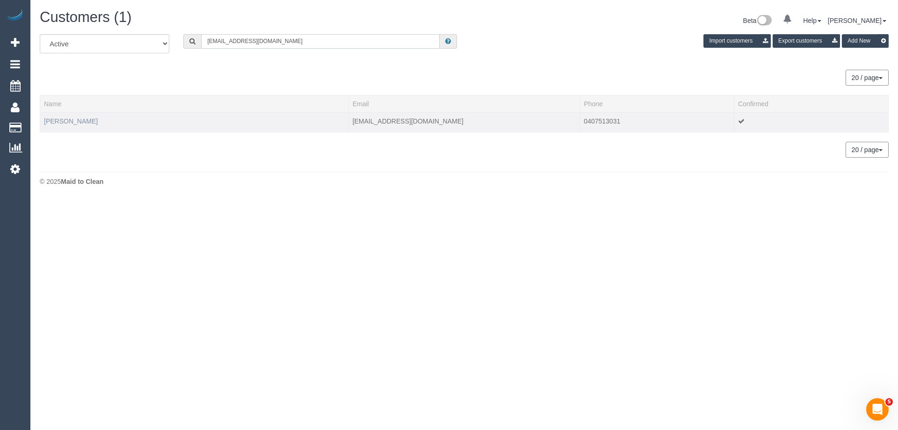
type input "[EMAIL_ADDRESS][DOMAIN_NAME]"
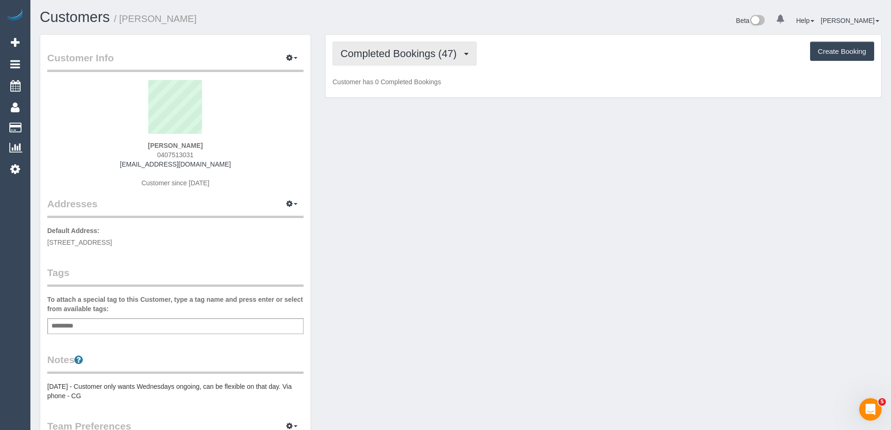
click at [406, 46] on button "Completed Bookings (47)" at bounding box center [405, 54] width 144 height 24
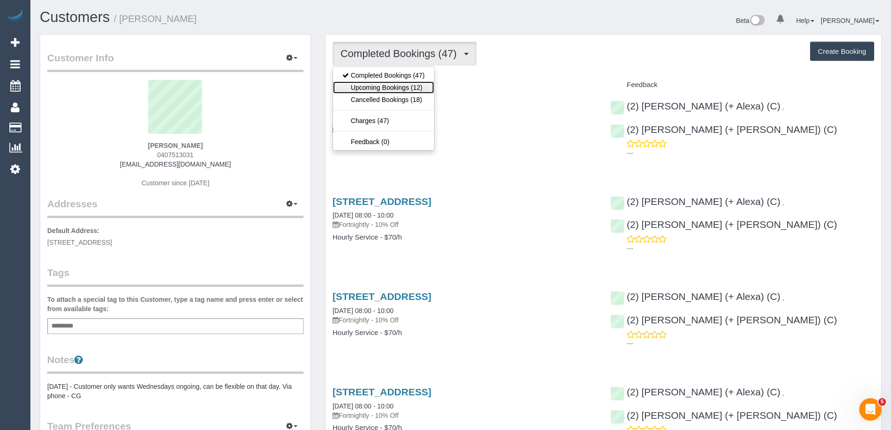
click at [388, 92] on link "Upcoming Bookings (12)" at bounding box center [383, 87] width 101 height 12
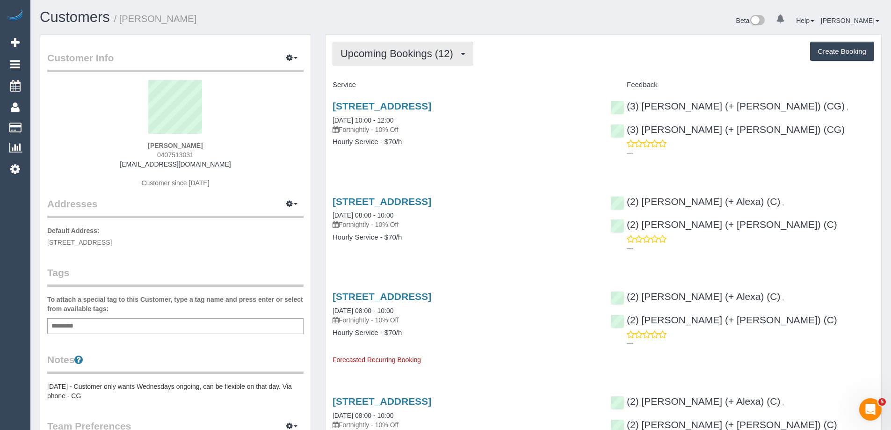
click at [400, 55] on span "Upcoming Bookings (12)" at bounding box center [399, 54] width 117 height 12
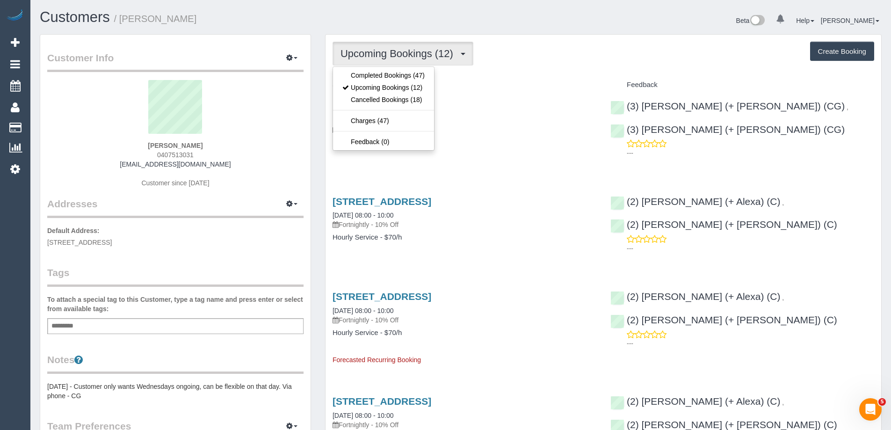
click at [522, 62] on div "Upcoming Bookings (12) Completed Bookings (47) Upcoming Bookings (12) Cancelled…" at bounding box center [604, 54] width 542 height 24
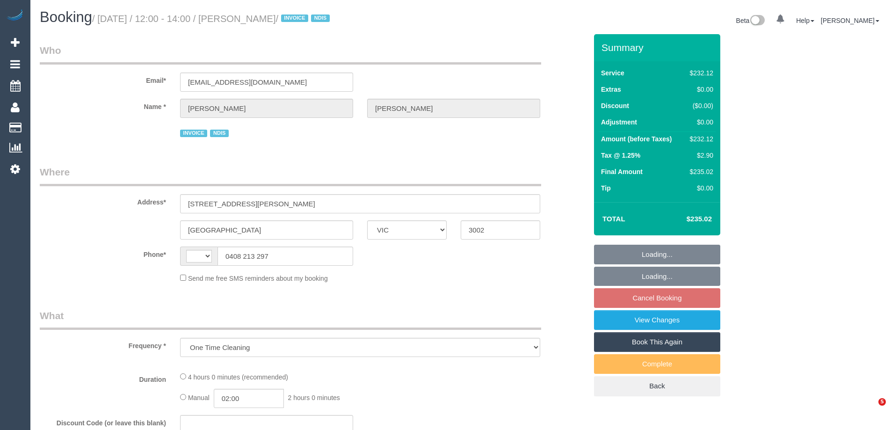
select select "VIC"
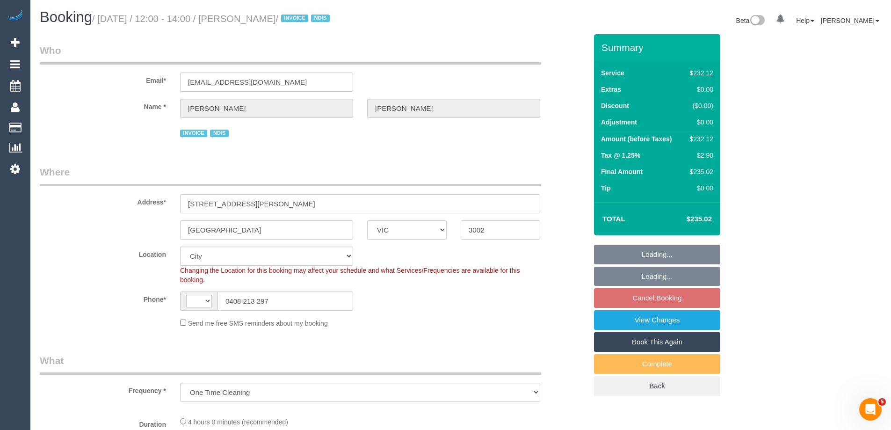
select select "object:550"
select select "string:AU"
select select "number:28"
select select "number:14"
select select "number:19"
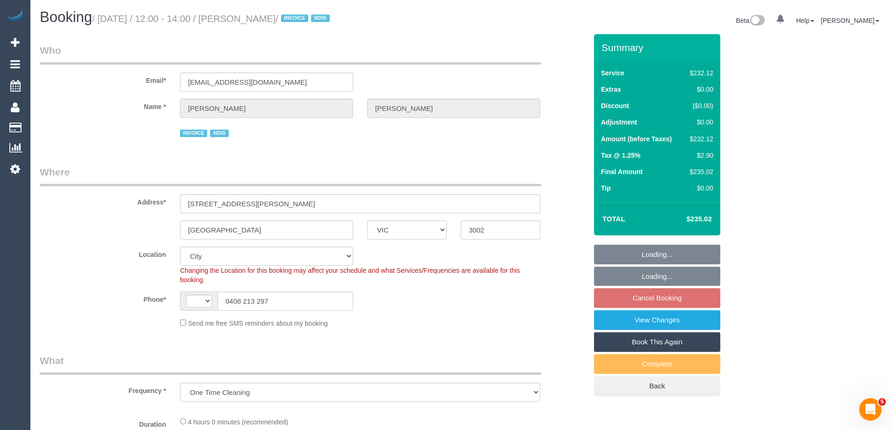
select select "number:23"
select select "240"
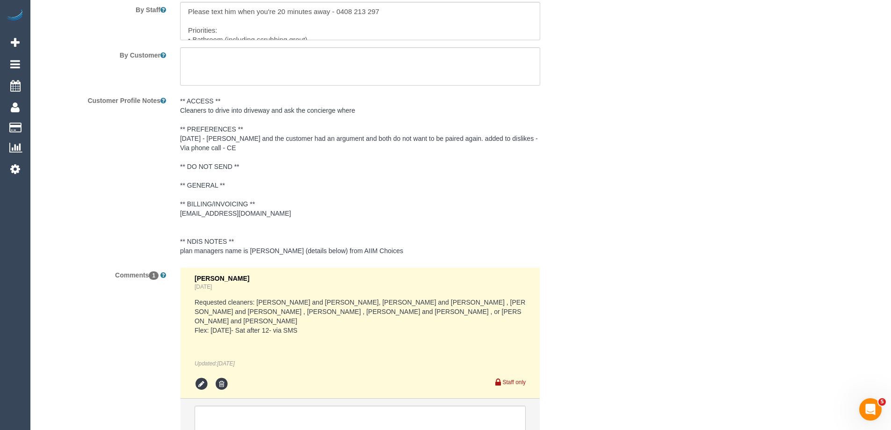
scroll to position [1405, 0]
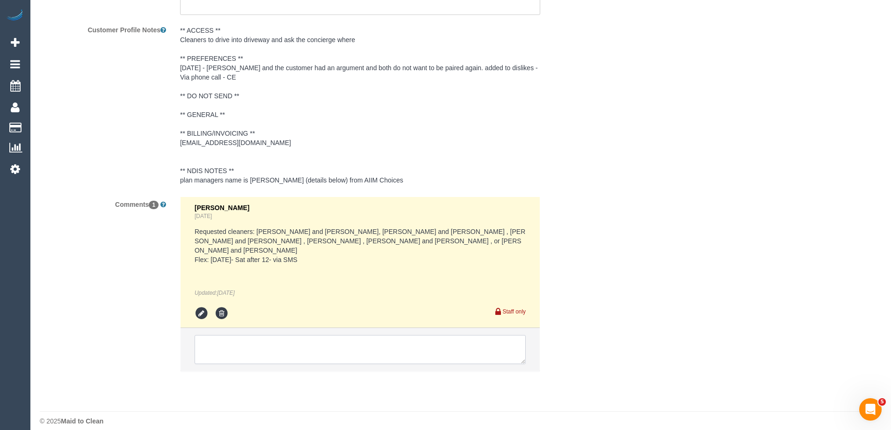
click at [232, 341] on textarea at bounding box center [360, 349] width 331 height 29
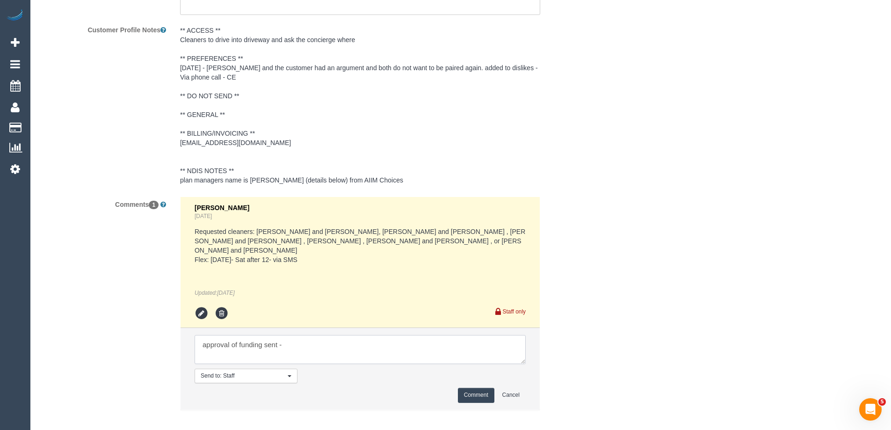
paste textarea "cnv_qhjaxcf"
type textarea "approval of funding sent - cnv_qhjaxcf"
click at [479, 388] on button "Comment" at bounding box center [476, 395] width 36 height 15
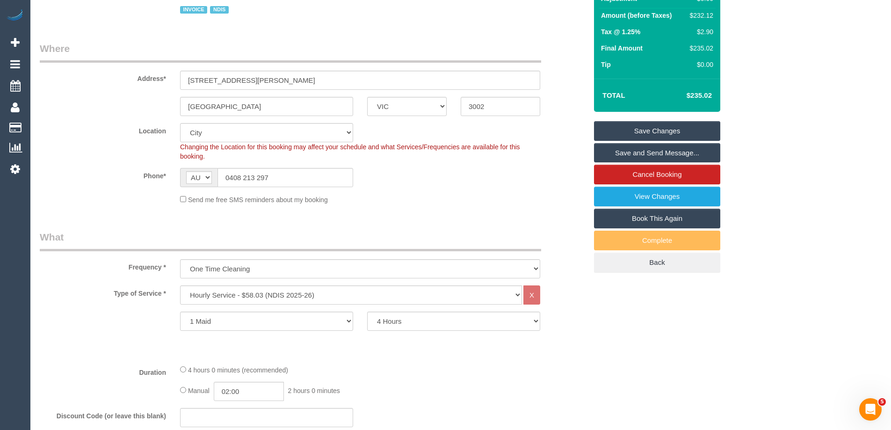
scroll to position [0, 0]
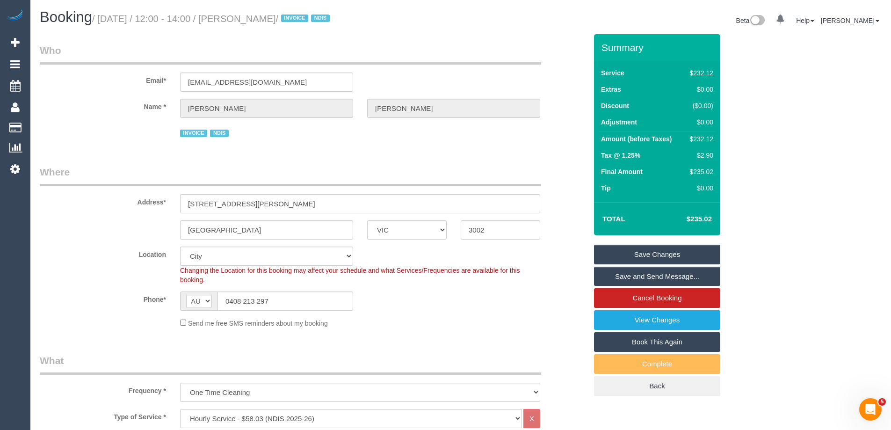
click at [667, 250] on link "Save Changes" at bounding box center [657, 255] width 126 height 20
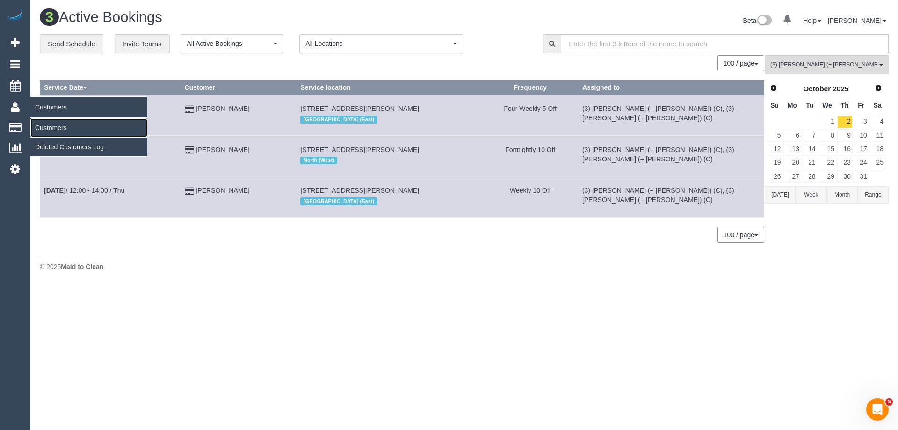
click at [57, 123] on link "Customers" at bounding box center [88, 127] width 117 height 19
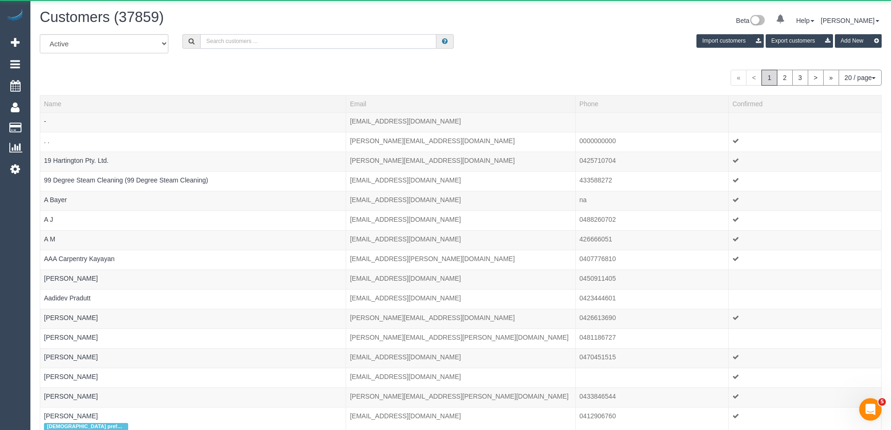
click at [316, 44] on input "text" at bounding box center [318, 41] width 236 height 15
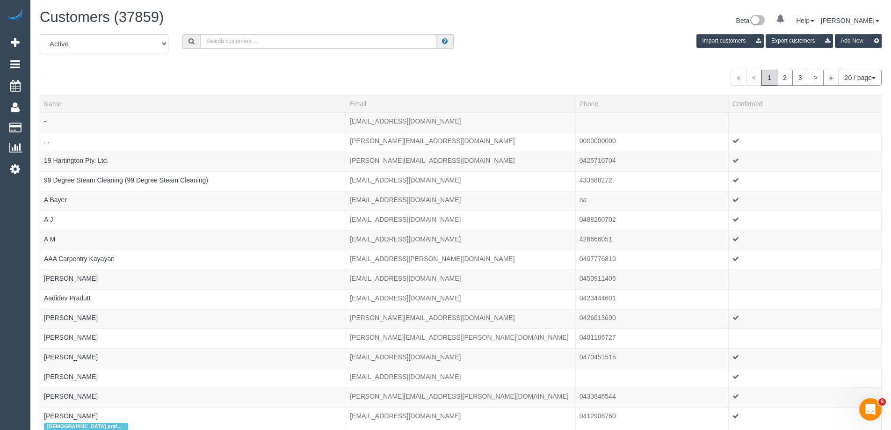
paste input "[PERSON_NAME]"
type input "[PERSON_NAME]"
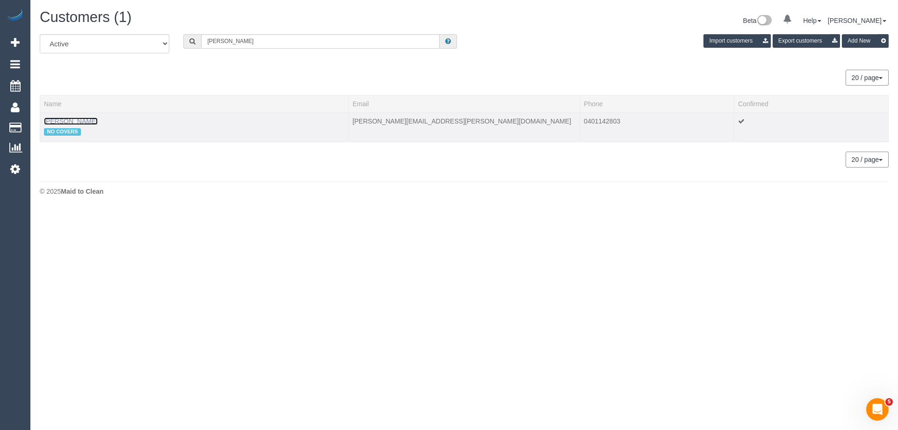
click at [56, 120] on link "[PERSON_NAME]" at bounding box center [71, 120] width 54 height 7
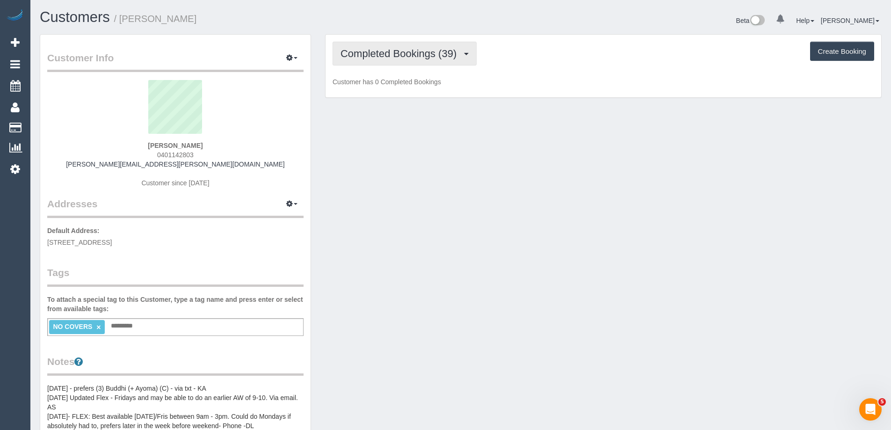
click at [384, 61] on button "Completed Bookings (39)" at bounding box center [405, 54] width 144 height 24
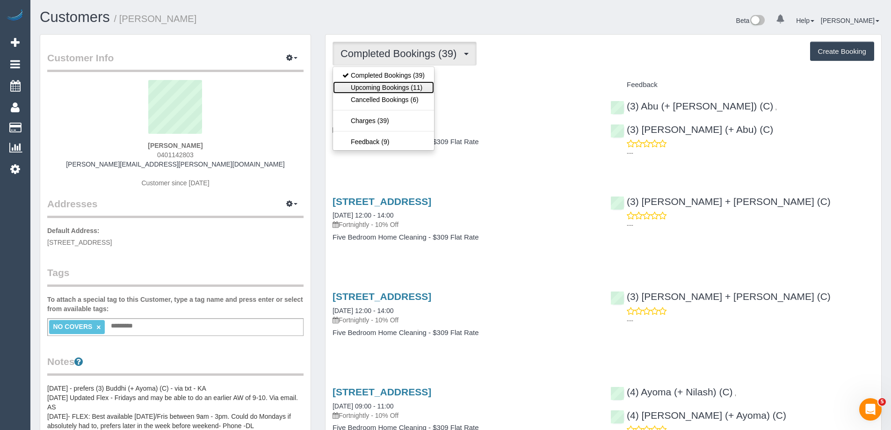
click at [386, 86] on link "Upcoming Bookings (11)" at bounding box center [383, 87] width 101 height 12
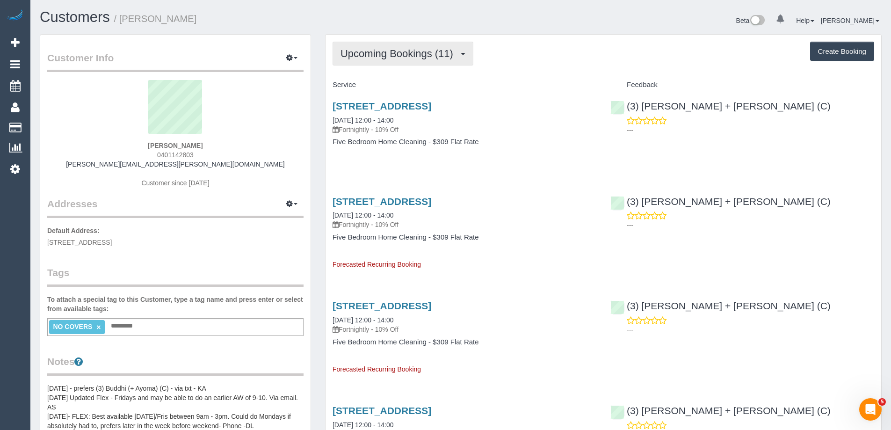
click at [378, 56] on span "Upcoming Bookings (11)" at bounding box center [399, 54] width 117 height 12
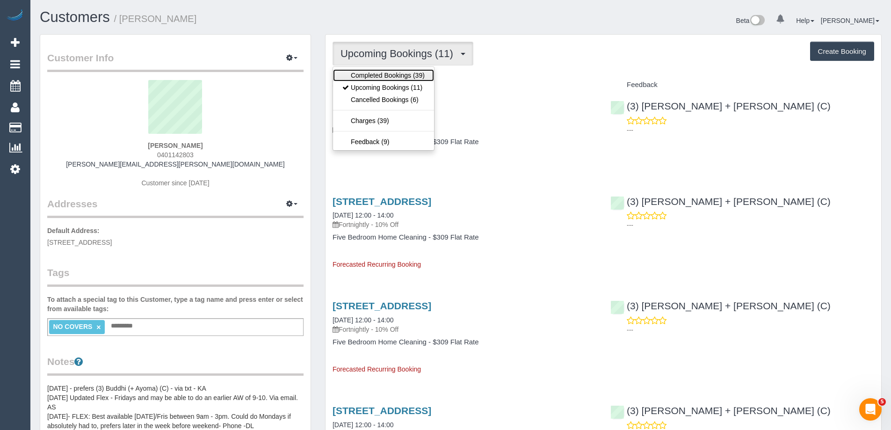
click at [378, 74] on link "Completed Bookings (39)" at bounding box center [383, 75] width 101 height 12
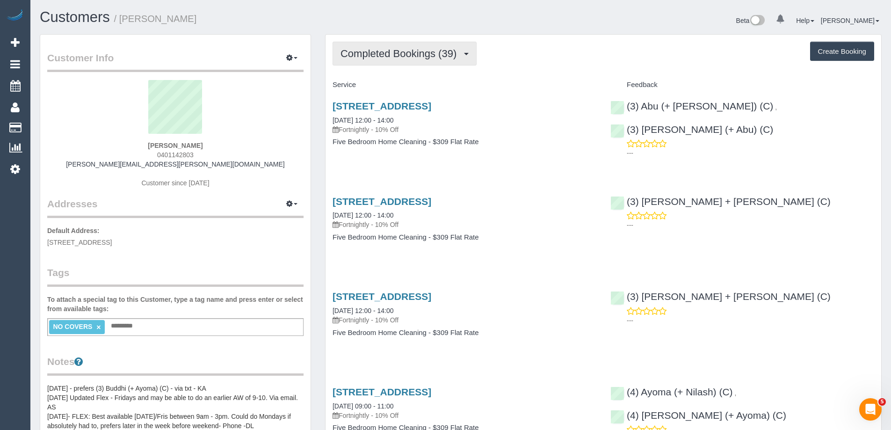
click at [361, 60] on button "Completed Bookings (39)" at bounding box center [405, 54] width 144 height 24
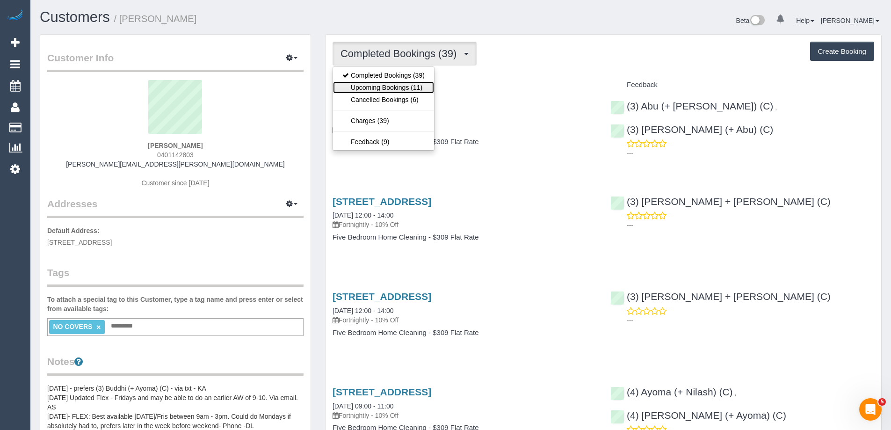
click at [376, 90] on link "Upcoming Bookings (11)" at bounding box center [383, 87] width 101 height 12
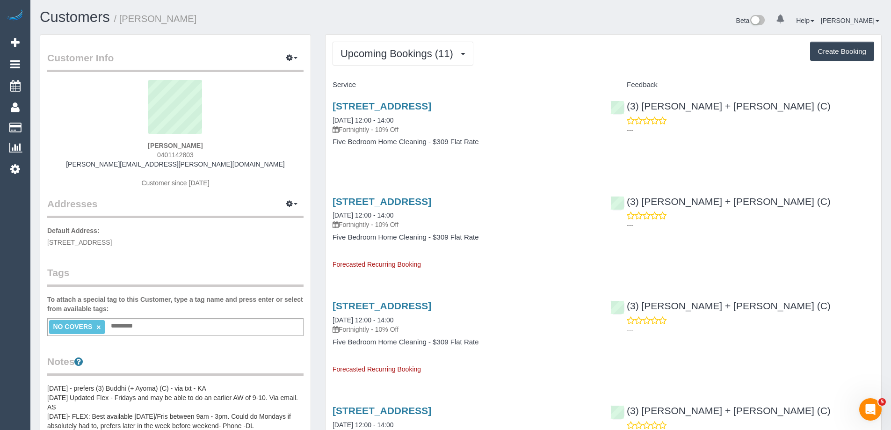
drag, startPoint x: 329, startPoint y: 113, endPoint x: 511, endPoint y: 144, distance: 185.1
click at [511, 144] on div "[STREET_ADDRESS] [DATE] 12:00 - 14:00 Fortnightly - 10% Off Five Bedroom Home C…" at bounding box center [465, 129] width 278 height 72
copy div "[DATE] 12:00 - 14:00 Fortnightly - 10% Off Five Bedroom Home Cleaning - $309 Fl…"
